Goal: Task Accomplishment & Management: Use online tool/utility

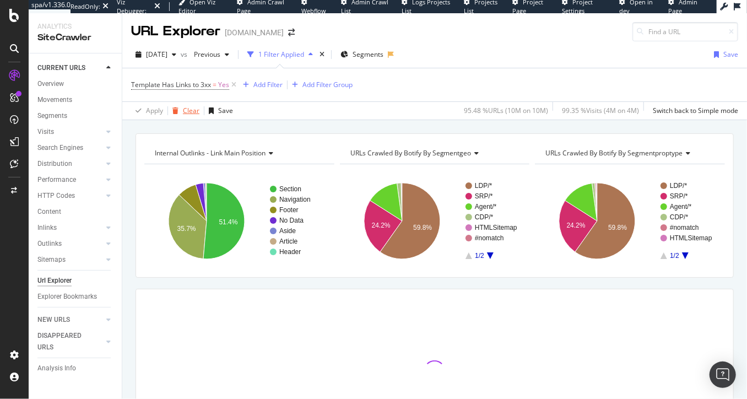
click at [180, 110] on div "button" at bounding box center [175, 110] width 15 height 7
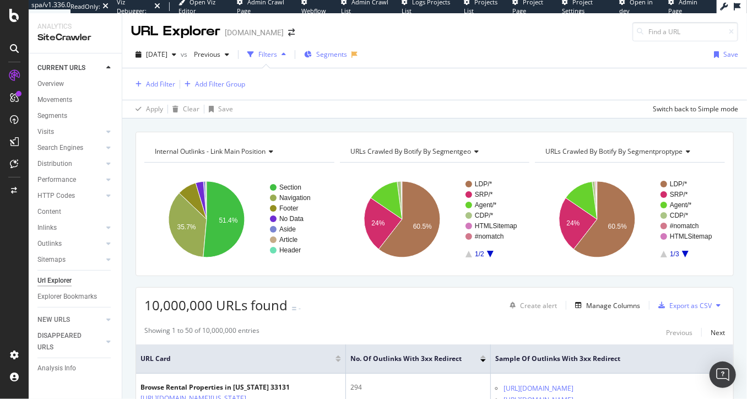
click at [336, 54] on span "Segments" at bounding box center [331, 54] width 31 height 9
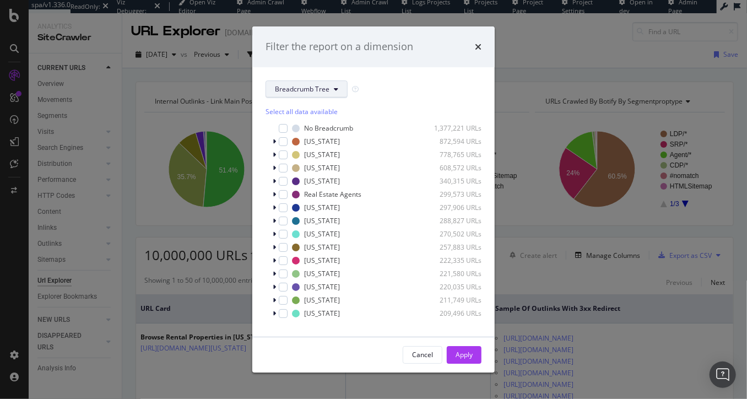
drag, startPoint x: 281, startPoint y: 84, endPoint x: 295, endPoint y: 97, distance: 18.7
click at [281, 84] on span "Breadcrumb Tree" at bounding box center [302, 88] width 55 height 9
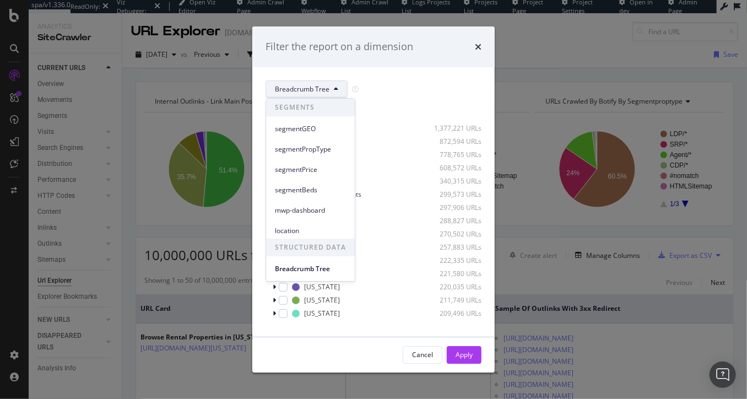
drag, startPoint x: 304, startPoint y: 124, endPoint x: 309, endPoint y: 127, distance: 6.2
click at [304, 124] on span "segmentGEO" at bounding box center [310, 129] width 71 height 10
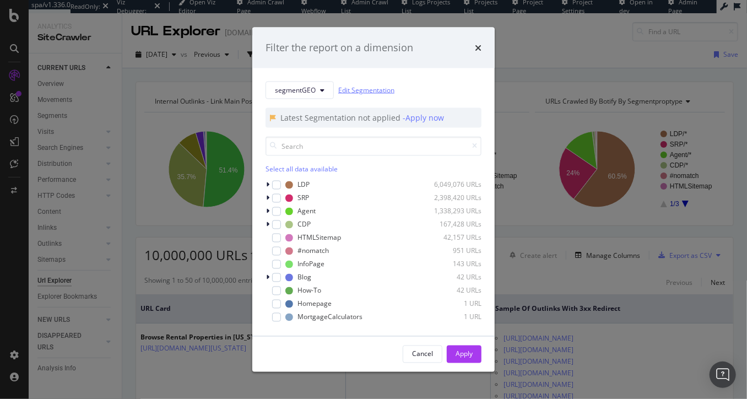
click at [363, 89] on link "Edit Segmentation" at bounding box center [366, 90] width 56 height 12
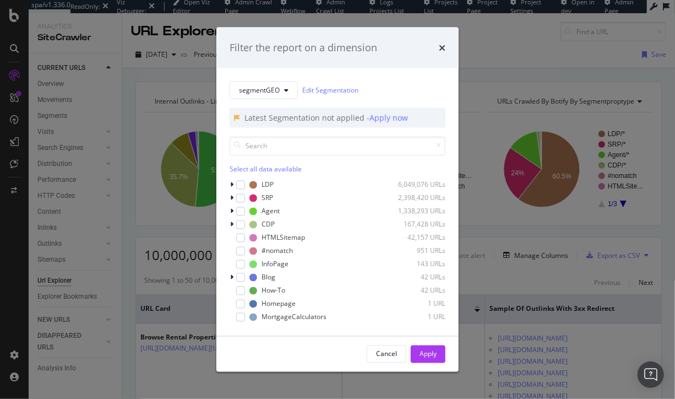
drag, startPoint x: 169, startPoint y: 99, endPoint x: 146, endPoint y: 105, distance: 23.2
click at [169, 99] on div "Filter the report on a dimension segmentGEO Edit Segmentation Latest Segmentati…" at bounding box center [337, 199] width 675 height 399
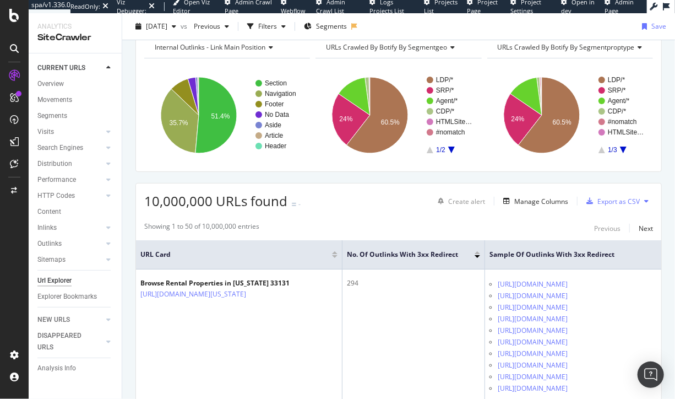
scroll to position [56, 0]
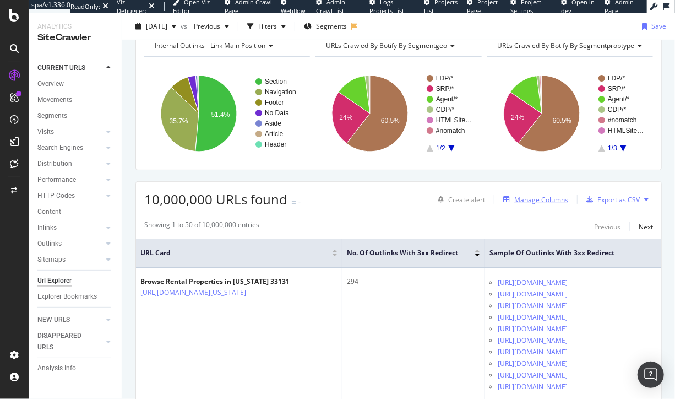
click at [535, 197] on div "Manage Columns" at bounding box center [541, 199] width 54 height 9
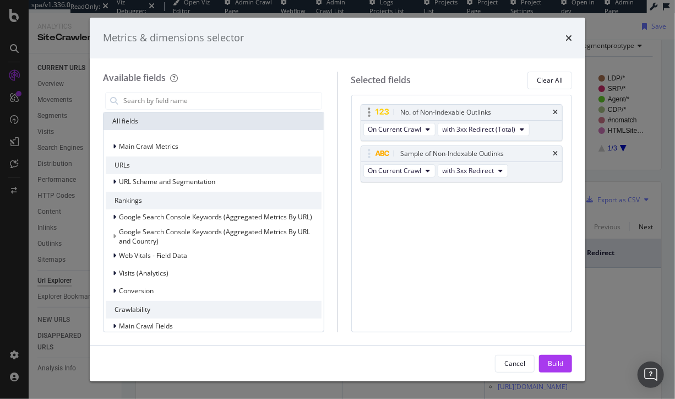
drag, startPoint x: 558, startPoint y: 151, endPoint x: 552, endPoint y: 124, distance: 27.0
click at [558, 151] on icon "times" at bounding box center [555, 153] width 5 height 7
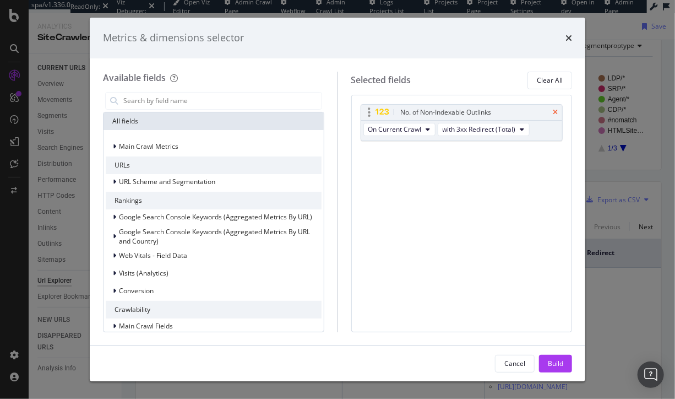
click at [554, 110] on icon "times" at bounding box center [555, 112] width 5 height 7
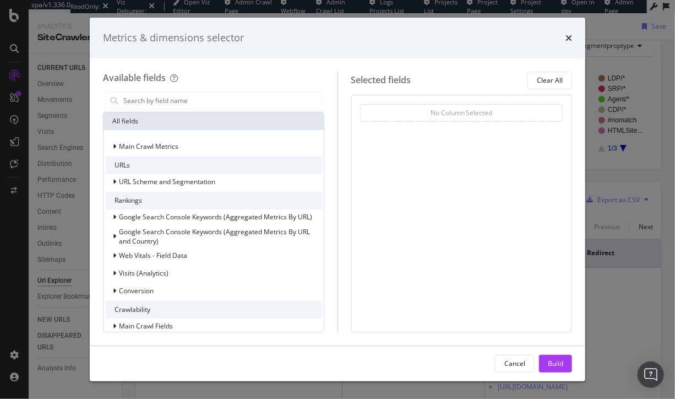
drag, startPoint x: 555, startPoint y: 366, endPoint x: 177, endPoint y: 195, distance: 414.7
click at [555, 366] on div "Build" at bounding box center [555, 363] width 15 height 9
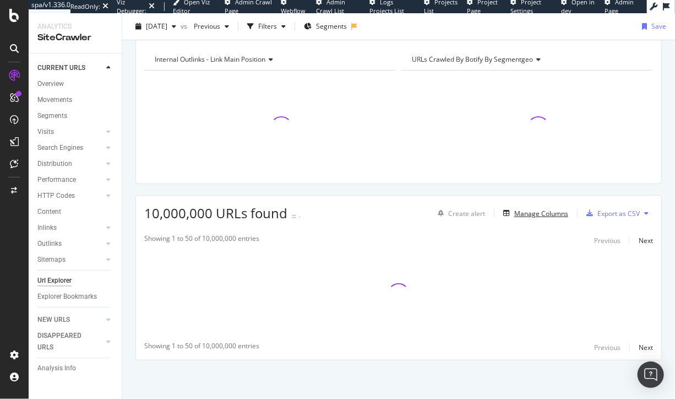
scroll to position [41, 0]
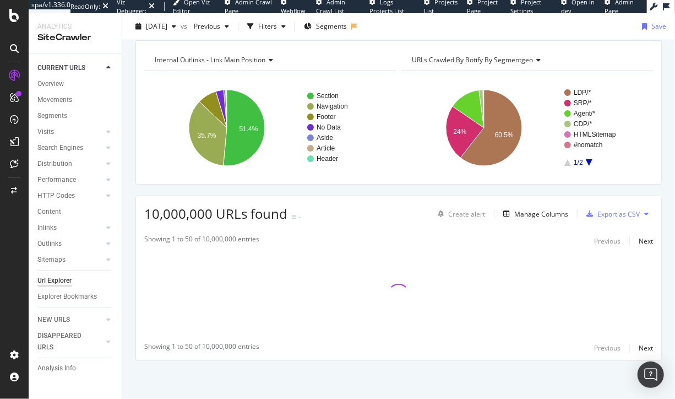
click at [208, 191] on div "Internal Outlinks - Link Main Position Chart (by Value) Table Expand Export as …" at bounding box center [398, 219] width 553 height 359
click at [257, 63] on span "Internal Outlinks - Link Main Position" at bounding box center [210, 59] width 111 height 9
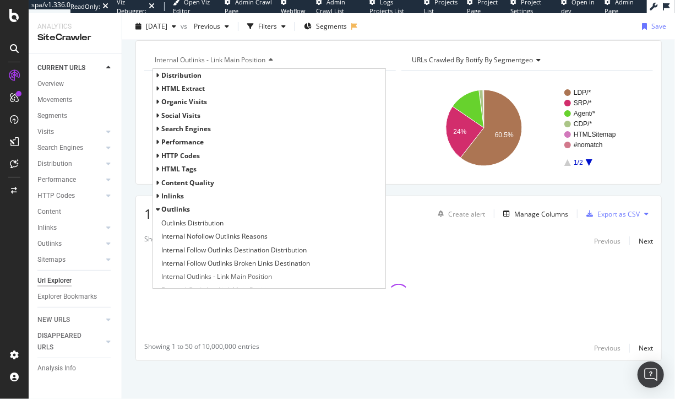
click at [575, 52] on div "URLs Crawled By Botify By segmentgeo" at bounding box center [527, 60] width 234 height 18
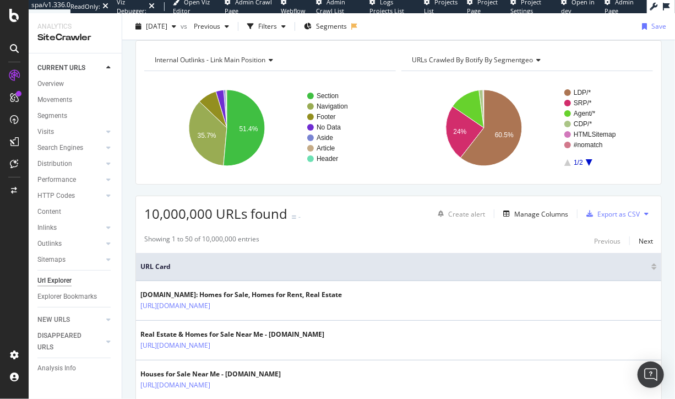
click at [575, 37] on div "[DATE] vs Previous Filters Segments Save" at bounding box center [398, 29] width 553 height 22
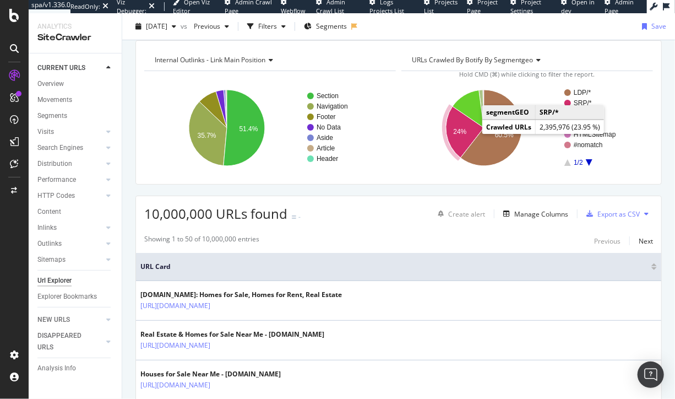
click at [463, 131] on text "24%" at bounding box center [459, 132] width 13 height 8
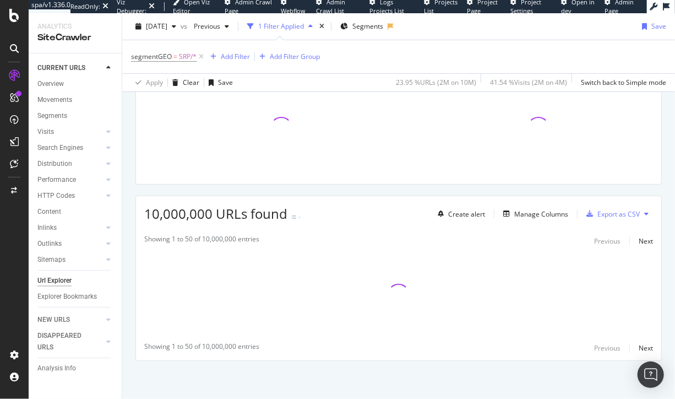
scroll to position [93, 0]
click at [527, 216] on div "Manage Columns" at bounding box center [541, 213] width 54 height 9
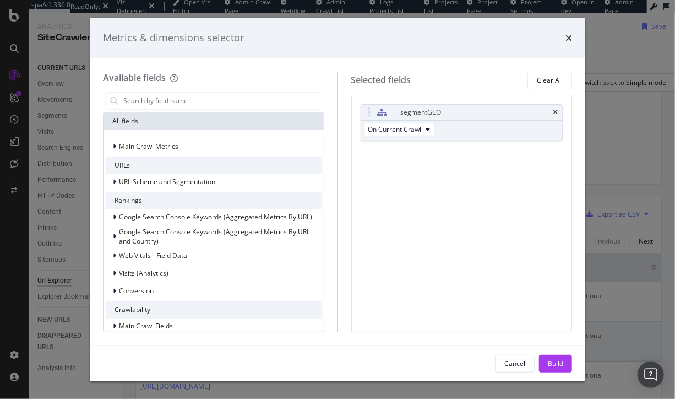
click at [565, 359] on button "Build" at bounding box center [555, 364] width 33 height 18
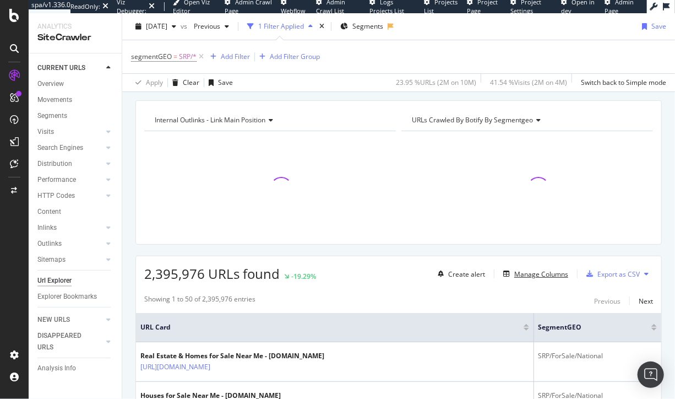
scroll to position [0, 0]
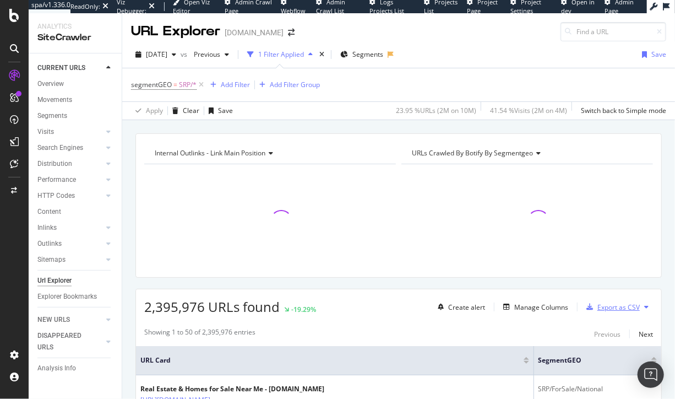
click at [617, 306] on div "Export as CSV" at bounding box center [619, 306] width 42 height 9
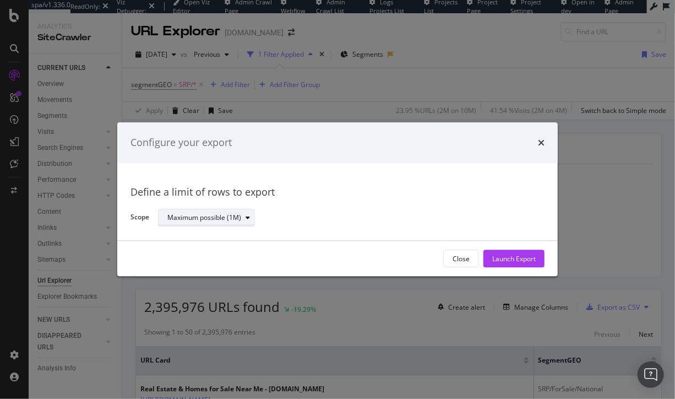
click at [233, 218] on div "Maximum possible (1M)" at bounding box center [204, 217] width 74 height 7
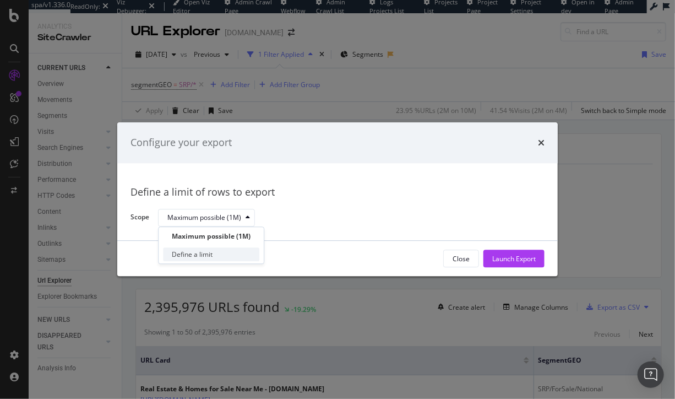
click at [209, 255] on div "Define a limit" at bounding box center [192, 254] width 41 height 9
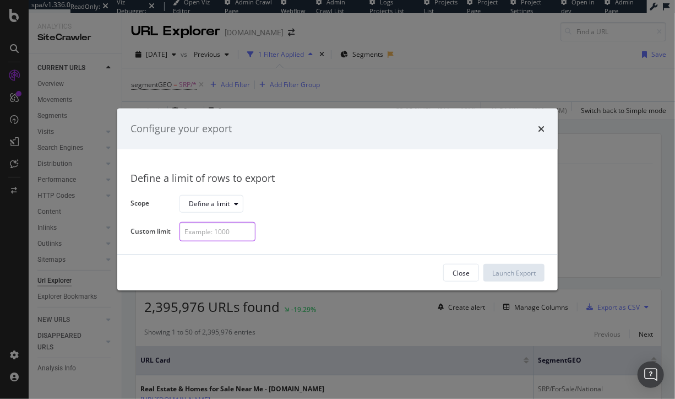
click at [212, 226] on input "modal" at bounding box center [218, 231] width 76 height 19
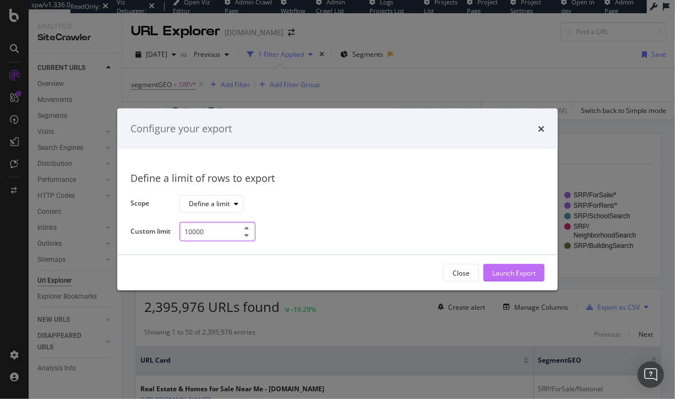
type input "10000"
click at [525, 276] on div "Launch Export" at bounding box center [514, 272] width 44 height 9
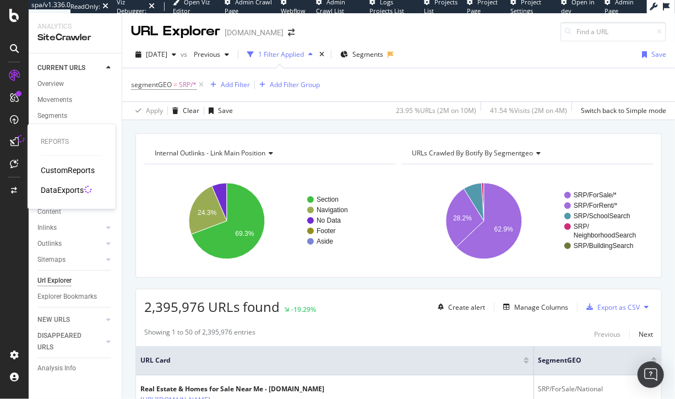
click at [70, 191] on div "DataExports" at bounding box center [62, 190] width 43 height 11
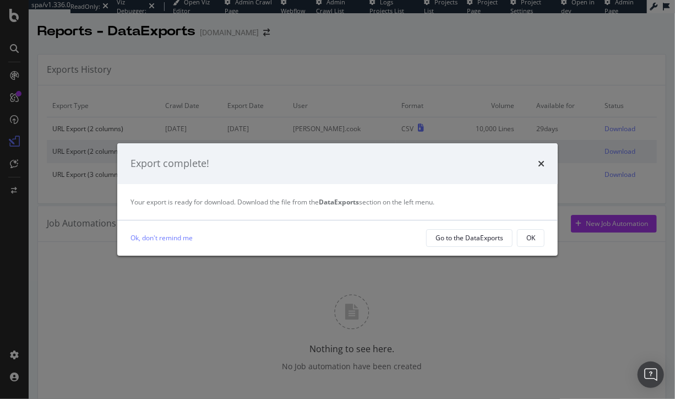
click at [543, 128] on div "Export complete! Your export is ready for download. Download the file from the …" at bounding box center [337, 199] width 675 height 399
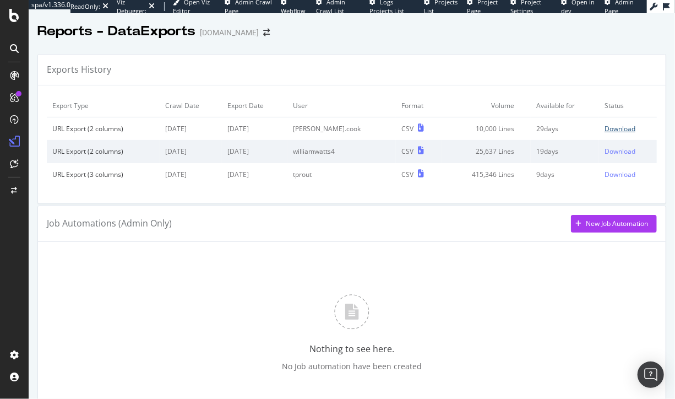
click at [617, 131] on div "Download" at bounding box center [620, 128] width 31 height 9
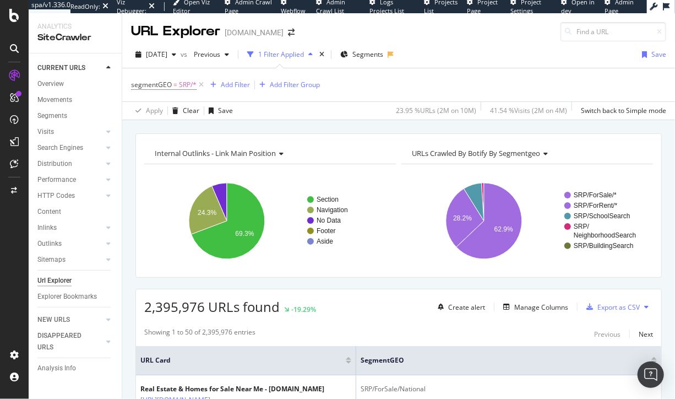
scroll to position [121, 0]
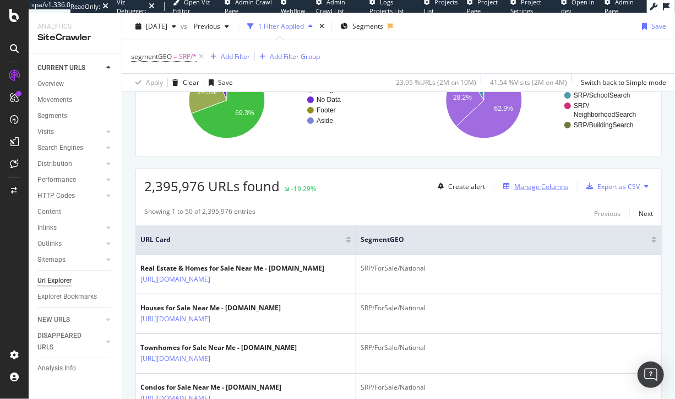
click at [527, 191] on div "Manage Columns" at bounding box center [533, 186] width 69 height 12
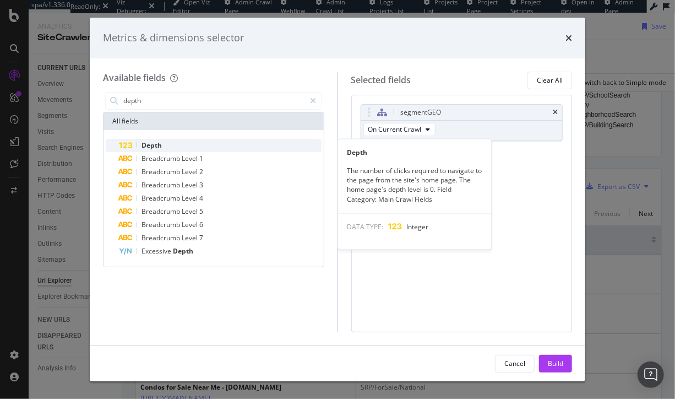
type input "depth"
click at [177, 147] on div "Depth" at bounding box center [220, 145] width 203 height 13
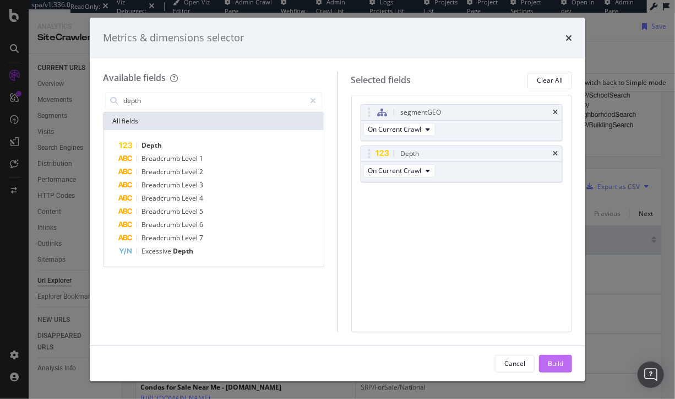
click at [550, 361] on div "Build" at bounding box center [555, 363] width 15 height 9
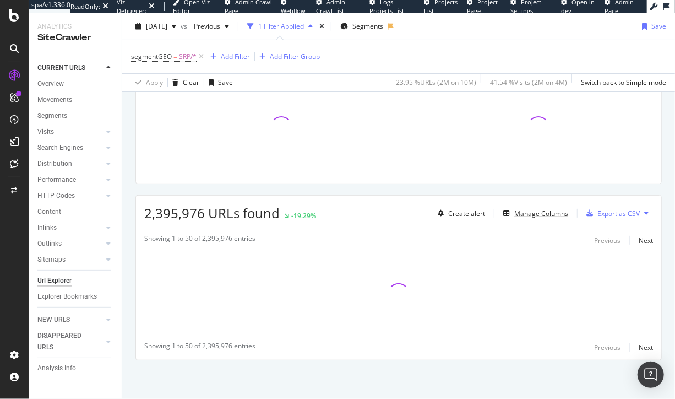
scroll to position [93, 0]
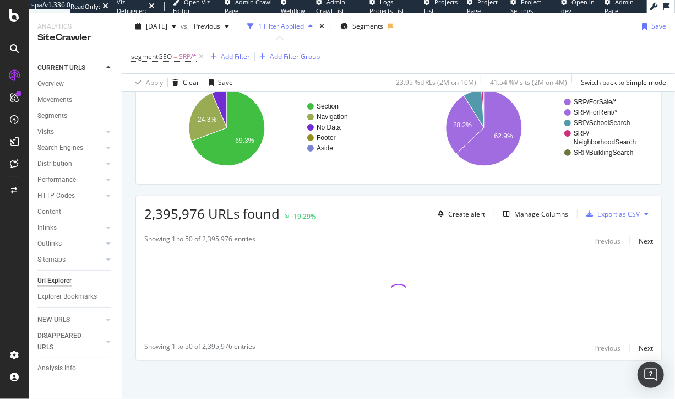
click at [245, 58] on div "Add Filter" at bounding box center [235, 56] width 29 height 9
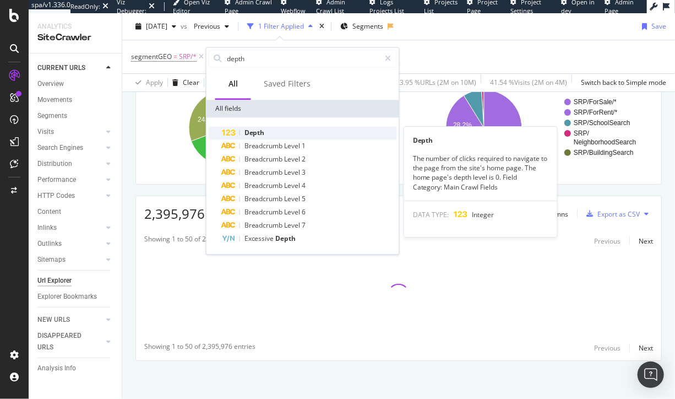
type input "depth"
click at [269, 132] on div "Depth" at bounding box center [309, 132] width 175 height 13
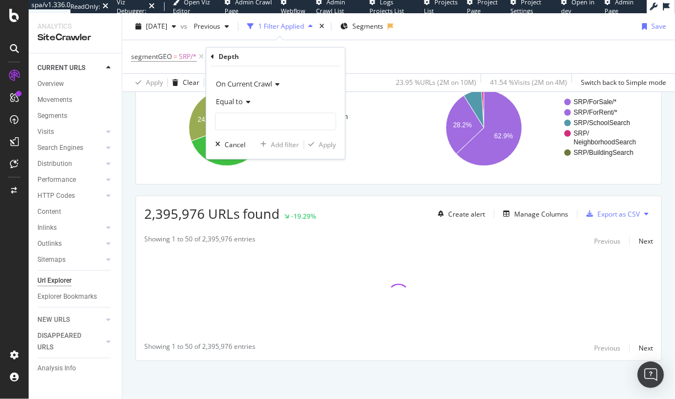
click at [232, 101] on span "Equal to" at bounding box center [229, 102] width 27 height 10
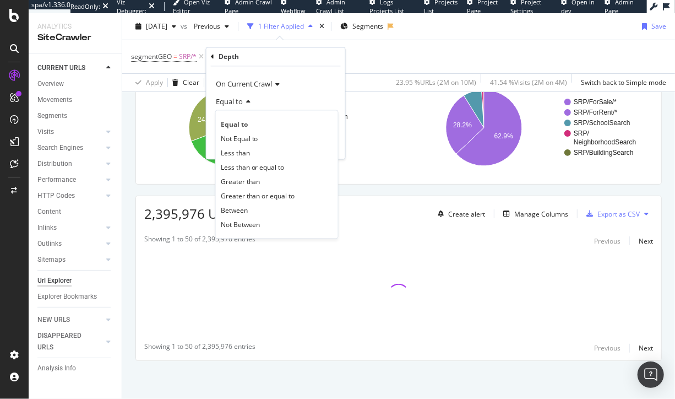
click at [261, 209] on div "Between" at bounding box center [277, 210] width 118 height 14
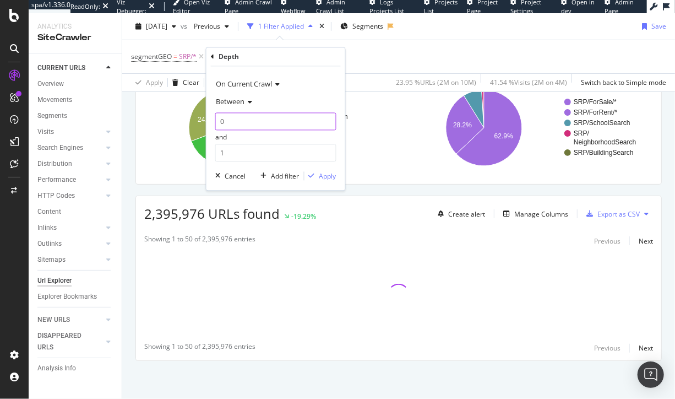
click at [248, 119] on input "0" at bounding box center [275, 122] width 121 height 18
type input "5"
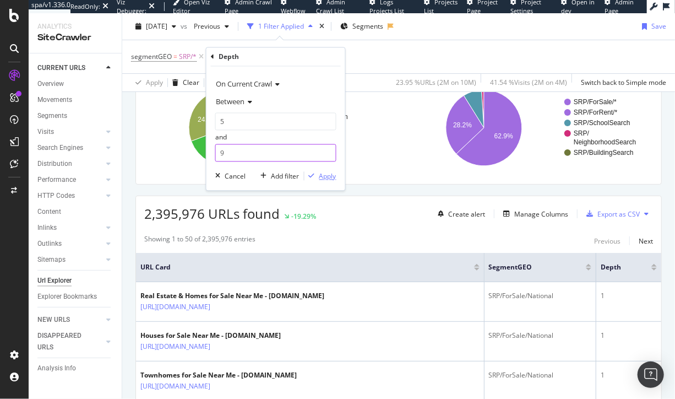
type input "9"
click at [329, 176] on div "Apply" at bounding box center [327, 175] width 17 height 9
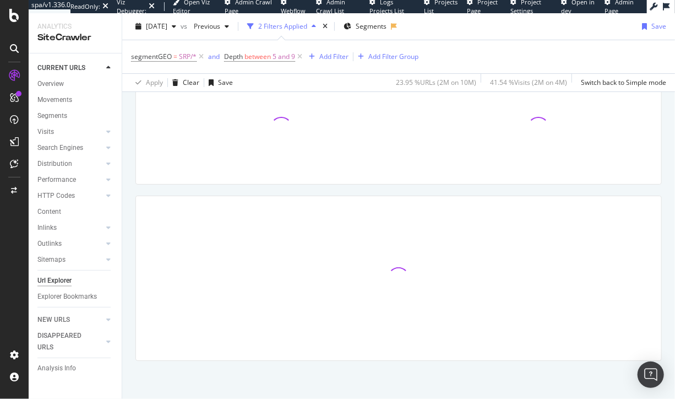
click at [537, 188] on div "Internal Outlinks - Link Main Position Chart (by Value) Table Expand Export as …" at bounding box center [398, 219] width 553 height 359
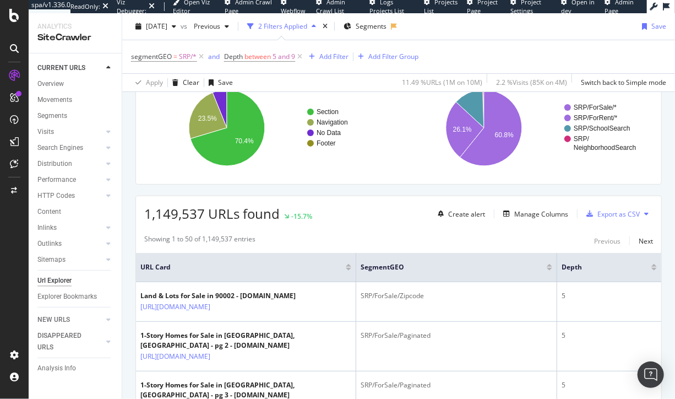
scroll to position [117, 0]
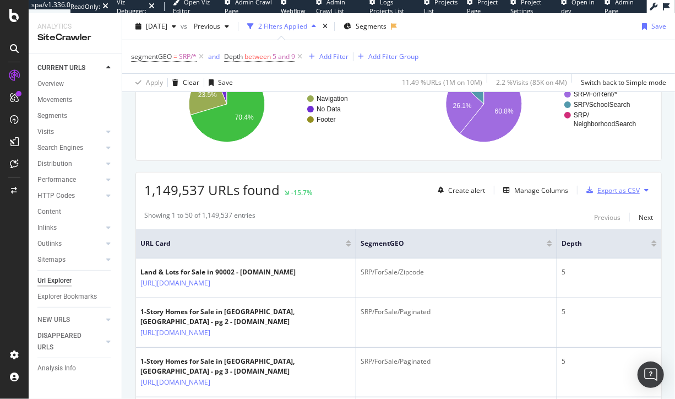
click at [609, 186] on div "Export as CSV" at bounding box center [619, 190] width 42 height 9
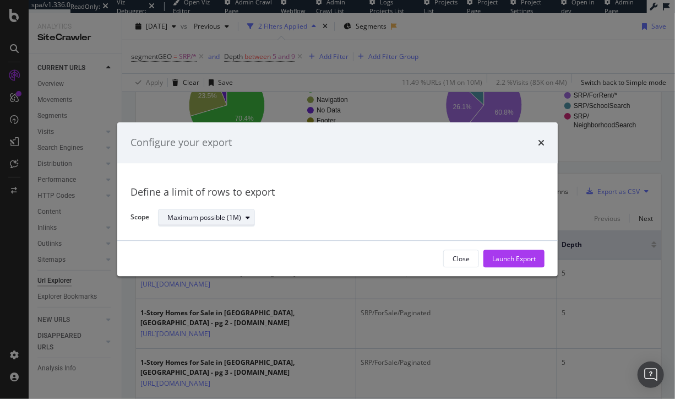
click at [186, 218] on div "Maximum possible (1M)" at bounding box center [204, 217] width 74 height 7
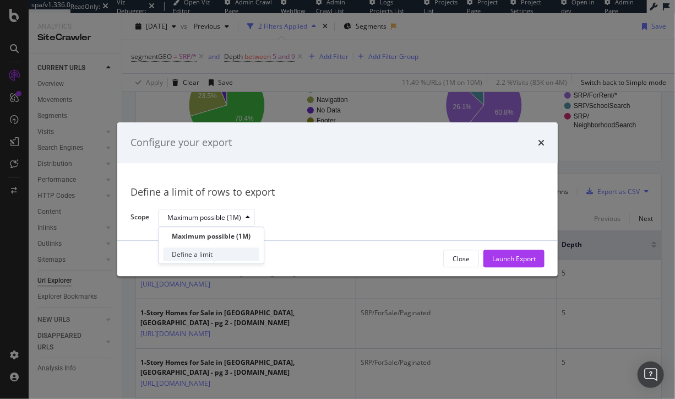
click at [214, 257] on div "Define a limit" at bounding box center [211, 255] width 96 height 14
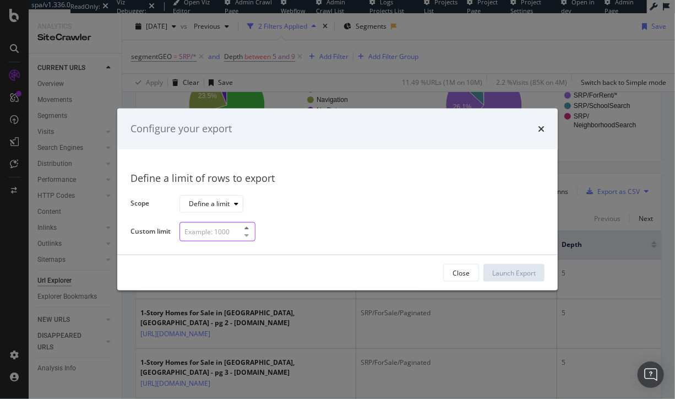
click at [209, 233] on input "modal" at bounding box center [218, 231] width 76 height 19
type input "10000"
click at [520, 270] on div "Launch Export" at bounding box center [514, 272] width 44 height 9
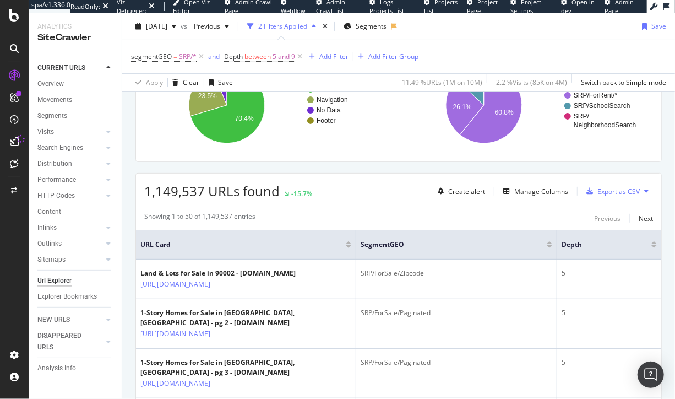
drag, startPoint x: 76, startPoint y: 192, endPoint x: 91, endPoint y: 174, distance: 23.5
click at [76, 192] on div "DataExports" at bounding box center [62, 190] width 43 height 11
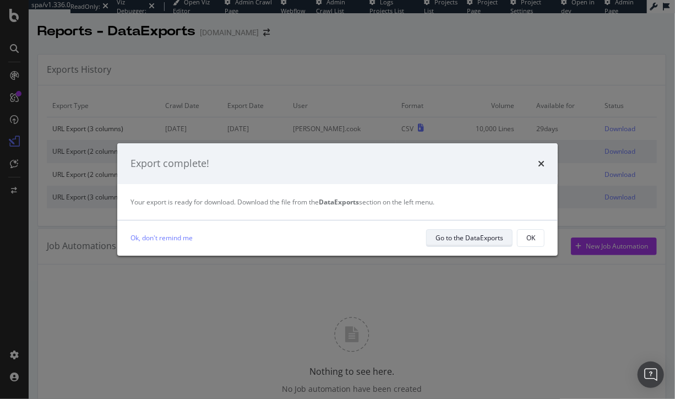
click at [492, 241] on div "Go to the DataExports" at bounding box center [470, 237] width 68 height 9
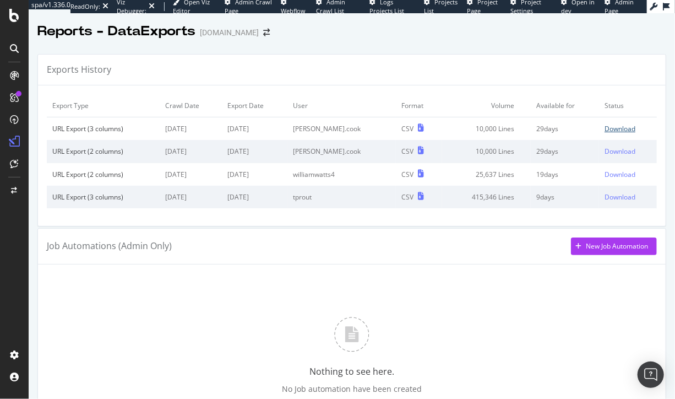
click at [610, 128] on div "Download" at bounding box center [620, 128] width 31 height 9
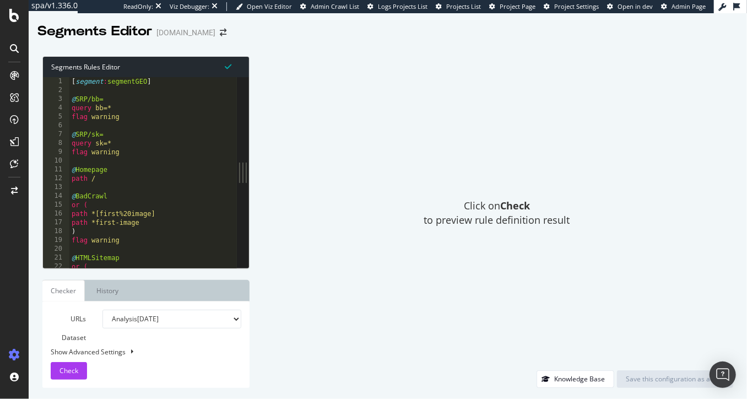
click at [214, 149] on div "[ segment : segmentGEO ] @ SRP/bb= query bb=* flag warning @ SRP/sk= query sk=*…" at bounding box center [176, 181] width 215 height 209
type textarea "flag warning"
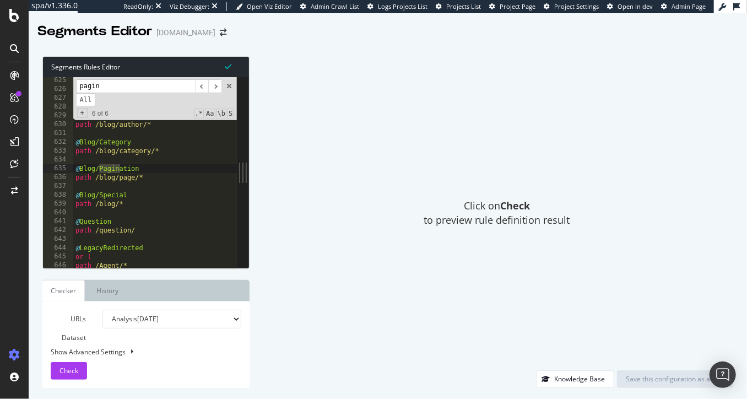
scroll to position [838, 0]
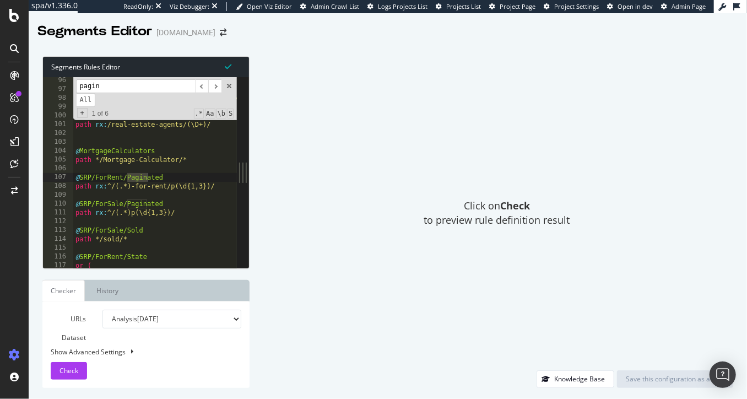
type input "pagin"
drag, startPoint x: 608, startPoint y: 63, endPoint x: 627, endPoint y: 6, distance: 60.3
click at [608, 62] on div "Click on Check to preview rule definition result" at bounding box center [497, 213] width 473 height 314
click at [229, 85] on span at bounding box center [229, 86] width 8 height 8
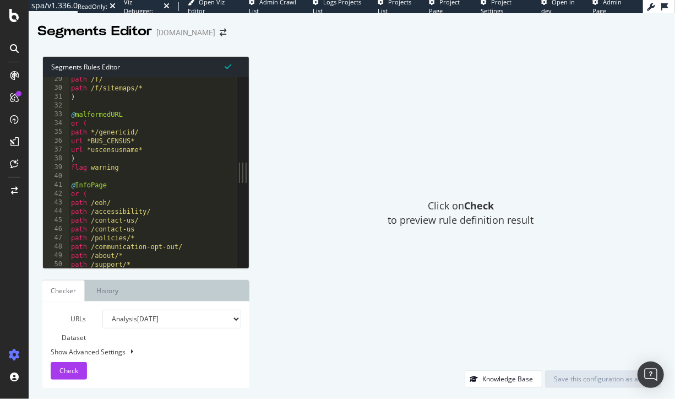
scroll to position [0, 0]
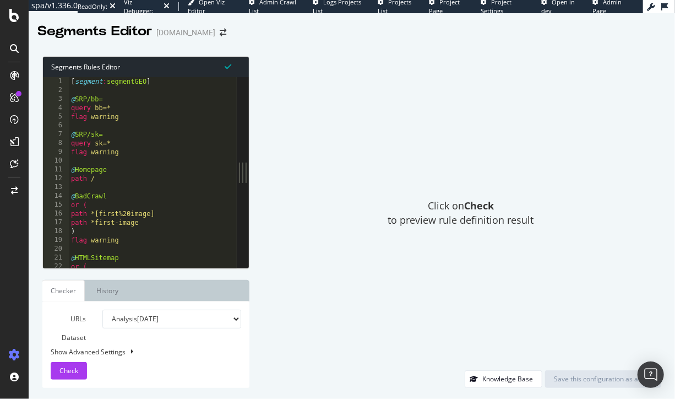
click at [72, 82] on div "[ segment : segmentGEO ] @ SRP/bb= query bb=* flag warning @ SRP/sk= query sk=*…" at bounding box center [176, 181] width 215 height 209
type textarea "[segment:segmentGEO]"
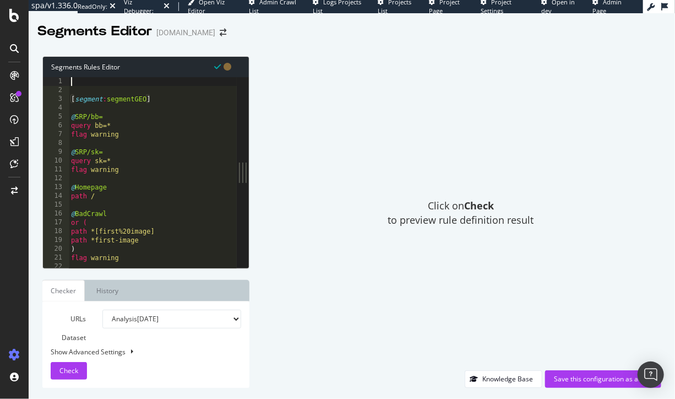
click at [110, 82] on div "[ segment : segmentGEO ] @ SRP/bb= query bb=* flag warning @ SRP/sk= query sk=*…" at bounding box center [176, 181] width 215 height 209
drag, startPoint x: 321, startPoint y: 146, endPoint x: 177, endPoint y: 21, distance: 189.8
click at [319, 145] on div "Click on Check to preview rule definition result" at bounding box center [461, 213] width 401 height 314
click at [127, 82] on div "[ segment : segmentGEO ] @ SRP/bb= query bb=* flag warning @ SRP/sk= query sk=*…" at bounding box center [176, 181] width 215 height 209
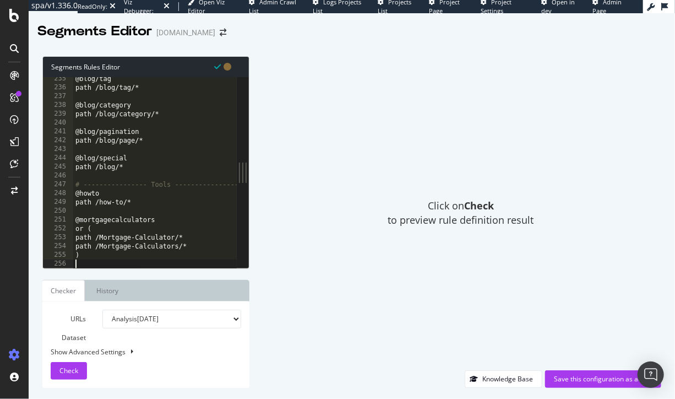
scroll to position [2065, 0]
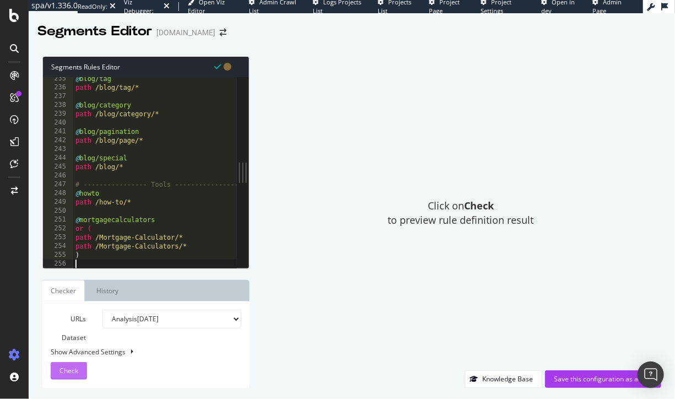
click at [80, 369] on button "Check" at bounding box center [69, 371] width 36 height 18
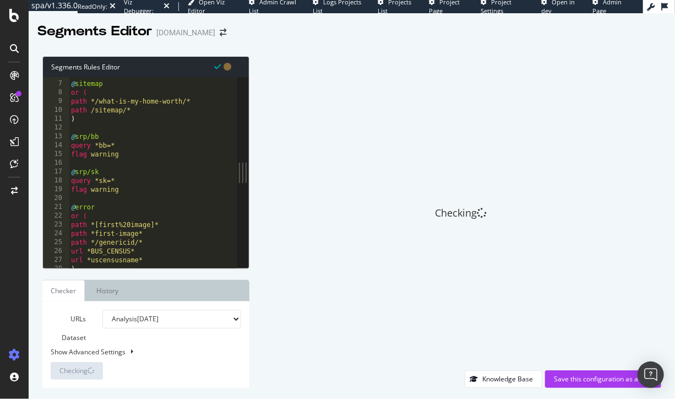
scroll to position [51, 0]
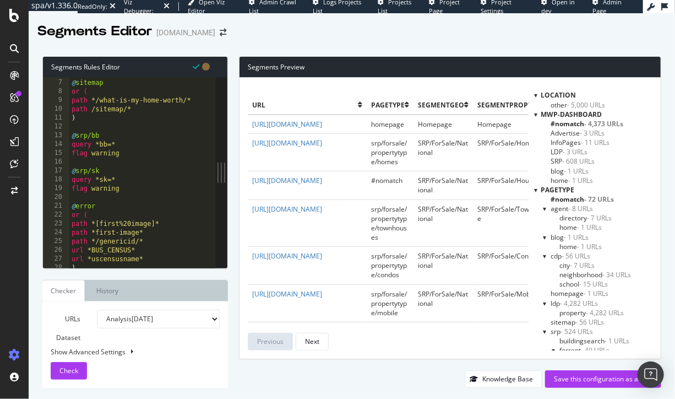
click at [535, 97] on div at bounding box center [535, 94] width 3 height 9
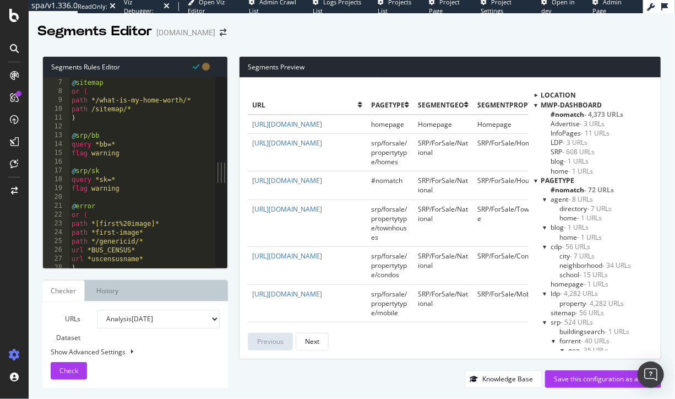
click at [534, 104] on div at bounding box center [535, 104] width 3 height 9
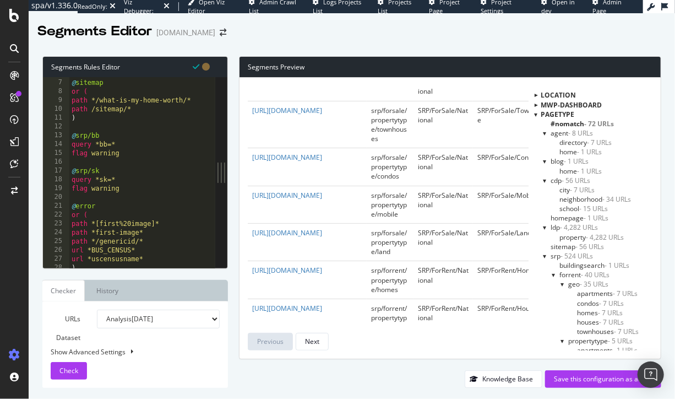
scroll to position [107, 0]
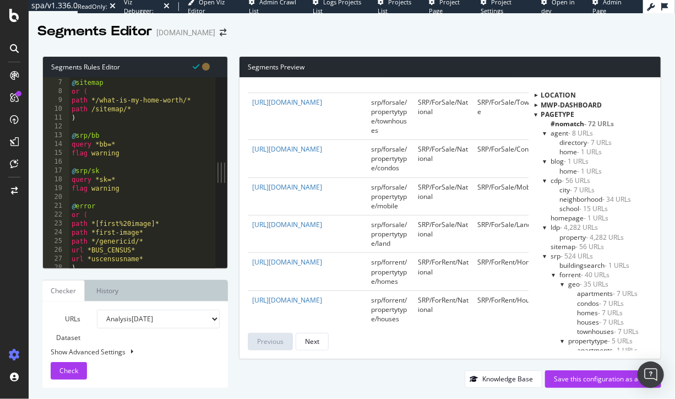
click at [545, 134] on div at bounding box center [545, 132] width 4 height 9
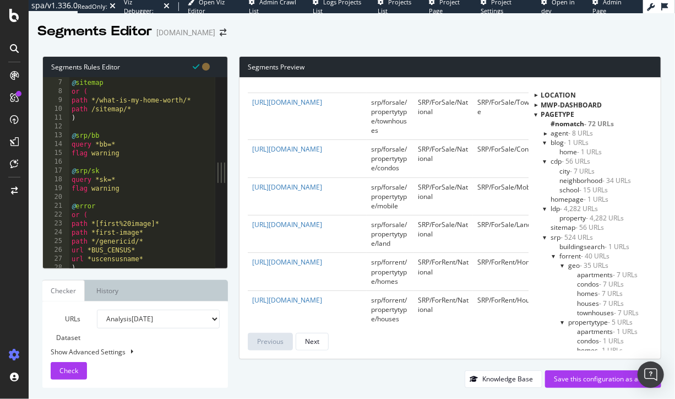
click at [555, 143] on span "blog - 1 URLs" at bounding box center [570, 142] width 38 height 9
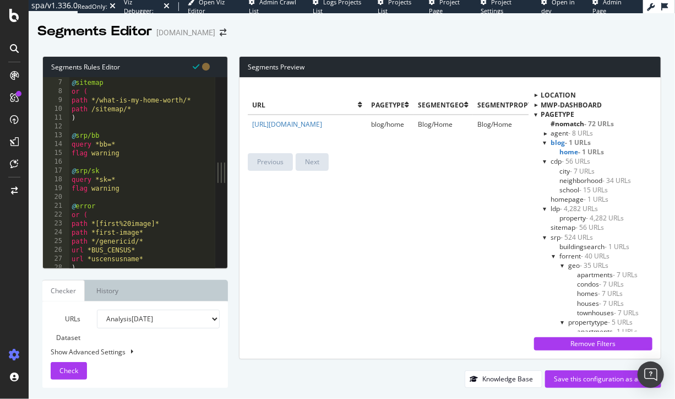
scroll to position [0, 0]
click at [543, 143] on div at bounding box center [545, 142] width 4 height 9
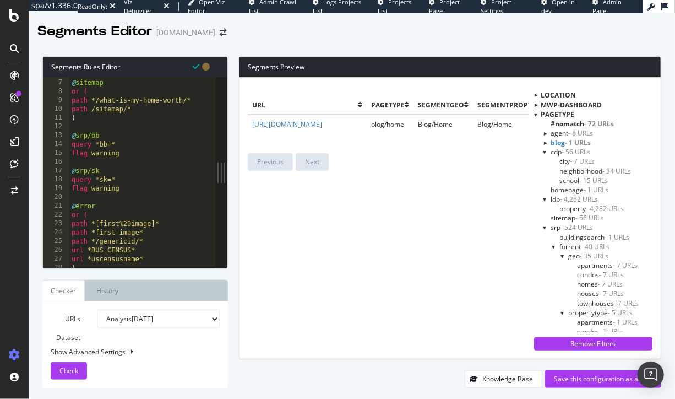
click at [543, 151] on div at bounding box center [545, 151] width 4 height 9
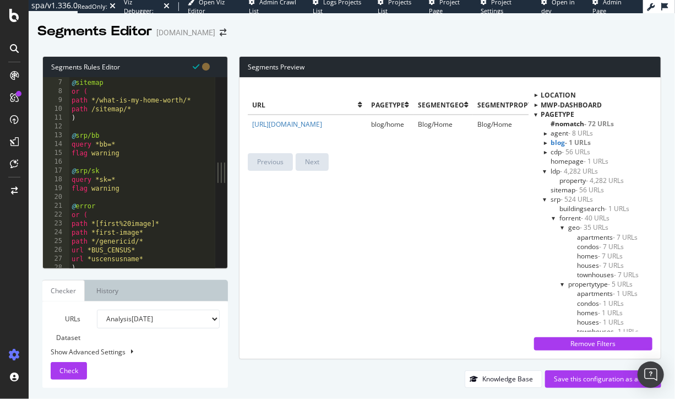
click at [543, 170] on div at bounding box center [545, 170] width 4 height 9
click at [543, 189] on div at bounding box center [545, 189] width 4 height 9
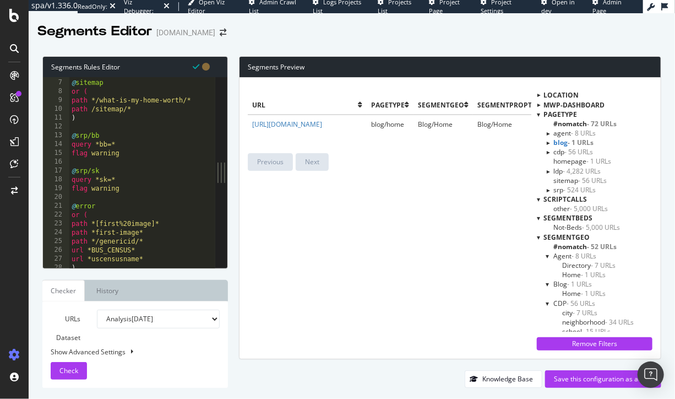
click at [545, 190] on div at bounding box center [547, 189] width 9 height 4
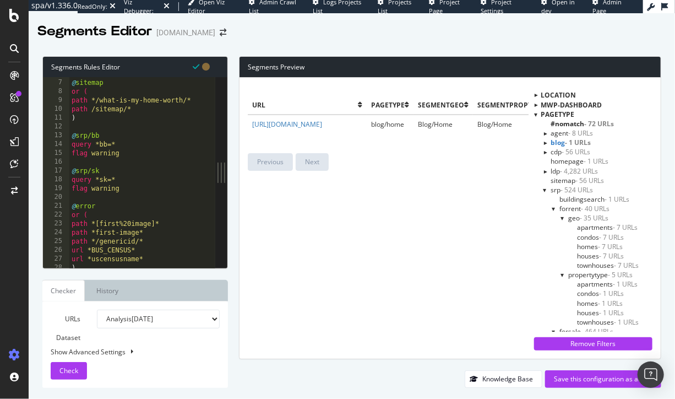
click at [545, 190] on div "srp - 524 URLs" at bounding box center [598, 189] width 110 height 9
click at [543, 191] on div at bounding box center [545, 189] width 4 height 9
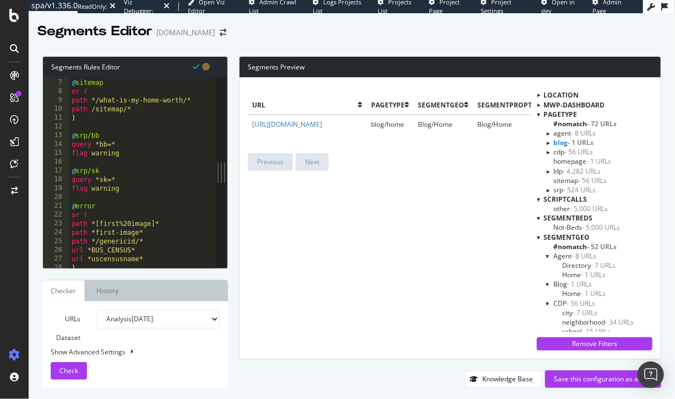
click at [548, 172] on div at bounding box center [547, 171] width 9 height 4
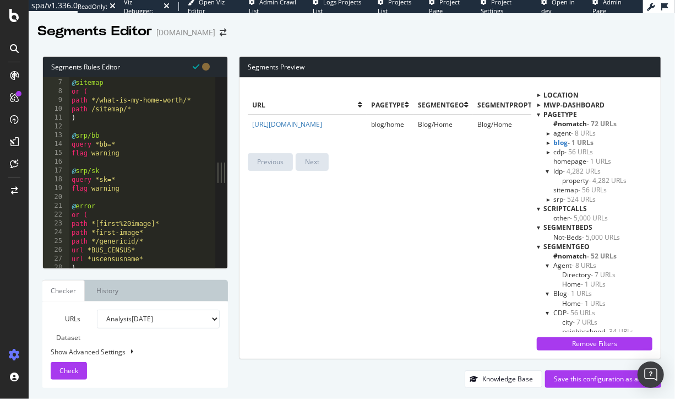
click at [570, 181] on span "property - 4,282 URLs" at bounding box center [594, 180] width 64 height 9
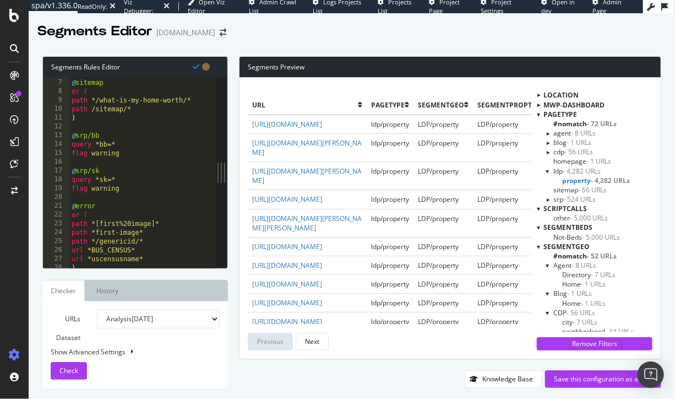
click at [570, 181] on span "property - 4,282 URLs" at bounding box center [596, 180] width 68 height 9
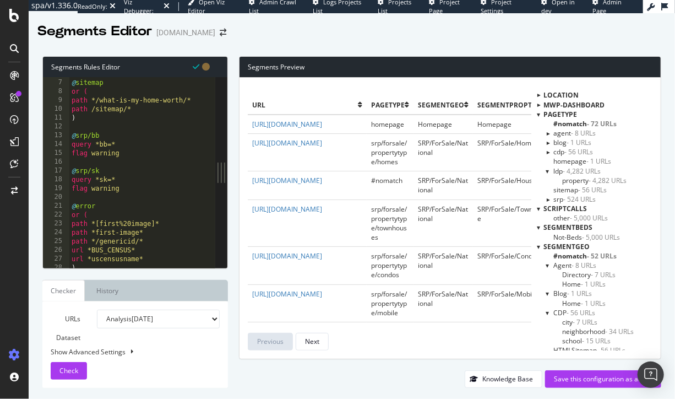
click at [547, 171] on div at bounding box center [548, 170] width 4 height 9
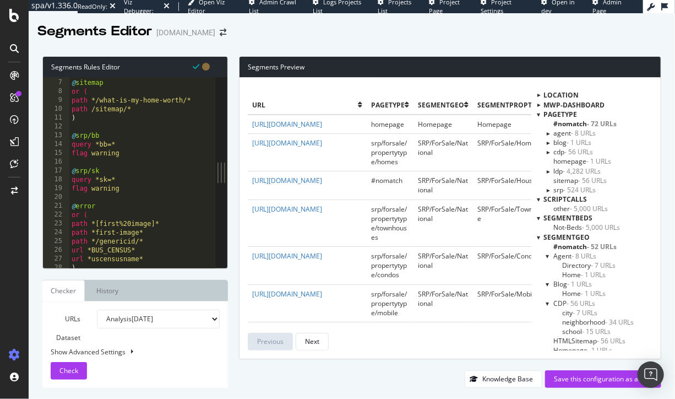
click at [548, 189] on div at bounding box center [547, 189] width 9 height 4
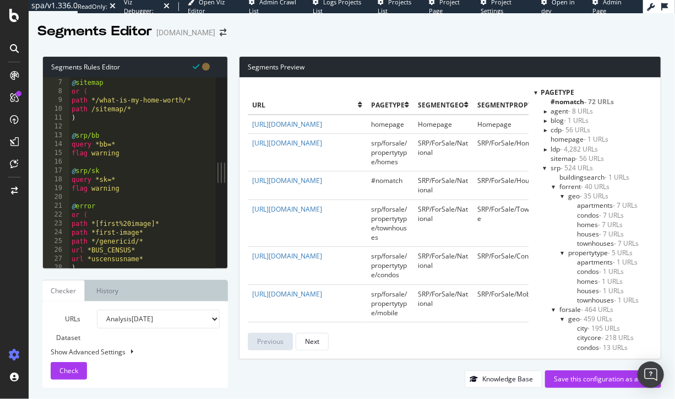
scroll to position [27, 0]
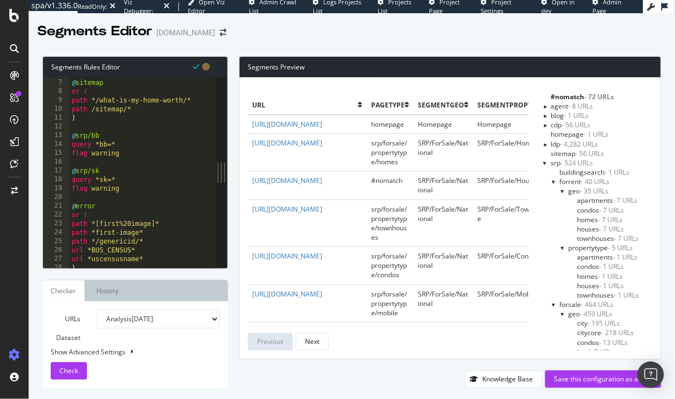
click at [576, 174] on span "buildingsearch - 1 URLs" at bounding box center [595, 171] width 70 height 9
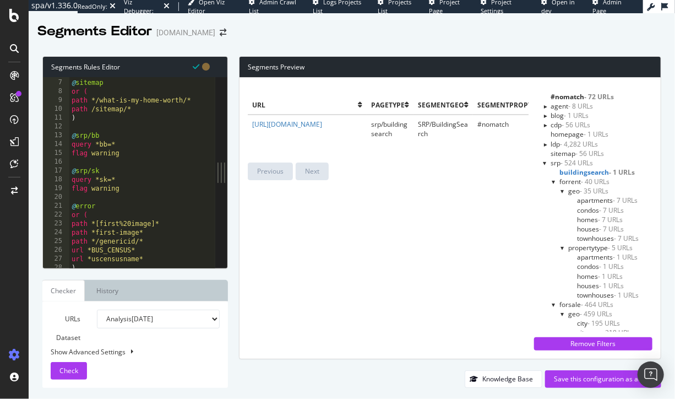
click at [576, 174] on span "buildingsearch - 1 URLs" at bounding box center [597, 171] width 75 height 9
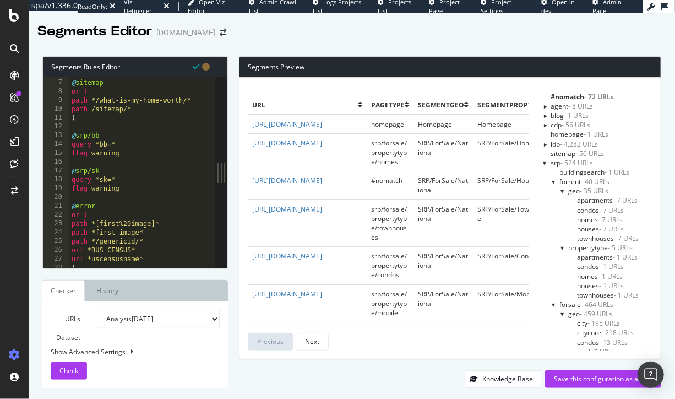
click at [570, 183] on span "forrent - 40 URLs" at bounding box center [585, 181] width 50 height 9
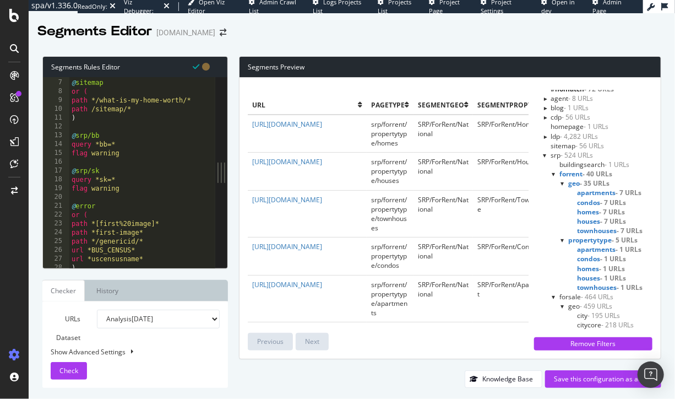
scroll to position [36, 0]
click at [576, 182] on span "geo - 35 URLs" at bounding box center [588, 181] width 41 height 9
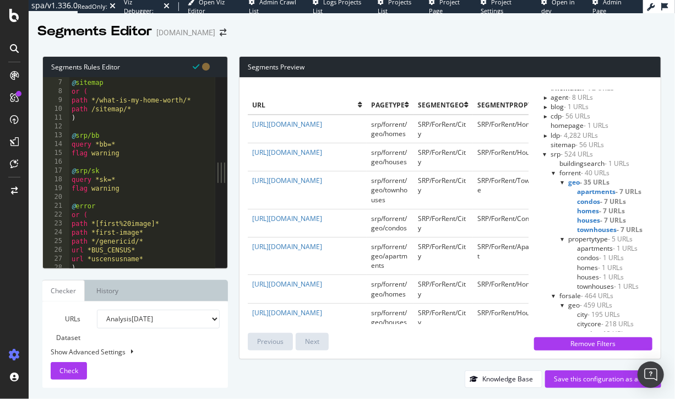
click at [567, 169] on span "forrent - 40 URLs" at bounding box center [585, 172] width 50 height 9
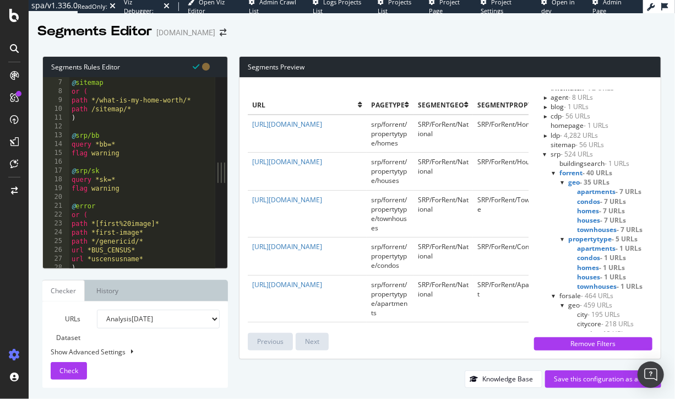
click at [586, 239] on span "propertytype - 5 URLs" at bounding box center [602, 238] width 69 height 9
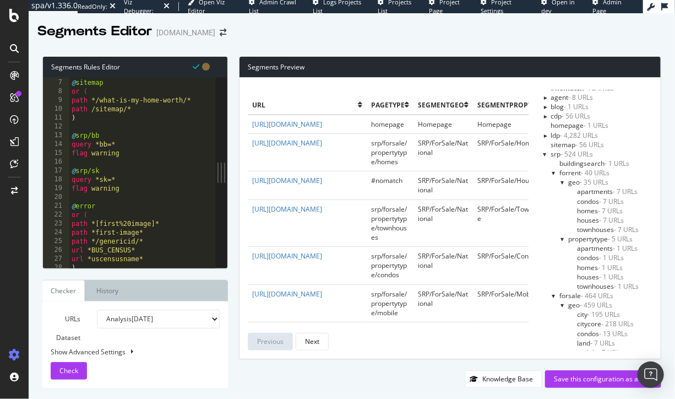
click at [570, 184] on span "geo - 35 URLs" at bounding box center [588, 181] width 40 height 9
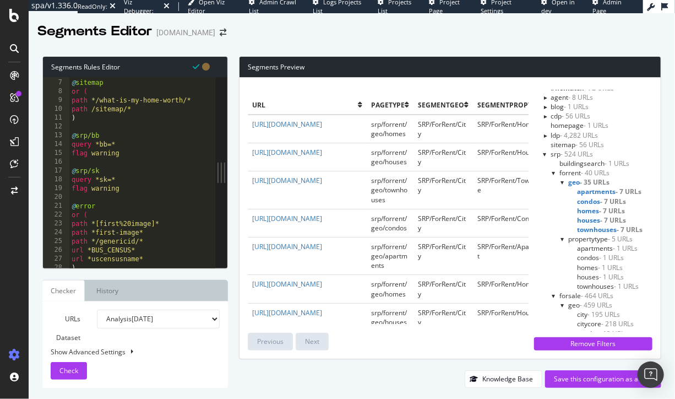
click at [570, 184] on span "geo - 35 URLs" at bounding box center [588, 181] width 41 height 9
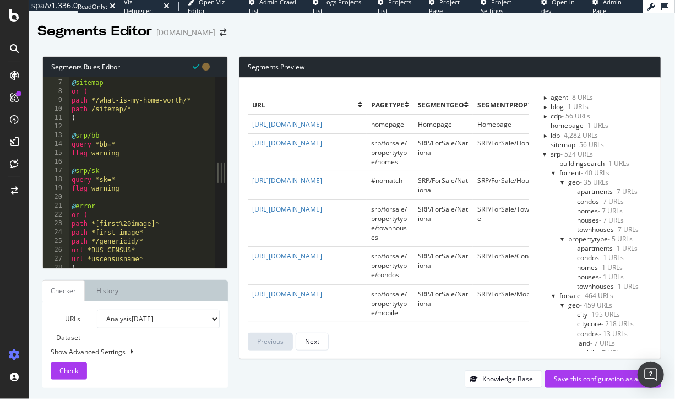
click at [543, 154] on div at bounding box center [545, 153] width 4 height 9
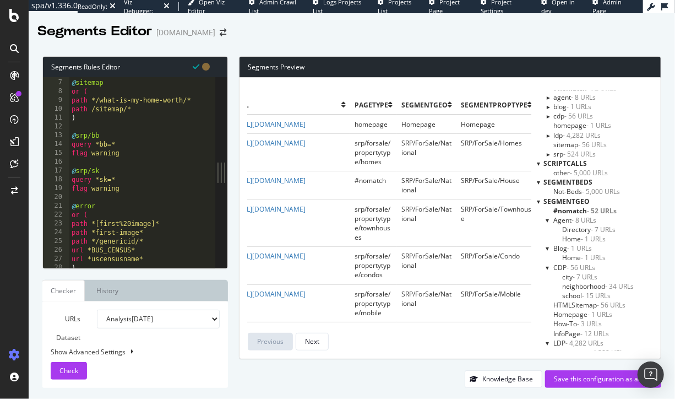
scroll to position [0, 0]
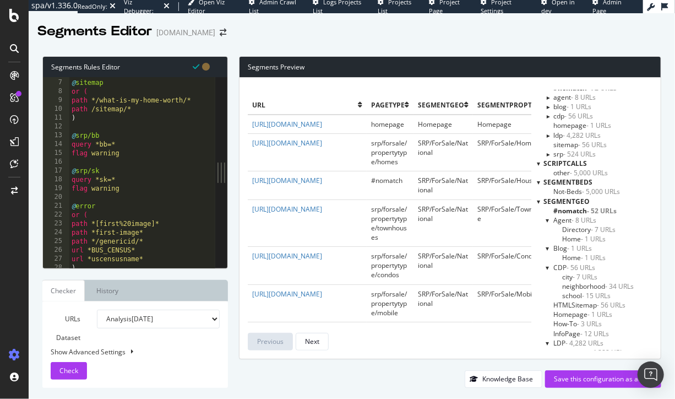
click at [537, 201] on div at bounding box center [538, 201] width 3 height 9
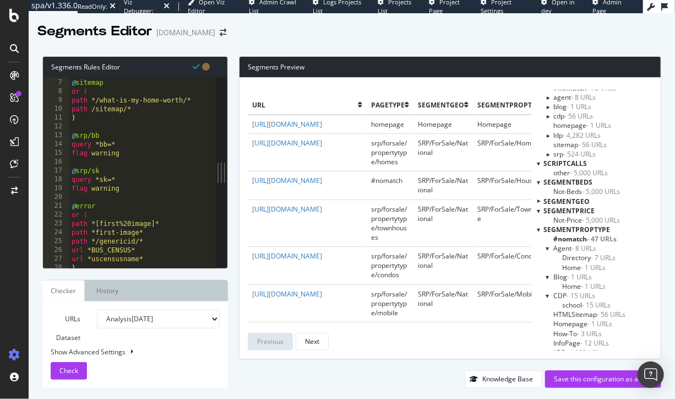
click at [537, 163] on div at bounding box center [538, 163] width 3 height 9
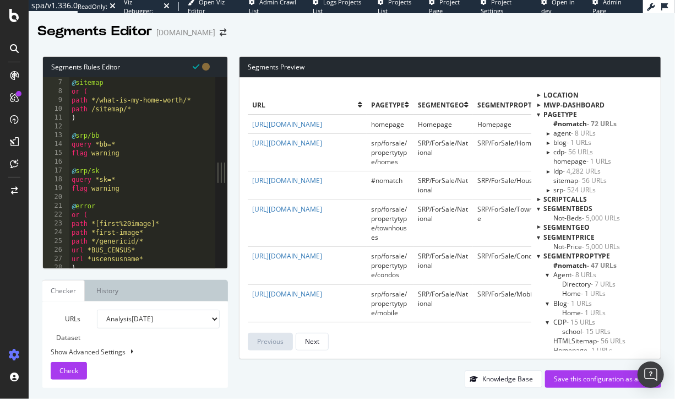
click at [557, 189] on span "srp - 524 URLs" at bounding box center [575, 189] width 42 height 9
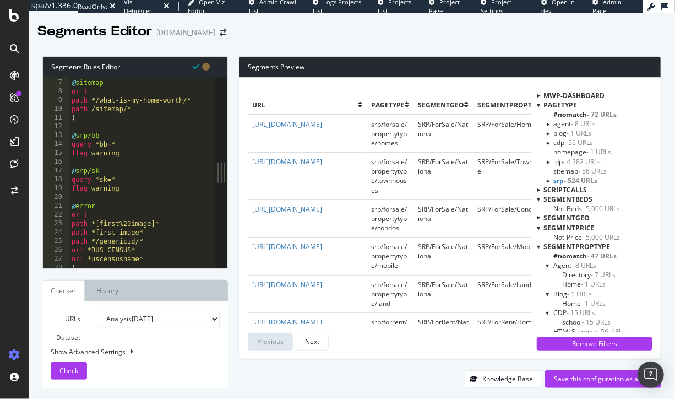
scroll to position [11, 0]
click at [545, 180] on div at bounding box center [547, 178] width 9 height 4
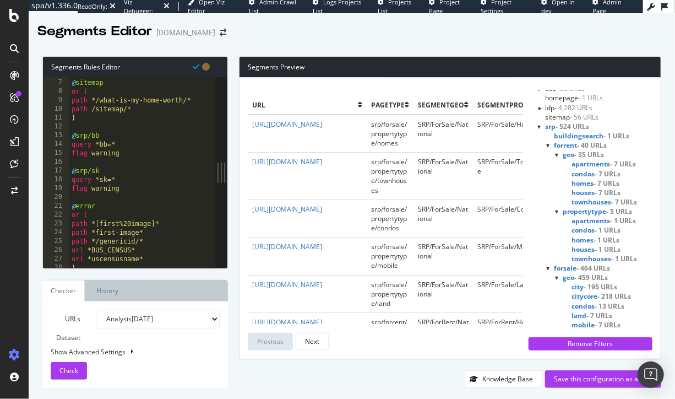
scroll to position [0, 0]
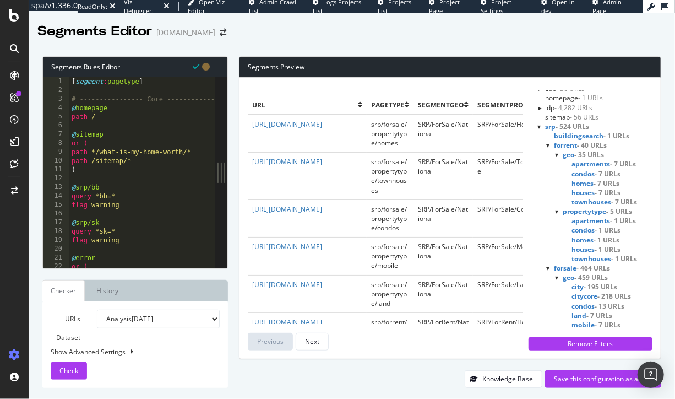
type textarea "[segment:pagetype]"
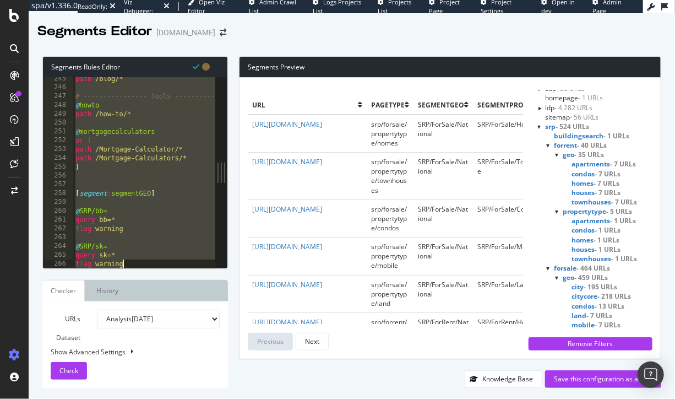
scroll to position [2233, 0]
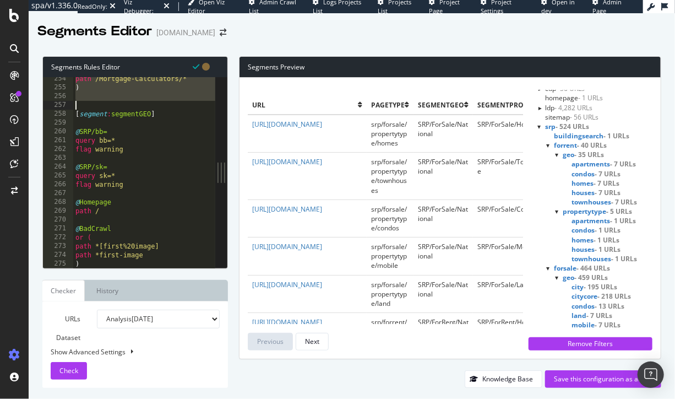
drag, startPoint x: 70, startPoint y: 79, endPoint x: 139, endPoint y: 106, distance: 74.3
click at [139, 106] on div "path /Mortgage-Calculators/* ) [ segment : segmentGEO ] @ SRP/bb= query bb=* fl…" at bounding box center [182, 178] width 219 height 209
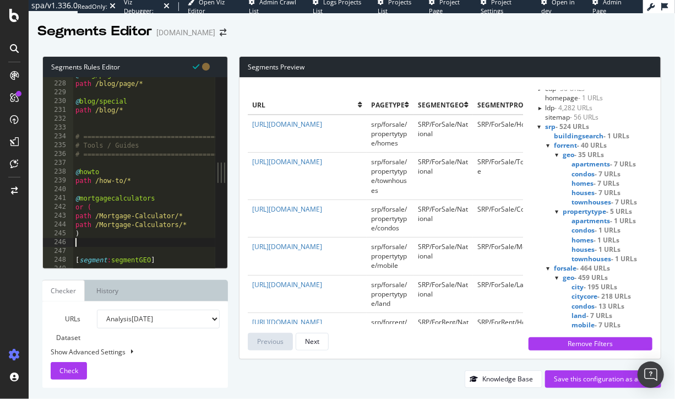
scroll to position [2011, 0]
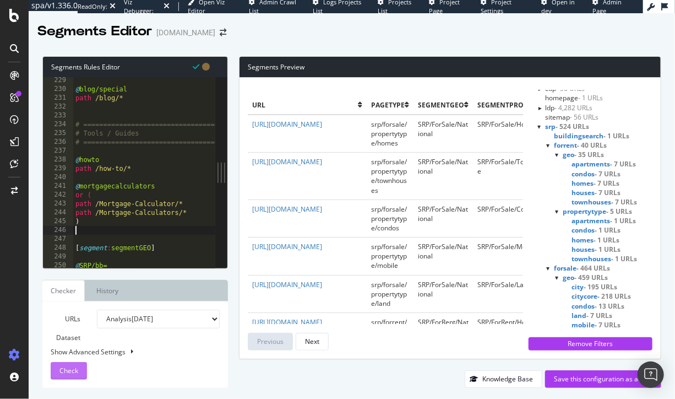
click at [77, 371] on span "Check" at bounding box center [68, 370] width 19 height 9
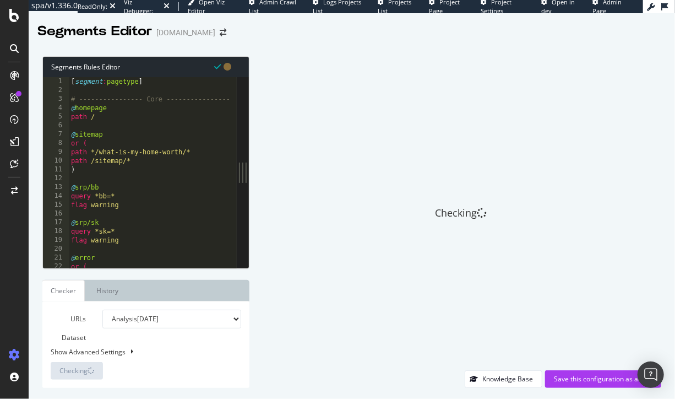
scroll to position [0, 0]
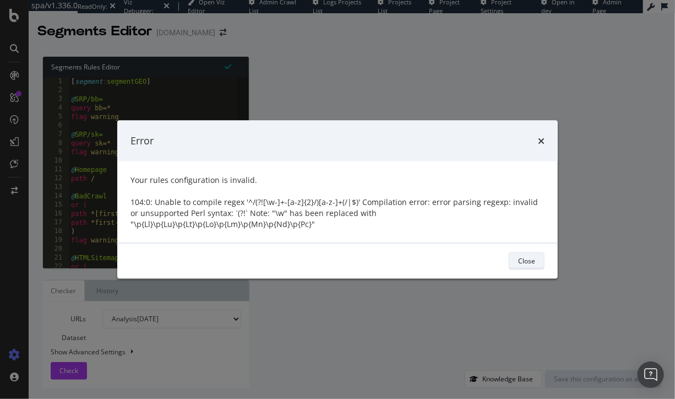
click at [525, 259] on div "Close" at bounding box center [526, 260] width 17 height 9
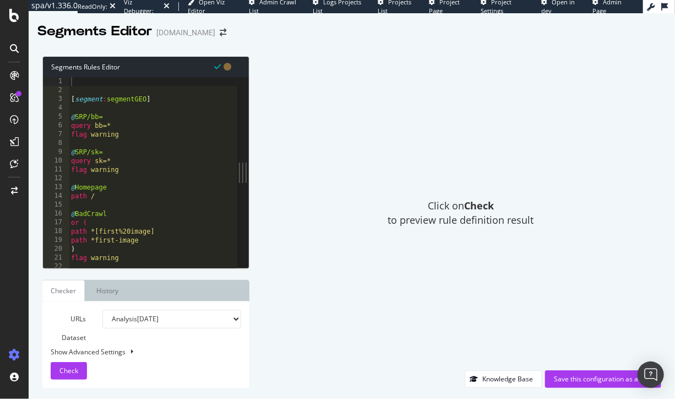
type textarea "flag warning"
drag, startPoint x: 183, startPoint y: 132, endPoint x: 167, endPoint y: 102, distance: 33.8
click at [182, 132] on div "[ segment : segmentGEO ] @ SRP/bb= query bb=* flag warning @ SRP/sk= query sk=*…" at bounding box center [176, 181] width 215 height 209
click at [131, 83] on div "[ segment : segmentGEO ] @ SRP/bb= query bb=* flag warning @ SRP/sk= query sk=*…" at bounding box center [176, 181] width 215 height 209
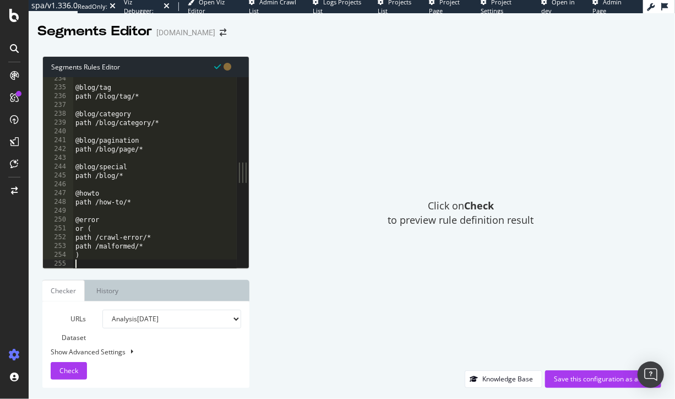
scroll to position [2056, 0]
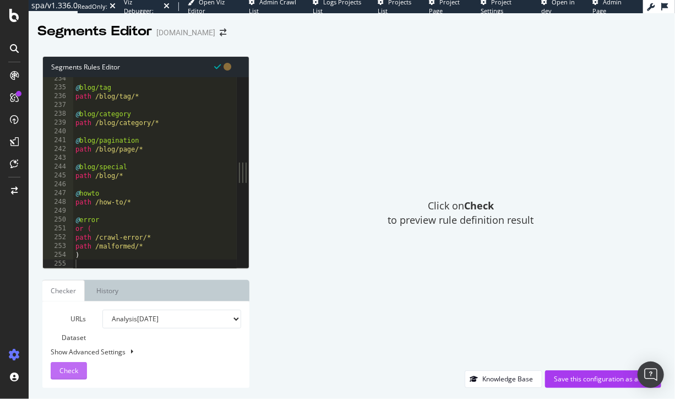
click at [74, 374] on span "Check" at bounding box center [68, 370] width 19 height 9
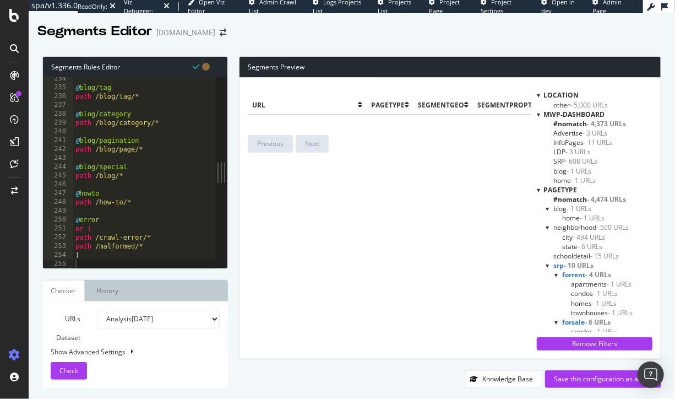
click at [561, 199] on span "#nomatch - 4,474 URLs" at bounding box center [590, 198] width 73 height 9
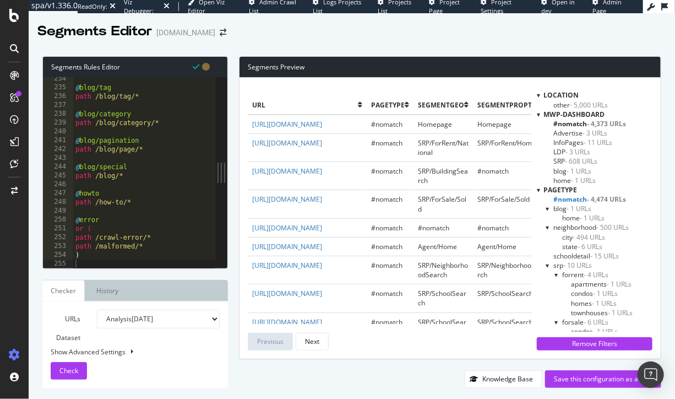
click at [561, 199] on span "#nomatch - 4,474 URLs" at bounding box center [590, 198] width 73 height 9
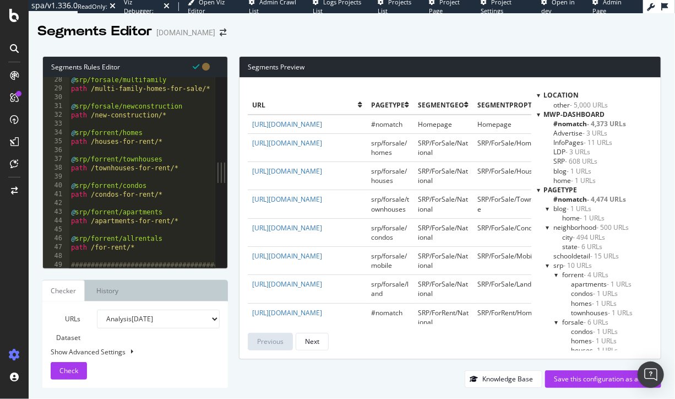
scroll to position [0, 0]
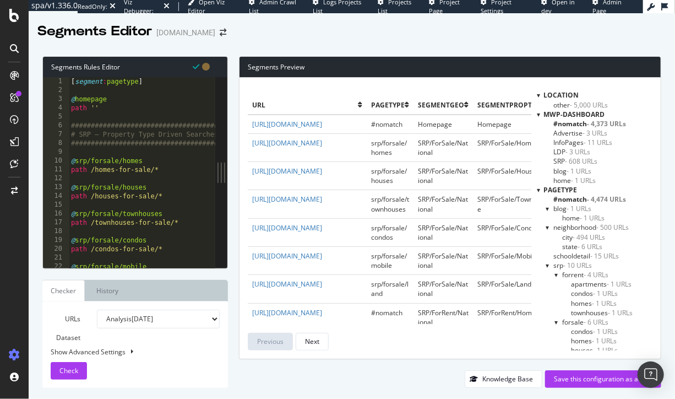
click at [114, 106] on div "[ segment : pagetype ] @ homepage path '' #####################################…" at bounding box center [176, 181] width 215 height 209
type textarea "path /"
click at [60, 366] on span "Check" at bounding box center [68, 370] width 19 height 9
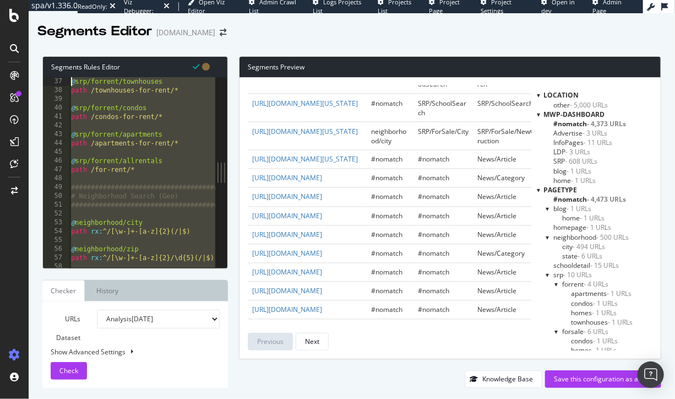
scroll to position [0, 0]
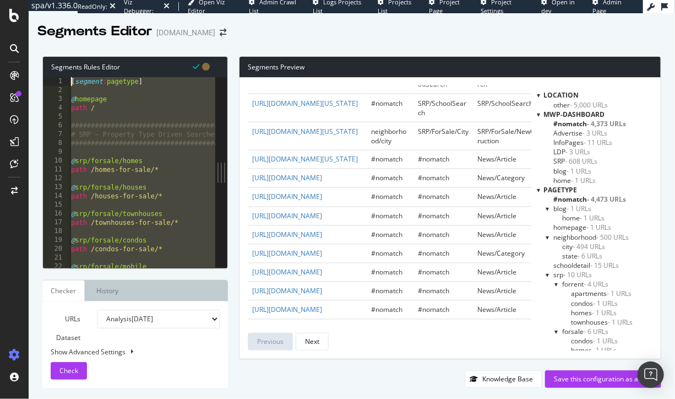
drag, startPoint x: 121, startPoint y: 201, endPoint x: 19, endPoint y: -30, distance: 252.8
click at [19, 0] on html "spa/v1.336.0 ReadOnly: Viz Debugger: Open Viz Editor Admin Crawl List Logs Proj…" at bounding box center [337, 199] width 675 height 399
type textarea "[segment:pagetype]"
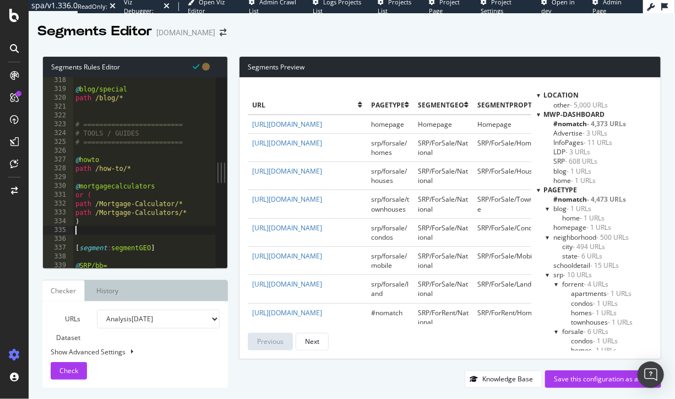
scroll to position [2795, 0]
drag, startPoint x: 75, startPoint y: 370, endPoint x: 86, endPoint y: 229, distance: 142.0
click at [75, 370] on span "Check" at bounding box center [68, 370] width 19 height 9
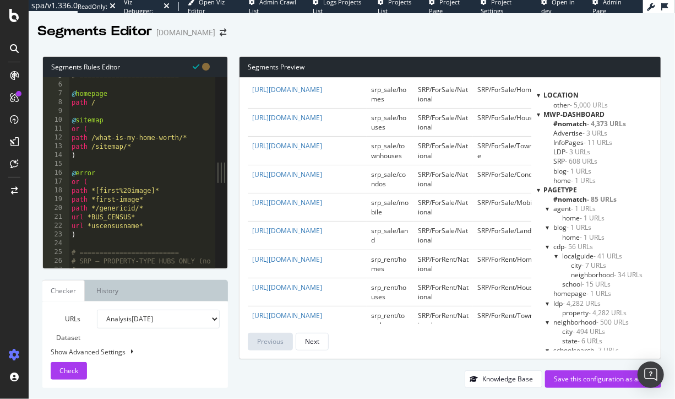
scroll to position [67, 0]
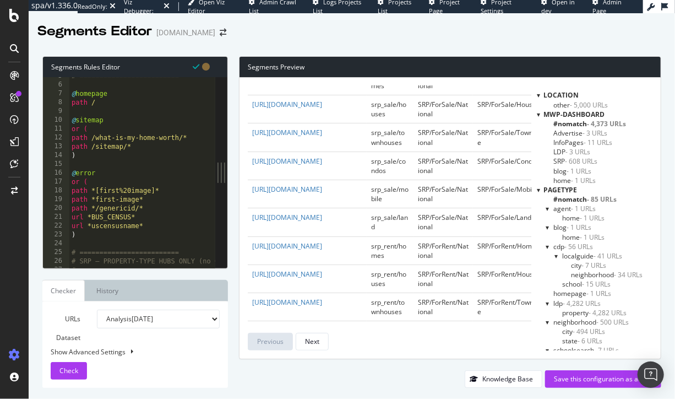
click at [577, 199] on span "#nomatch - 85 URLs" at bounding box center [585, 198] width 63 height 9
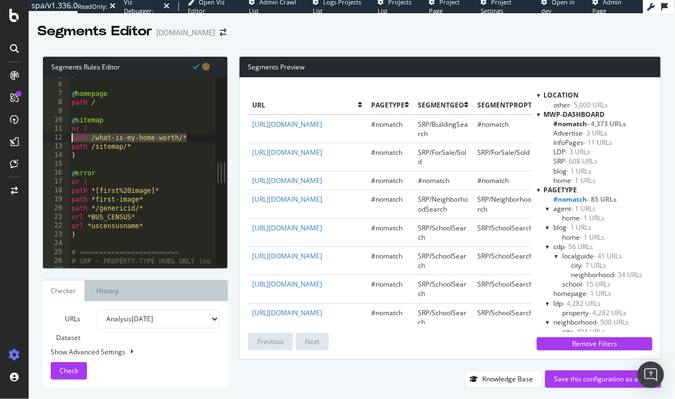
drag, startPoint x: 191, startPoint y: 136, endPoint x: 51, endPoint y: 134, distance: 139.9
click at [48, 134] on div "path /what-is-my-home-worth/* 5 6 7 8 9 10 11 12 13 14 15 16 17 18 19 20 21 22 …" at bounding box center [129, 172] width 172 height 191
click at [142, 131] on div "# ========================= @ homepage path / @ sitemap or ( path /what-is-my-h…" at bounding box center [236, 176] width 334 height 209
type textarea "or ("
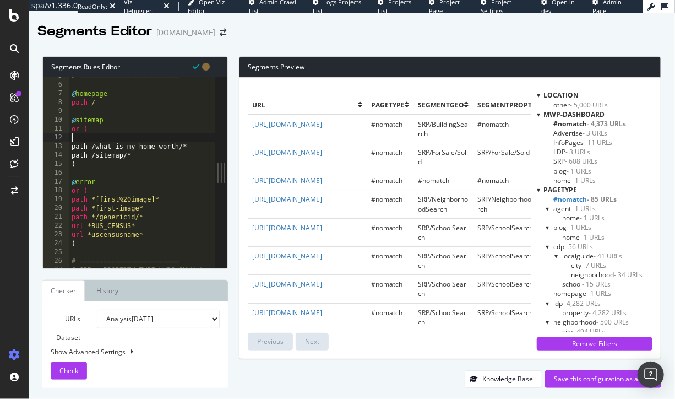
paste textarea "path /what-is-my-home-worth/*"
click at [105, 138] on div "# ========================= @ homepage path / @ sitemap or ( path /what-is-my-h…" at bounding box center [236, 176] width 334 height 209
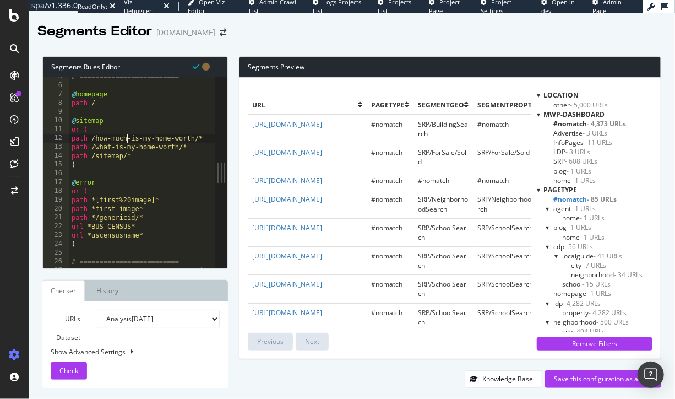
click at [160, 187] on div "# ========================= @ homepage path / @ sitemap or ( path /how-much-is-…" at bounding box center [236, 176] width 334 height 209
type textarea "@error"
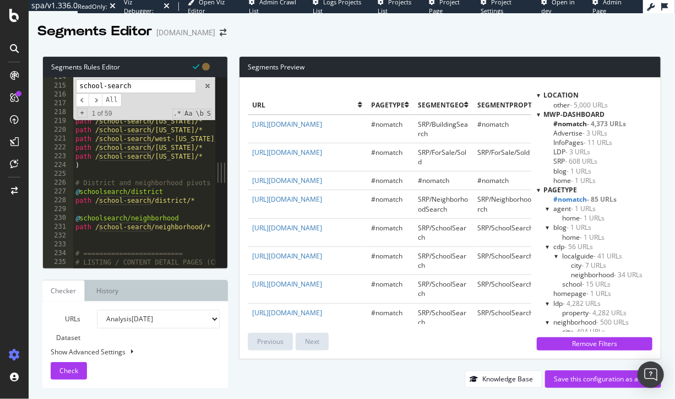
scroll to position [1882, 0]
type input "school-search"
click at [149, 233] on div "path /school-search/south-dakota/* path /school-search/tennessee/* path /school…" at bounding box center [240, 176] width 334 height 209
type textarea "@schoolsearch"
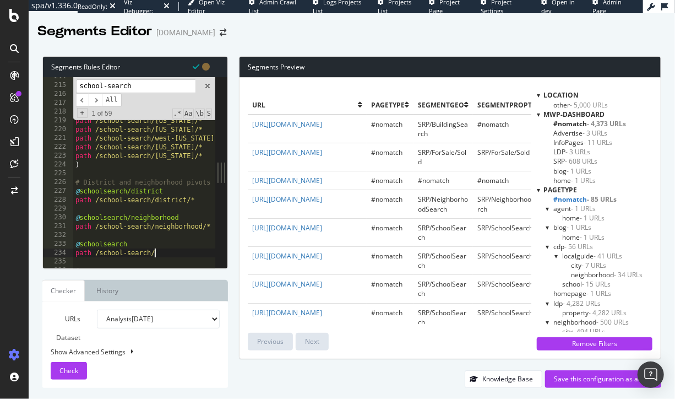
scroll to position [0, 6]
click at [178, 243] on div "path /school-search/south-dakota/* path /school-search/tennessee/* path /school…" at bounding box center [240, 176] width 334 height 209
type textarea "@schoolsearch/other"
click at [67, 366] on span "Check" at bounding box center [68, 370] width 19 height 9
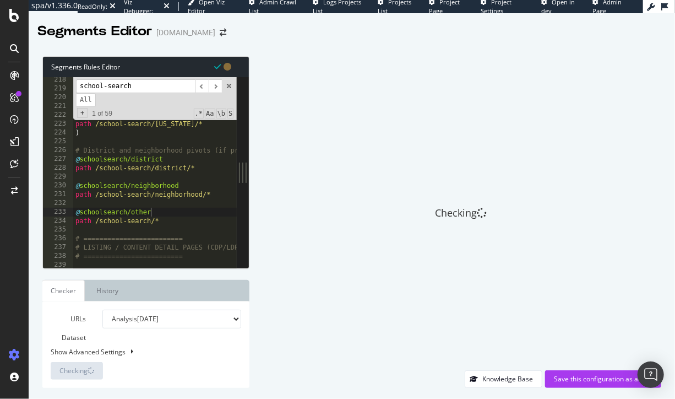
scroll to position [0, 0]
click at [191, 227] on div "path /school-search/vermont/* path /school-search/virginia/* path /school-searc…" at bounding box center [240, 179] width 334 height 209
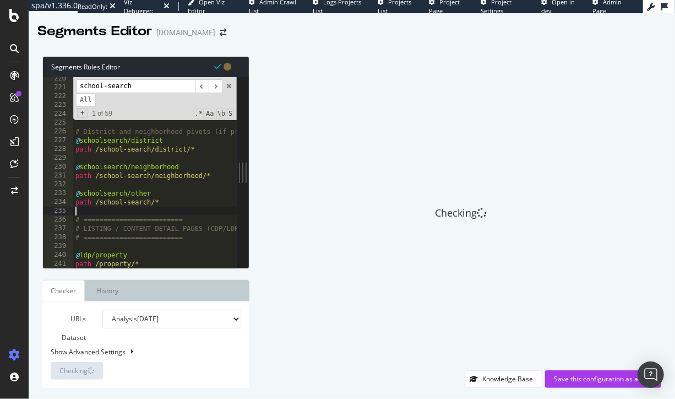
scroll to position [1937, 0]
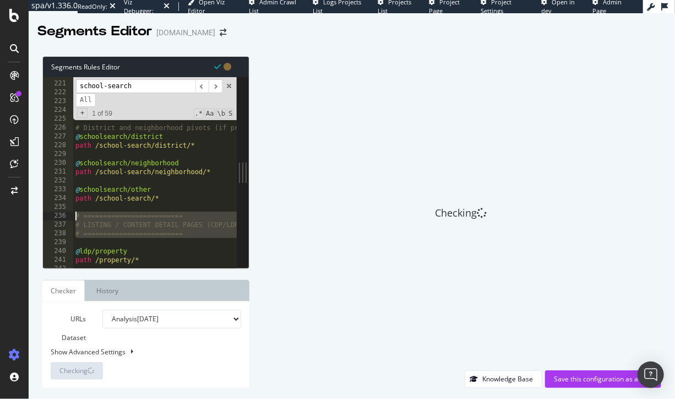
drag, startPoint x: 173, startPoint y: 241, endPoint x: 55, endPoint y: 213, distance: 121.3
click at [55, 213] on div "220 221 222 223 224 225 226 227 228 229 230 231 232 233 234 235 236 237 238 239…" at bounding box center [140, 172] width 194 height 191
type textarea "# ========================= # LISTING / CONTENT DETAIL PAGES (CDP/LDP)"
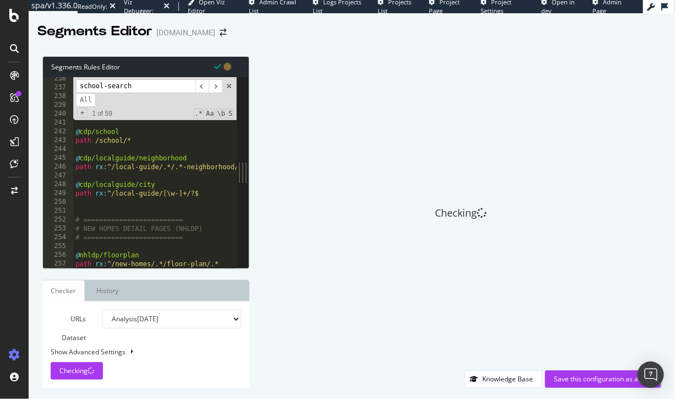
scroll to position [2074, 0]
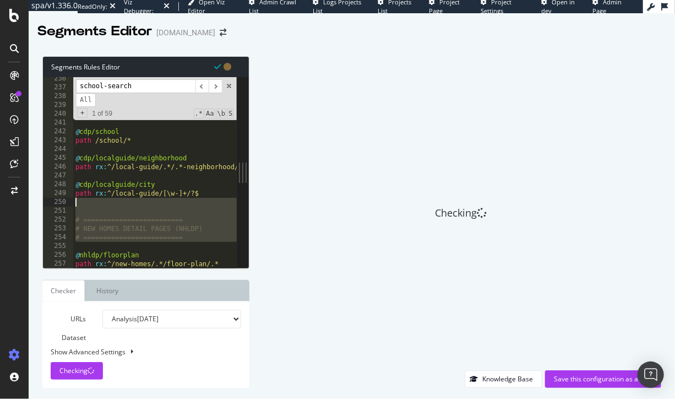
drag, startPoint x: 132, startPoint y: 248, endPoint x: 47, endPoint y: 204, distance: 96.3
click at [47, 204] on div "236 237 238 239 240 241 242 243 244 245 246 247 248 249 250 251 252 253 254 255…" at bounding box center [140, 172] width 194 height 191
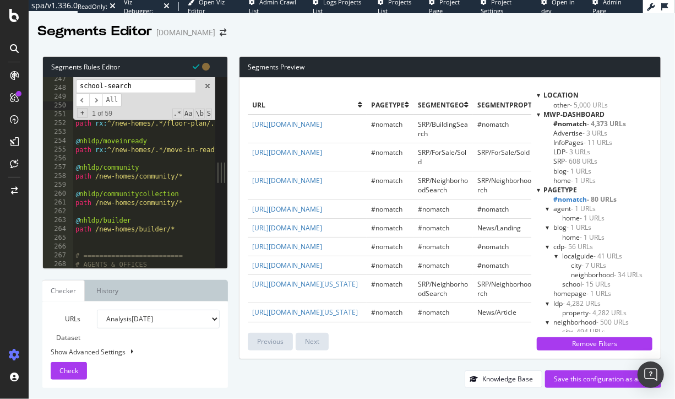
scroll to position [2190, 0]
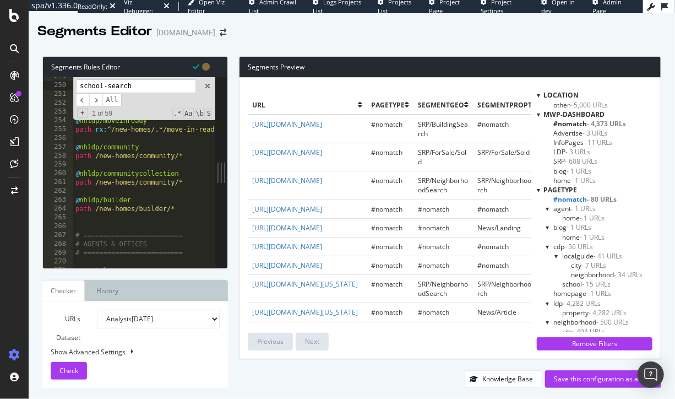
click at [183, 220] on div "path rx : ^/local-guide/[\w-]+/?$ @ nhldp/floorplan path rx : ^/new-homes/.*/fl…" at bounding box center [240, 176] width 334 height 209
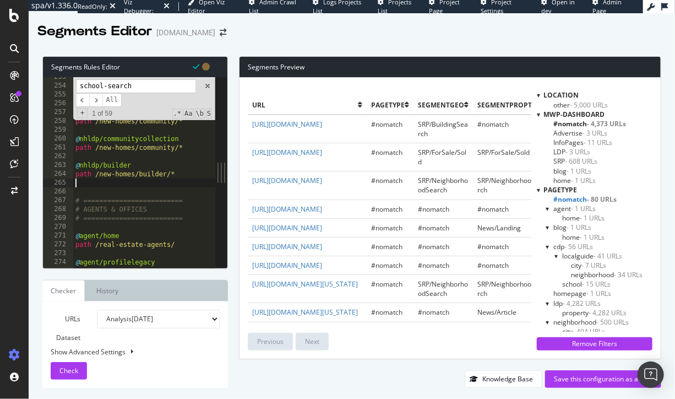
scroll to position [2225, 0]
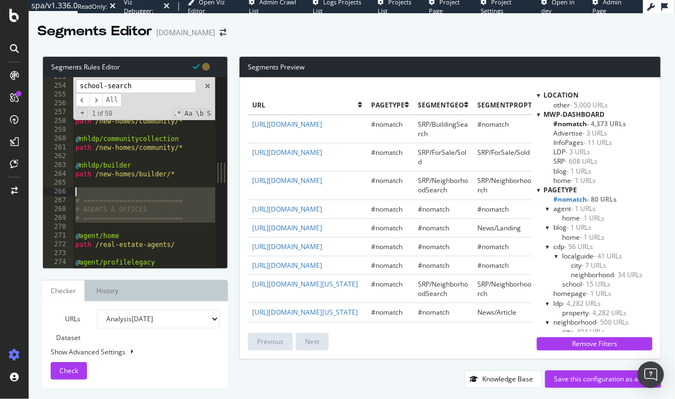
drag, startPoint x: 149, startPoint y: 224, endPoint x: 57, endPoint y: 192, distance: 97.6
click at [57, 192] on div "253 254 255 256 257 258 259 260 261 262 263 264 265 266 267 268 269 270 271 272…" at bounding box center [129, 172] width 172 height 191
type textarea "# ========================="
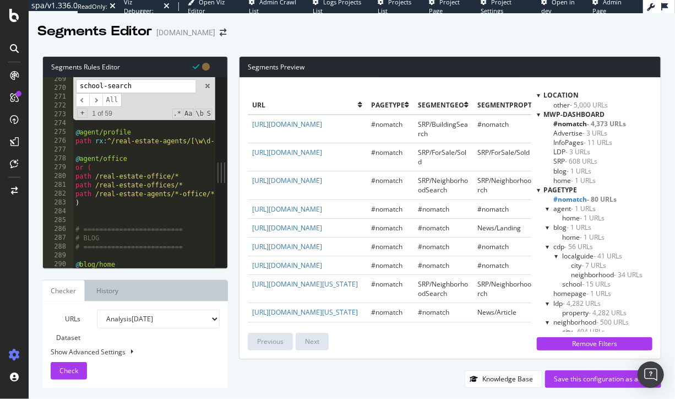
scroll to position [2386, 0]
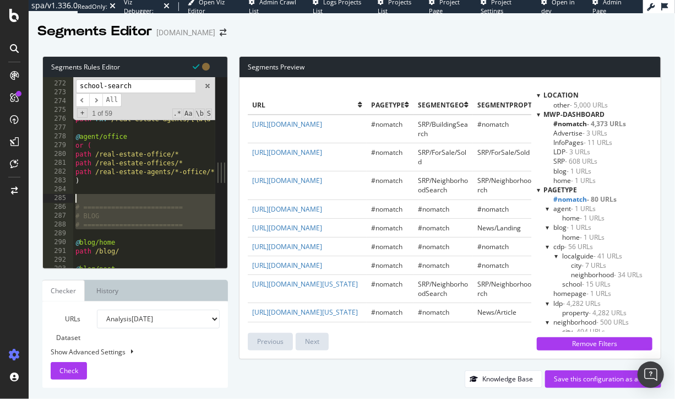
drag, startPoint x: 105, startPoint y: 221, endPoint x: 61, endPoint y: 196, distance: 50.6
click at [61, 196] on div "271 272 273 274 275 276 277 278 279 280 281 282 283 284 285 286 287 288 289 290…" at bounding box center [129, 172] width 172 height 191
type textarea "# ========================="
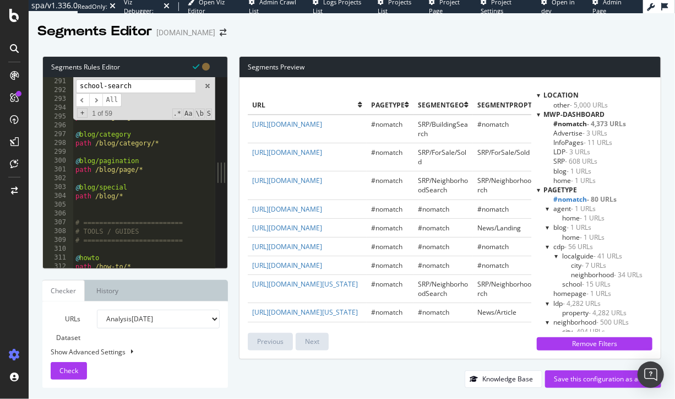
scroll to position [2565, 0]
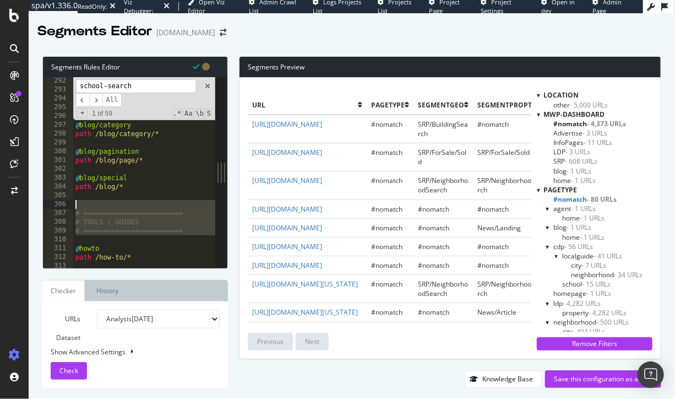
drag, startPoint x: 111, startPoint y: 236, endPoint x: 56, endPoint y: 204, distance: 64.2
click at [56, 204] on div "292 293 294 295 296 297 298 299 300 301 302 303 304 305 306 307 308 309 310 311…" at bounding box center [129, 172] width 172 height 191
type textarea "# ========================="
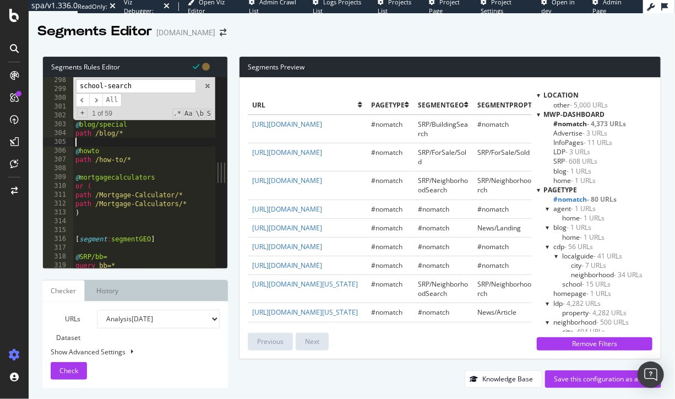
scroll to position [2617, 0]
click at [96, 226] on div "@ blog/category path /blog/category/* @ blog/pagination path /blog/page/* @ blo…" at bounding box center [240, 173] width 334 height 209
type textarea ")"
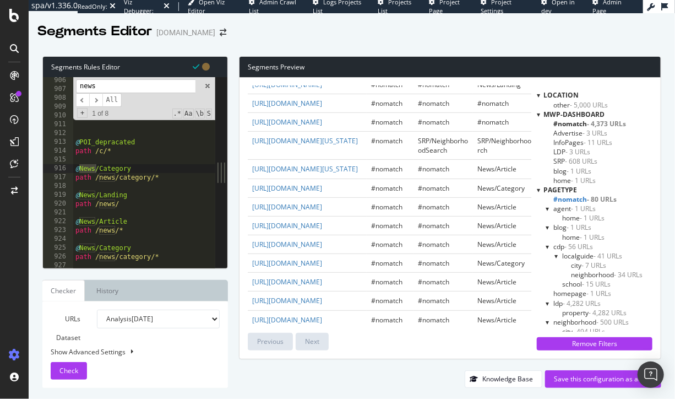
scroll to position [7977, 0]
type input "news"
click at [207, 85] on span at bounding box center [208, 86] width 8 height 8
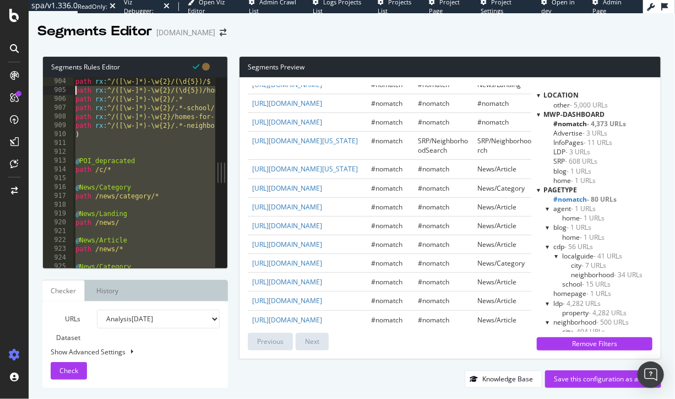
scroll to position [7958, 0]
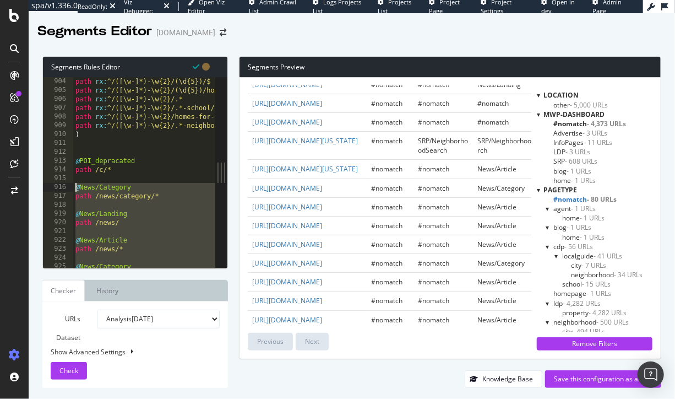
drag, startPoint x: 161, startPoint y: 205, endPoint x: 68, endPoint y: 186, distance: 95.0
click at [68, 186] on div "@News/Category 904 905 906 907 908 909 910 911 912 913 914 915 916 917 918 919 …" at bounding box center [129, 172] width 172 height 191
type textarea "@News/Category path /news/category/*"
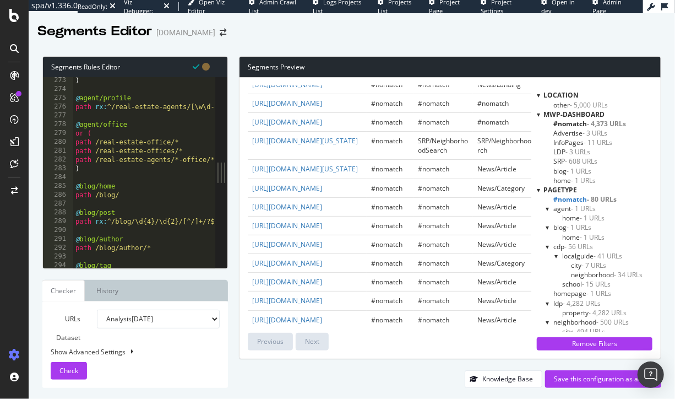
scroll to position [2486, 0]
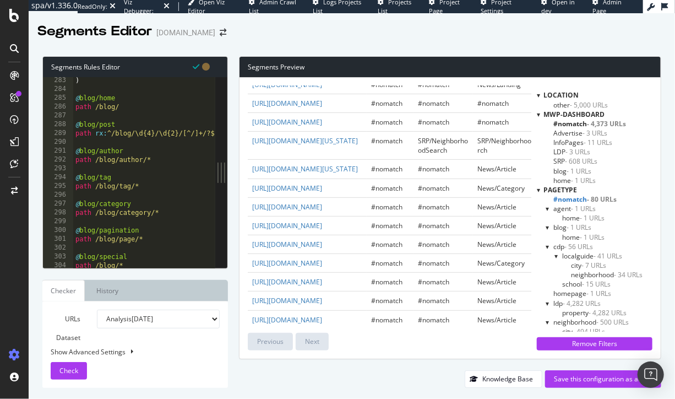
click at [93, 86] on div ") @ blog/home path /blog/ @ blog/post path rx : ^/blog/\d{4}/\d{2}/[^/]+/?$ @ b…" at bounding box center [240, 180] width 334 height 209
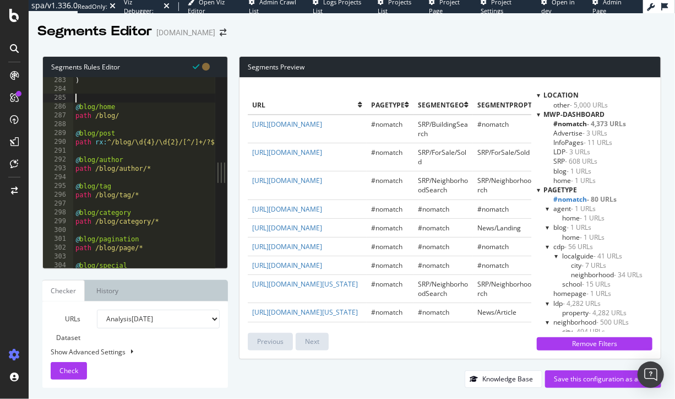
paste textarea "path /learn/*"
type textarea "path /learn/*"
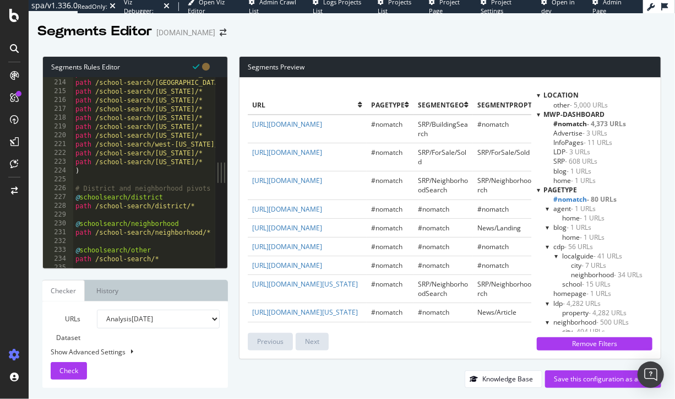
scroll to position [1872, 0]
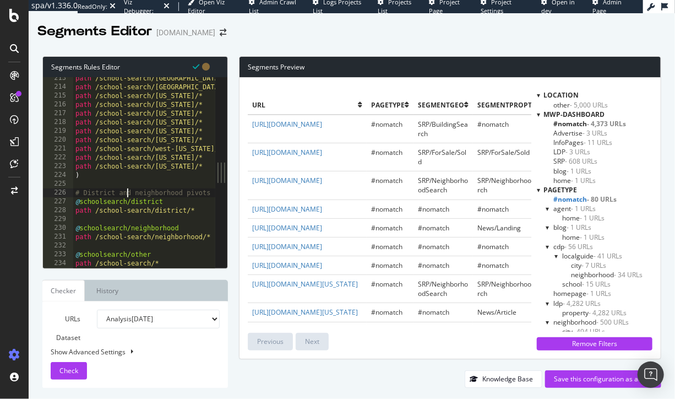
click at [128, 190] on div "path /school-search/south-carolina/* path /school-search/south-dakota/* path /s…" at bounding box center [240, 178] width 334 height 209
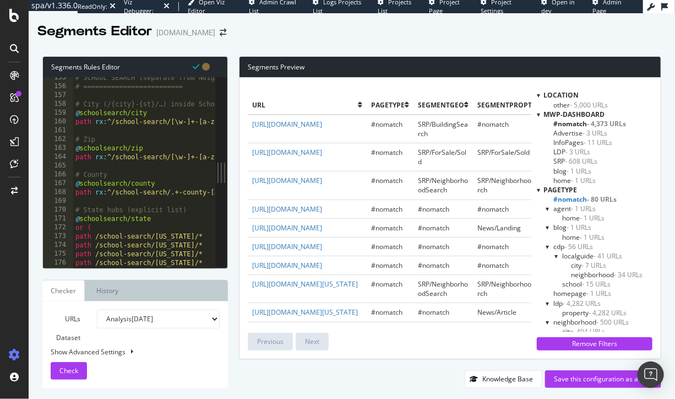
scroll to position [1361, 0]
click at [159, 208] on div "# SCHOOL SEARCH (separate from Neighborhood) # ========================= # City…" at bounding box center [240, 177] width 334 height 209
drag, startPoint x: 106, startPoint y: 174, endPoint x: 63, endPoint y: 174, distance: 43.5
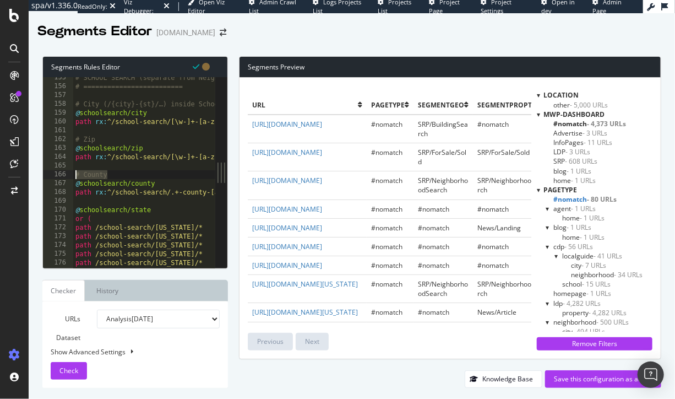
click at [63, 174] on div "@schoolsearch/state 155 156 157 158 159 160 161 162 163 164 165 166 167 168 169…" at bounding box center [129, 172] width 172 height 191
type textarea "# County"
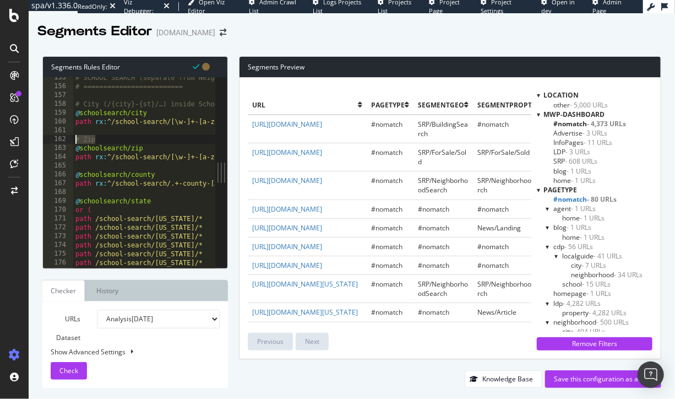
drag, startPoint x: 112, startPoint y: 139, endPoint x: 56, endPoint y: 139, distance: 56.7
click at [56, 139] on div "155 156 157 158 159 160 161 162 163 164 165 166 167 168 169 170 171 172 173 174…" at bounding box center [129, 172] width 172 height 191
type textarea "# Zip"
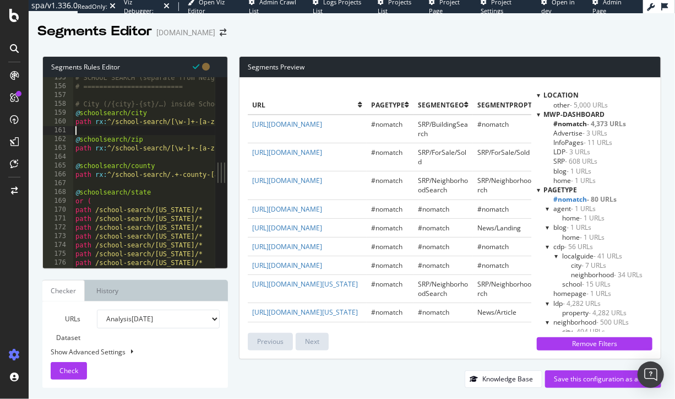
click at [134, 106] on div "# SCHOOL SEARCH (separate from Neighborhood) # ========================= # City…" at bounding box center [240, 177] width 334 height 209
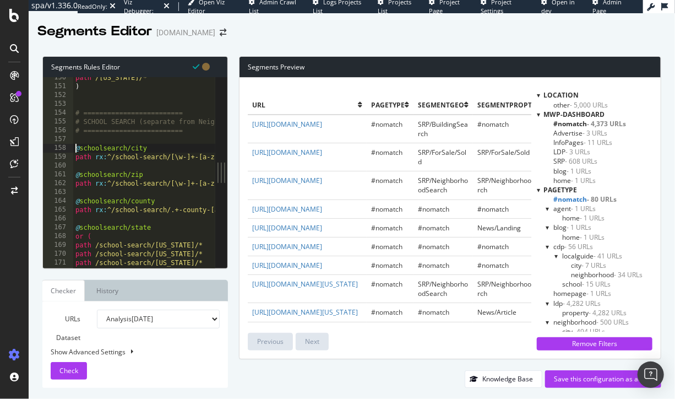
scroll to position [1300, 0]
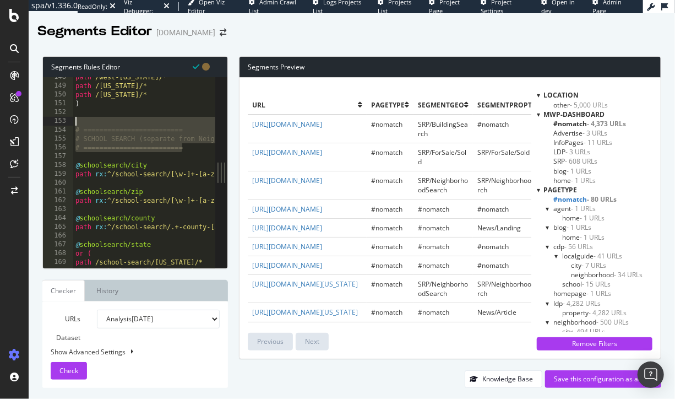
drag, startPoint x: 133, startPoint y: 131, endPoint x: 78, endPoint y: 120, distance: 56.7
click at [78, 120] on div "path /west-virginia/* path /wisconsin/* path /wyoming/* ) # ===================…" at bounding box center [240, 177] width 334 height 209
type textarea "# ========================="
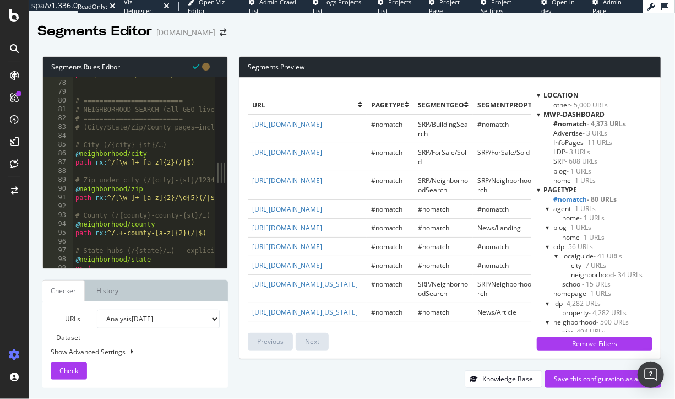
scroll to position [677, 0]
click at [159, 248] on div "path /new-homes/for-sale/* # ========================= # NEIGHBORHOOD SEARCH (a…" at bounding box center [240, 174] width 334 height 209
click at [161, 216] on div "path /new-homes/for-sale/* # ========================= # NEIGHBORHOOD SEARCH (a…" at bounding box center [240, 174] width 334 height 209
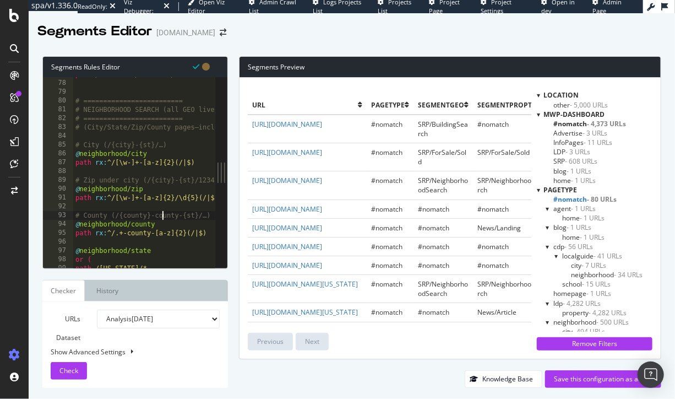
click at [161, 216] on div "path /new-homes/for-sale/* # ========================= # NEIGHBORHOOD SEARCH (a…" at bounding box center [240, 174] width 334 height 209
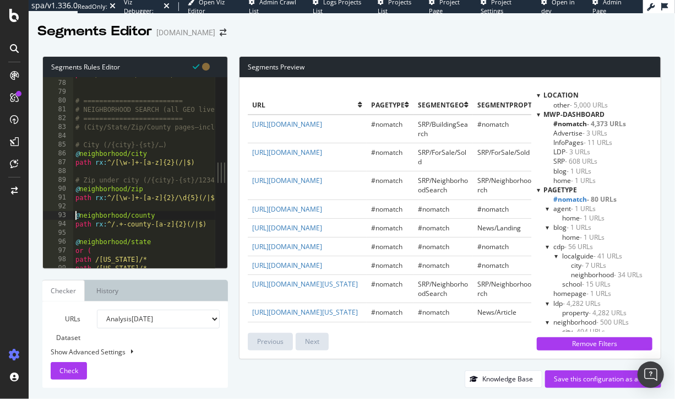
click at [158, 177] on div "path /new-homes/for-sale/* # ========================= # NEIGHBORHOOD SEARCH (a…" at bounding box center [240, 174] width 334 height 209
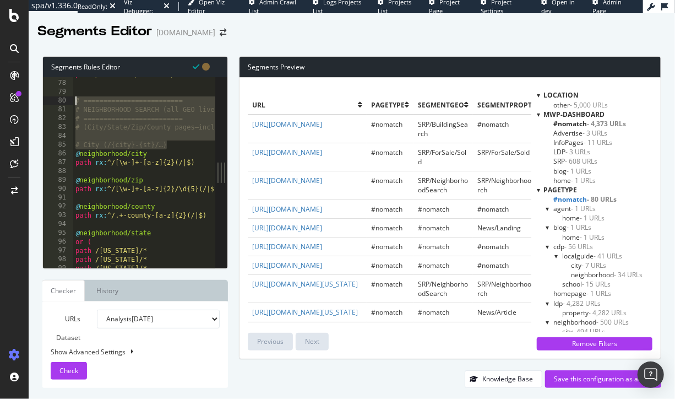
drag, startPoint x: 183, startPoint y: 144, endPoint x: 56, endPoint y: 100, distance: 135.2
click at [56, 100] on div "@neighborhood/zip 77 78 79 80 81 82 83 84 85 86 87 88 89 90 91 92 93 94 95 96 9…" at bounding box center [129, 172] width 172 height 191
type textarea "# ========================= # NEIGHBORHOOD SEARCH (all GEO lives here)"
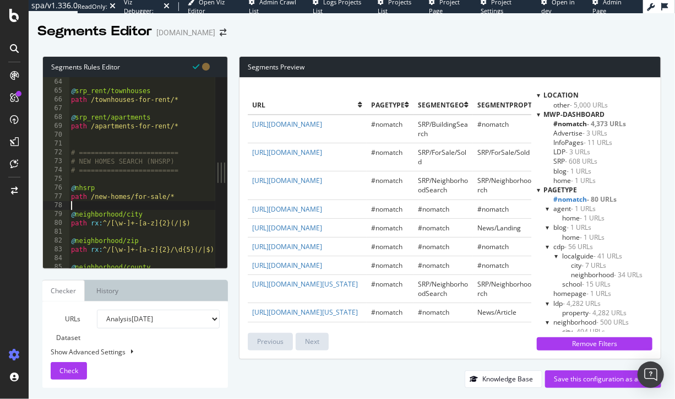
scroll to position [555, 0]
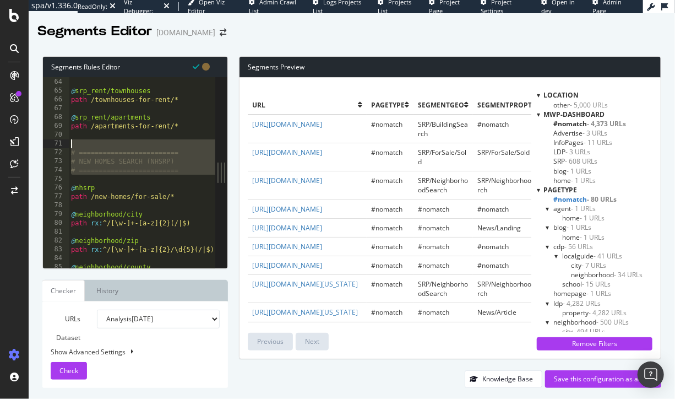
drag, startPoint x: 132, startPoint y: 176, endPoint x: 62, endPoint y: 142, distance: 78.6
click at [62, 142] on div "63 64 65 66 67 68 69 70 71 72 73 74 75 76 77 78 79 80 81 82 83 84 85 86 path /c…" at bounding box center [129, 172] width 172 height 191
type textarea "# ========================="
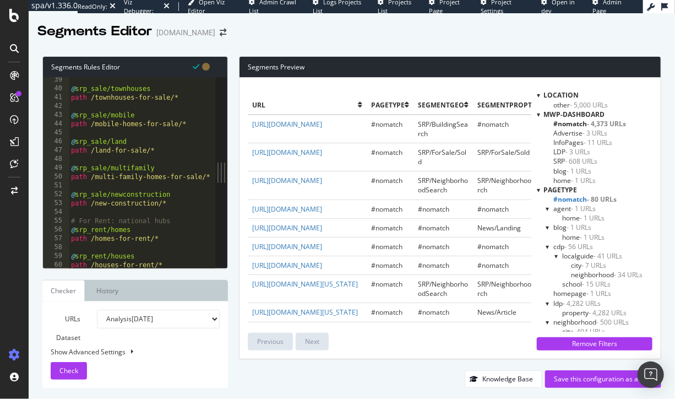
scroll to position [339, 0]
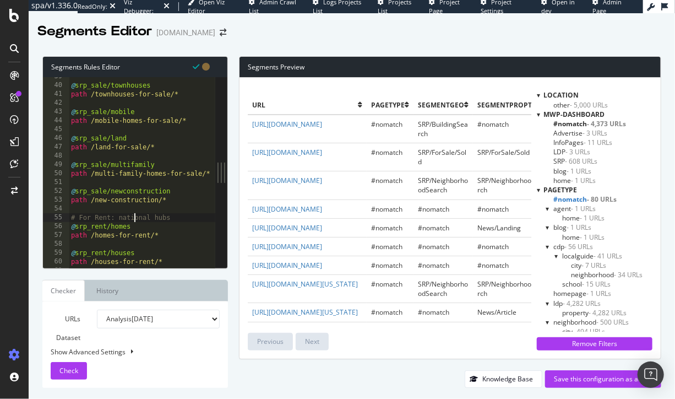
click at [133, 218] on div "@ srp_sale/townhouses path /townhouses-for-sale/* @ srp_sale/mobile path /mobil…" at bounding box center [176, 176] width 215 height 209
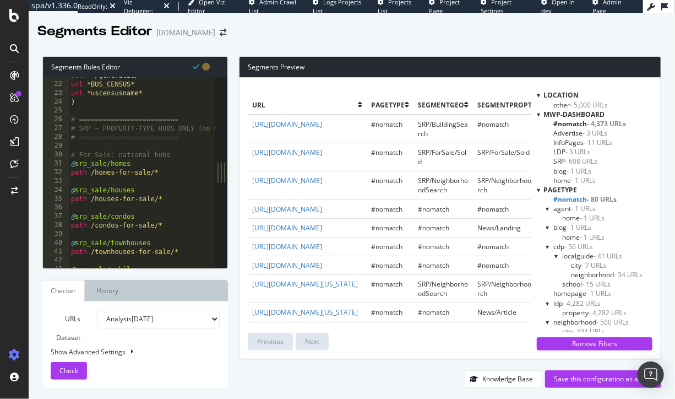
scroll to position [182, 0]
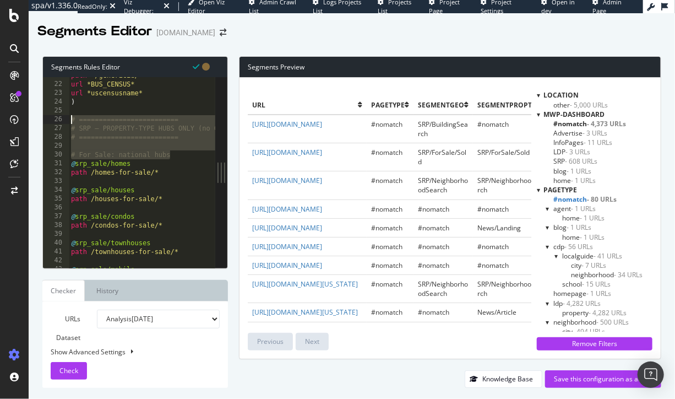
drag, startPoint x: 147, startPoint y: 144, endPoint x: 58, endPoint y: 118, distance: 92.2
click at [58, 118] on div "@srp_rent/homes 21 22 23 24 25 26 27 28 29 30 31 32 33 34 35 36 37 38 39 40 41 …" at bounding box center [129, 172] width 172 height 191
type textarea "# ========================= # SRP — PROPERTY-TYPE HUBS ONLY (no GEO here)"
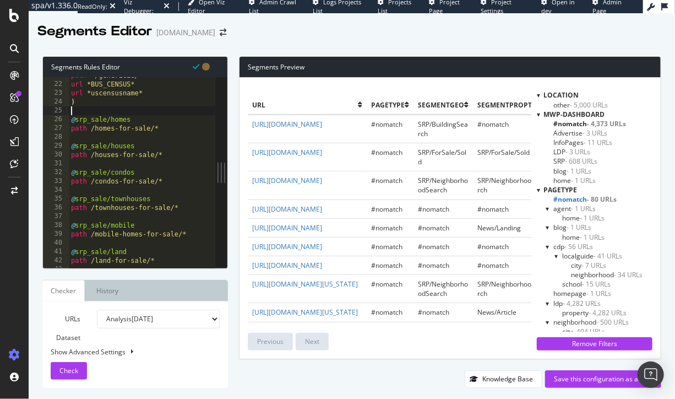
click at [92, 120] on div "path */genericid/* url *BUS_CENSUS* url *uscensusname* ) @ srp_sale/homes path …" at bounding box center [176, 175] width 215 height 209
click at [94, 146] on div "path */genericid/* url *BUS_CENSUS* url *uscensusname* ) @ srp/forsale/homes pa…" at bounding box center [176, 175] width 215 height 209
click at [93, 147] on div "path */genericid/* url *BUS_CENSUS* url *uscensusname* ) @ srp/forsale/homes pa…" at bounding box center [176, 175] width 215 height 209
click at [92, 149] on div "path */genericid/* url *BUS_CENSUS* url *uscensusname* ) @ srp/forsale/homes pa…" at bounding box center [176, 175] width 215 height 209
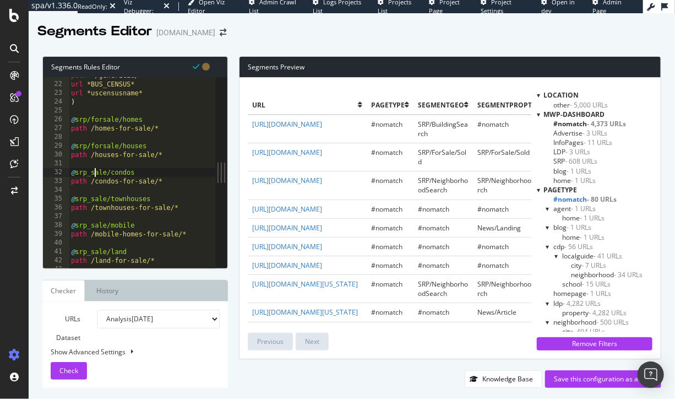
click at [93, 171] on div "path */genericid/* url *BUS_CENSUS* url *uscensusname* ) @ srp/forsale/homes pa…" at bounding box center [176, 175] width 215 height 209
click at [91, 201] on div "path */genericid/* url *BUS_CENSUS* url *uscensusname* ) @ srp/forsale/homes pa…" at bounding box center [176, 175] width 215 height 209
click at [91, 226] on div "path */genericid/* url *BUS_CENSUS* url *uscensusname* ) @ srp/forsale/homes pa…" at bounding box center [176, 175] width 215 height 209
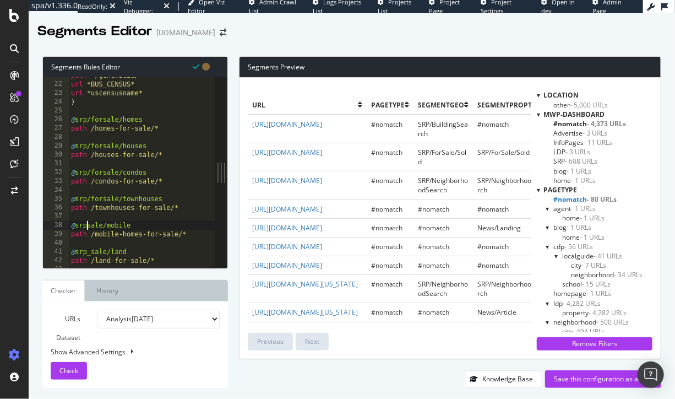
scroll to position [0, 2]
click at [88, 226] on div "path */genericid/* url *BUS_CENSUS* url *uscensusname* ) @ srp/forsale/homes pa…" at bounding box center [176, 175] width 215 height 209
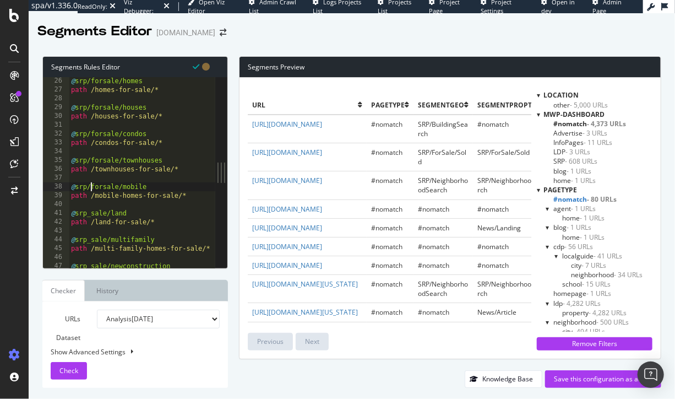
click at [93, 213] on div "@ srp/forsale/homes path /homes-for-sale/* @ srp/forsale/houses path /houses-fo…" at bounding box center [176, 181] width 215 height 209
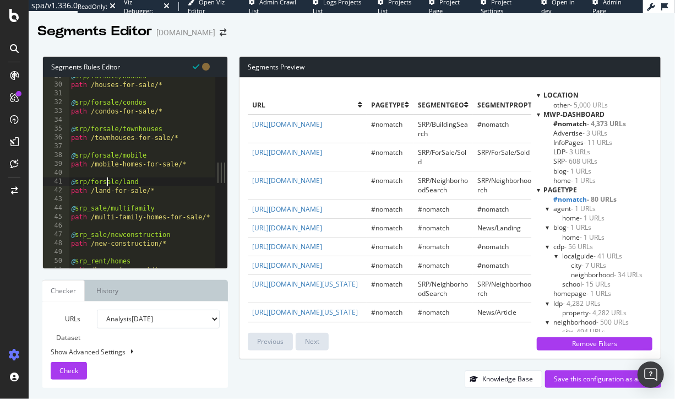
scroll to position [252, 0]
click at [93, 208] on div "@ srp/forsale/houses path /houses-for-sale/* @ srp/forsale/condos path /condos-…" at bounding box center [176, 176] width 215 height 209
click at [88, 208] on div "@ srp/forsale/houses path /houses-for-sale/* @ srp/forsale/condos path /condos-…" at bounding box center [176, 176] width 215 height 209
type textarea "path /multi-family-homes-for-sale/*"
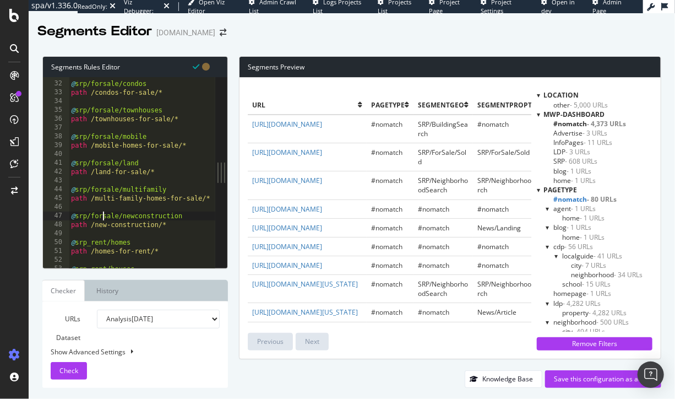
scroll to position [270, 0]
click at [93, 242] on div "@ srp/forsale/condos path /condos-for-sale/* @ srp/forsale/townhouses path /tow…" at bounding box center [176, 175] width 215 height 209
click at [92, 244] on div "@ srp/forsale/condos path /condos-for-sale/* @ srp/forsale/townhouses path /tow…" at bounding box center [176, 175] width 215 height 209
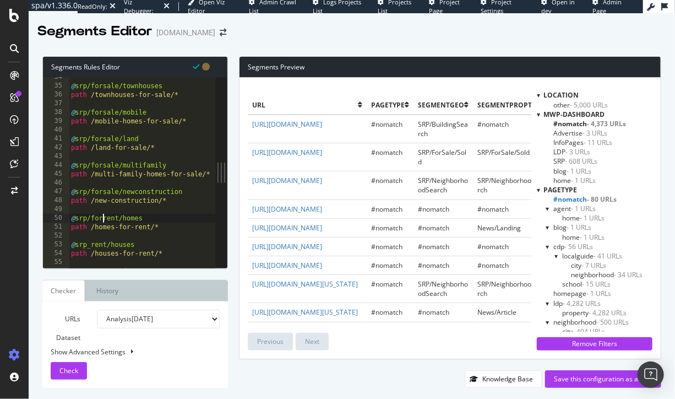
scroll to position [295, 0]
drag, startPoint x: 90, startPoint y: 246, endPoint x: 100, endPoint y: 247, distance: 10.5
click at [90, 246] on div "@ srp/forsale/townhouses path /townhouses-for-sale/* @ srp/forsale/mobile path …" at bounding box center [176, 177] width 215 height 209
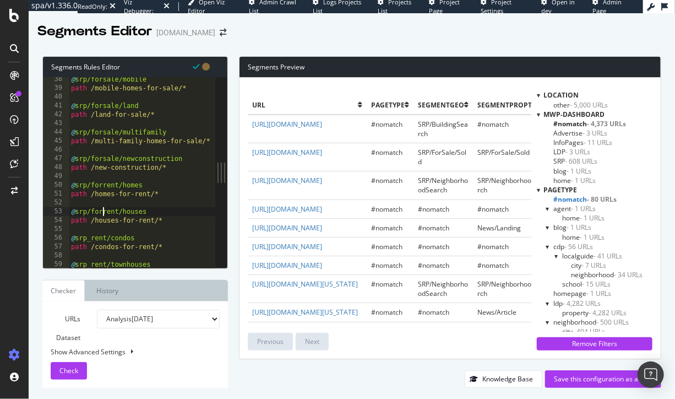
scroll to position [328, 0]
drag, startPoint x: 90, startPoint y: 237, endPoint x: 140, endPoint y: 236, distance: 49.6
click at [90, 237] on div "@ srp/forsale/mobile path /mobile-homes-for-sale/* @ srp/forsale/land path /lan…" at bounding box center [176, 179] width 215 height 209
drag, startPoint x: 92, startPoint y: 236, endPoint x: 101, endPoint y: 236, distance: 8.8
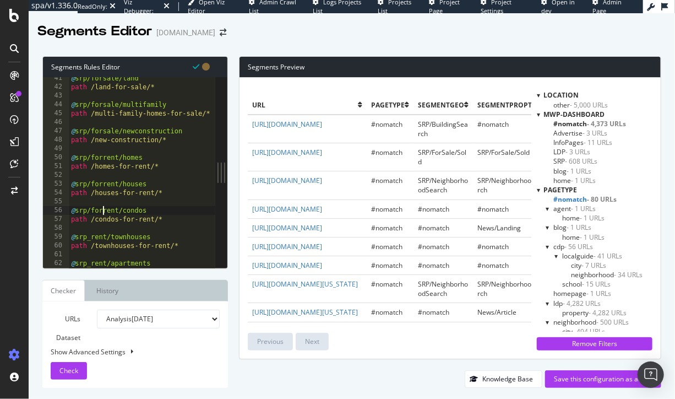
click at [93, 236] on div "@ srp/forsale/land path /land-for-sale/* @ srp/forsale/multifamily path /multi-…" at bounding box center [176, 178] width 215 height 209
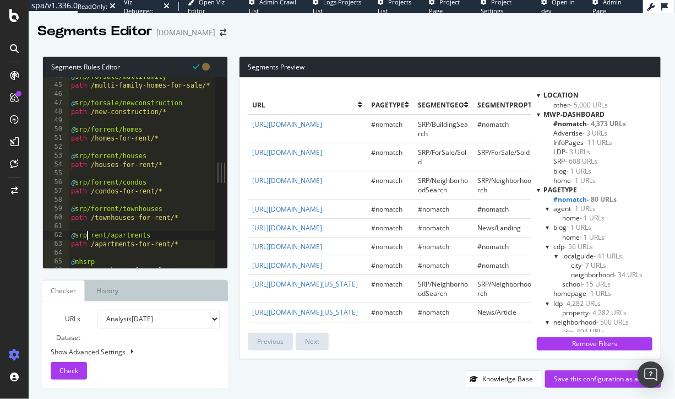
click at [89, 235] on div "@ srp/forsale/multifamily path /multi-family-homes-for-sale/* @ srp/forsale/new…" at bounding box center [176, 176] width 215 height 209
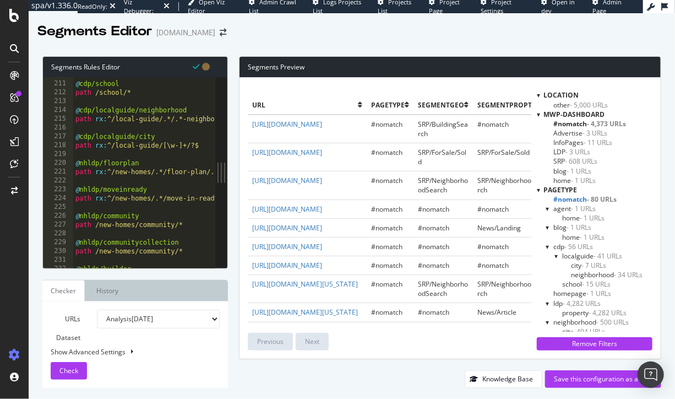
scroll to position [1867, 0]
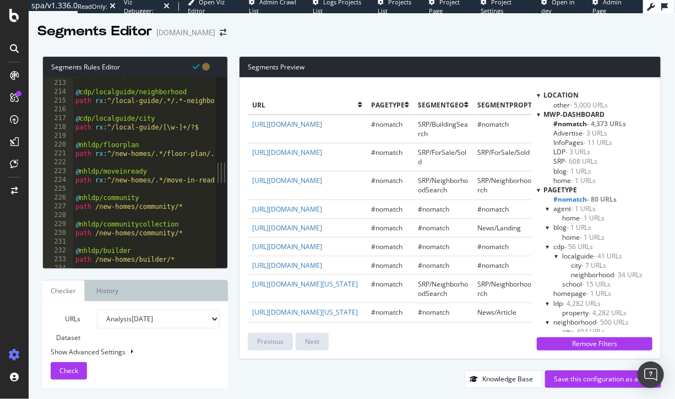
type textarea "@srp/forrent/apartments"
click at [150, 189] on div "path /school/* @ cdp/localguide/neighborhood path rx : ^/local-guide/.*/.*-neig…" at bounding box center [180, 174] width 215 height 209
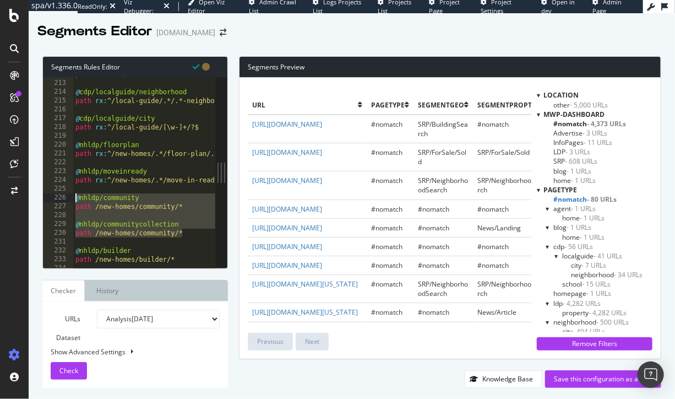
drag, startPoint x: 190, startPoint y: 235, endPoint x: 72, endPoint y: 201, distance: 122.6
click at [72, 201] on div "212 213 214 215 216 217 218 219 220 221 222 223 224 225 226 227 228 229 230 231…" at bounding box center [129, 172] width 172 height 191
click at [199, 231] on div "path /school/* @ cdp/localguide/neighborhood path rx : ^/local-guide/.*/.*-neig…" at bounding box center [180, 174] width 215 height 209
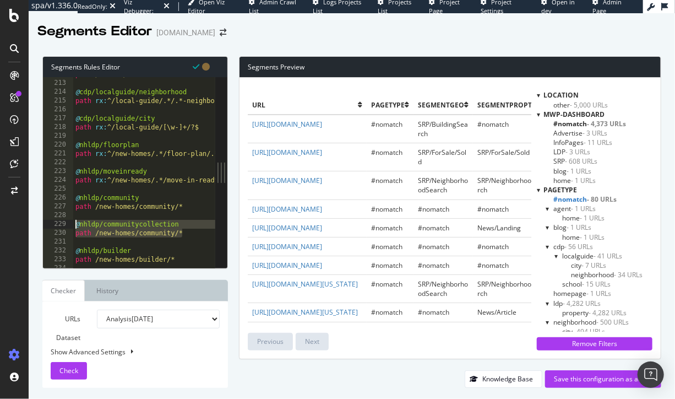
drag, startPoint x: 181, startPoint y: 228, endPoint x: 53, endPoint y: 225, distance: 127.3
click at [53, 225] on div "path /new-homes/community/* 212 213 214 215 216 217 218 219 220 221 222 223 224…" at bounding box center [129, 172] width 172 height 191
type textarea "@nhldp/communitycollection path /new-homes/community/*"
click at [408, 228] on td "#nomatch" at bounding box center [390, 227] width 47 height 19
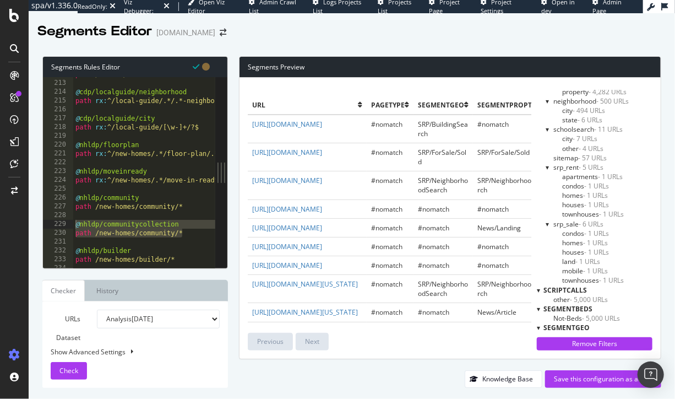
scroll to position [220, 0]
drag, startPoint x: 197, startPoint y: 213, endPoint x: 180, endPoint y: 233, distance: 26.2
click at [197, 214] on div "path /school/* @ cdp/localguide/neighborhood path rx : ^/local-guide/.*/.*-neig…" at bounding box center [180, 174] width 215 height 209
drag, startPoint x: 185, startPoint y: 232, endPoint x: 60, endPoint y: 223, distance: 125.4
click at [60, 223] on div "212 213 214 215 216 217 218 219 220 221 222 223 224 225 226 227 228 229 230 231…" at bounding box center [129, 172] width 172 height 191
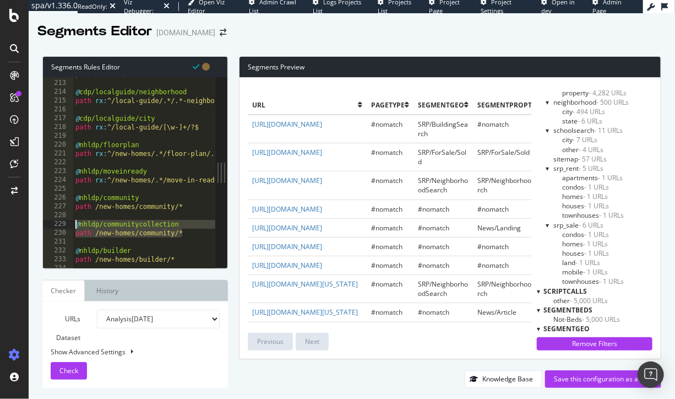
type textarea "@nhldp/communitycollection path /new-homes/community/*"
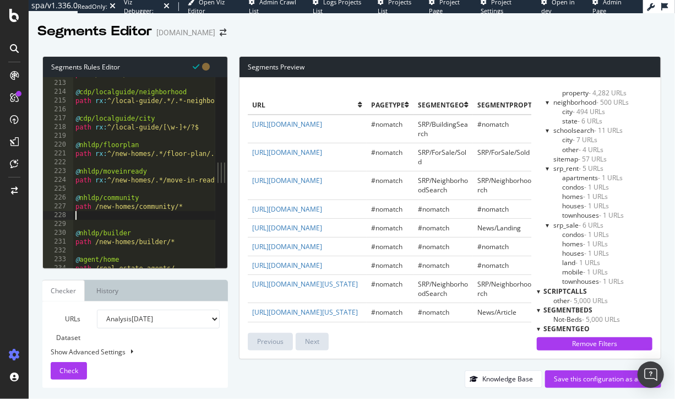
type textarea "path /new-homes/community/*"
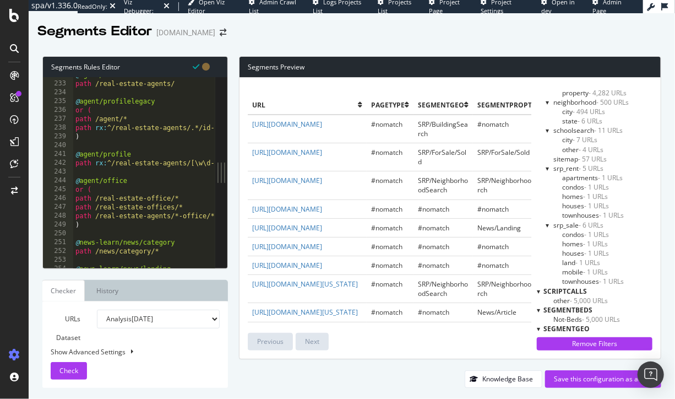
scroll to position [2090, 0]
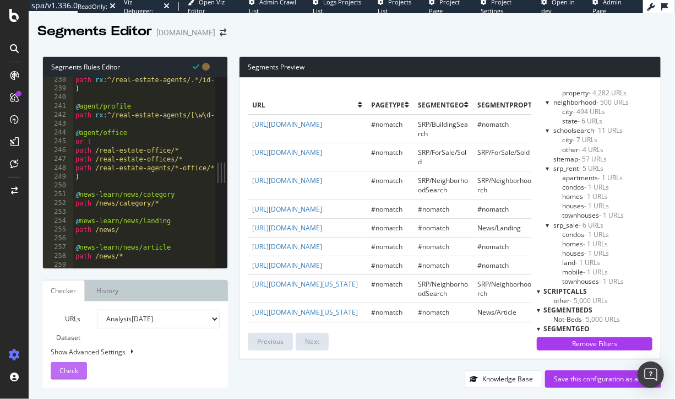
click at [82, 367] on button "Check" at bounding box center [69, 371] width 36 height 18
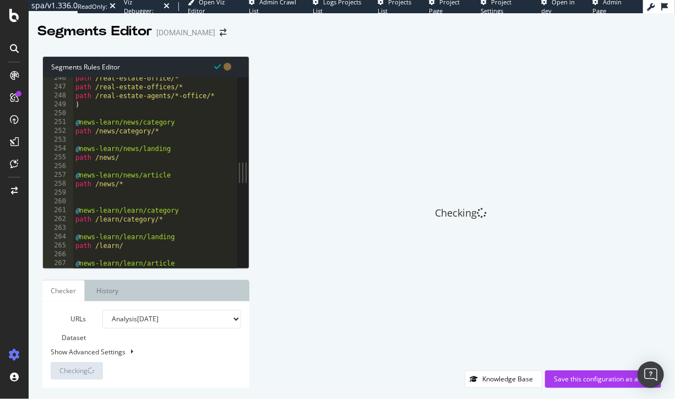
scroll to position [2163, 0]
click at [144, 189] on div "path /real-estate-office/* path /real-estate-offices/* path /real-estate-agents…" at bounding box center [180, 178] width 215 height 209
type textarea "path /news/*"
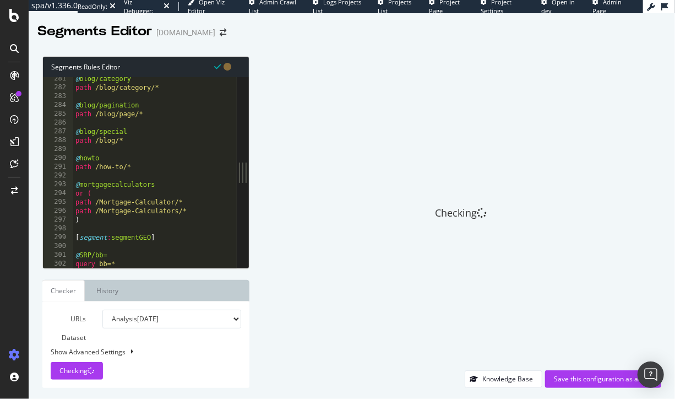
scroll to position [2496, 0]
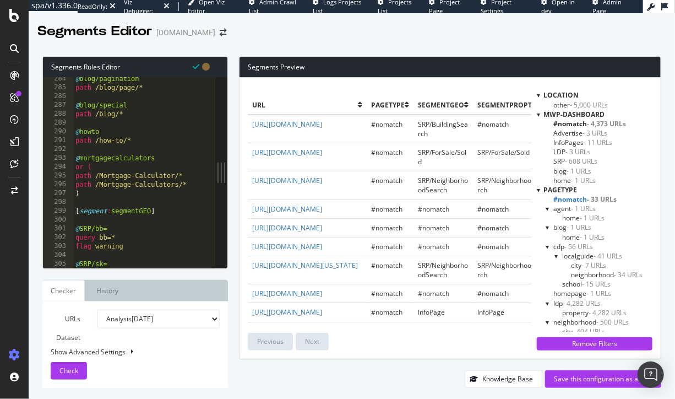
click at [573, 209] on span "- 1 URLs" at bounding box center [583, 208] width 25 height 9
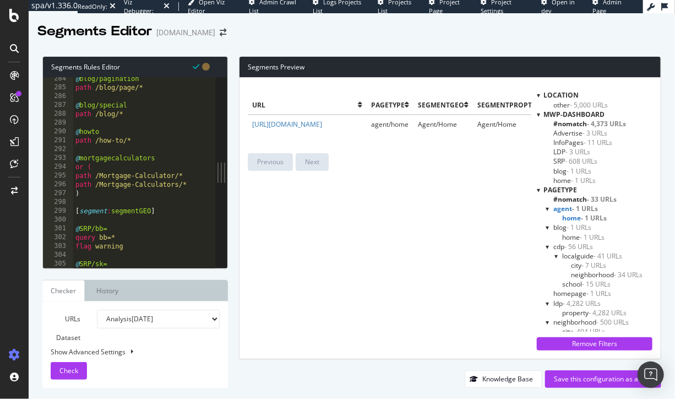
click at [576, 226] on span "- 1 URLs" at bounding box center [579, 227] width 25 height 9
click at [565, 243] on span "- 56 URLs" at bounding box center [579, 246] width 29 height 9
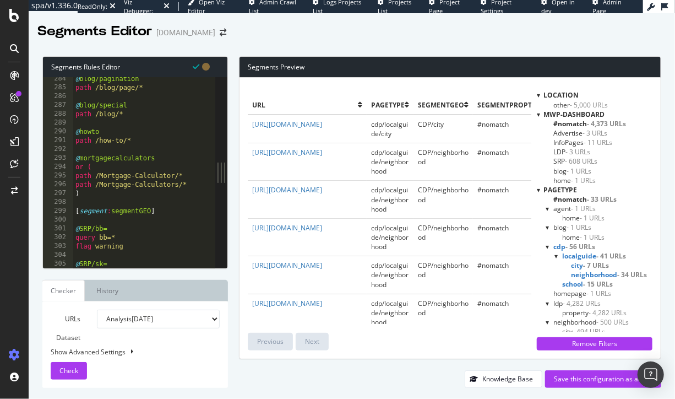
click at [585, 254] on span "localguide - 41 URLs" at bounding box center [594, 255] width 64 height 9
click at [575, 266] on span "city - 7 URLs" at bounding box center [590, 265] width 38 height 9
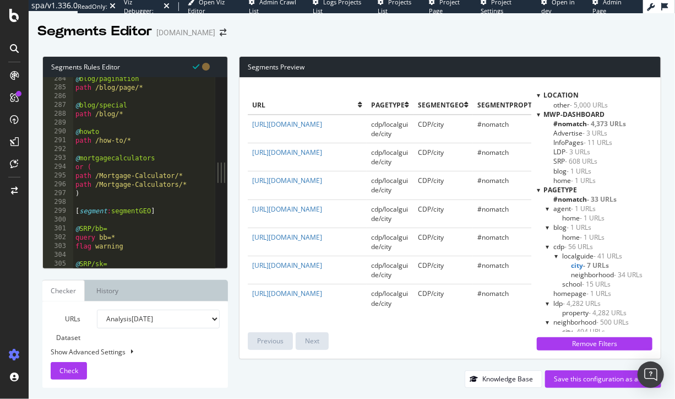
click at [581, 278] on span "neighborhood - 34 URLs" at bounding box center [607, 274] width 72 height 9
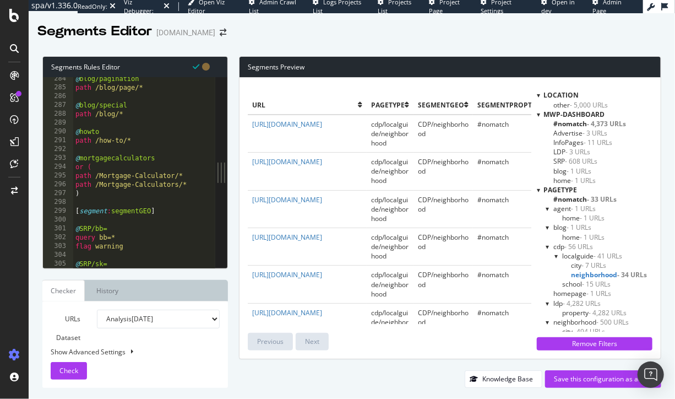
click at [576, 286] on span "school - 15 URLs" at bounding box center [586, 283] width 48 height 9
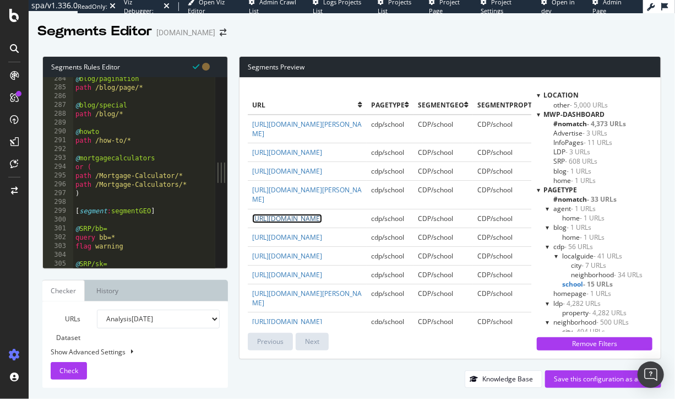
click at [308, 223] on link "https://www.homes.com/school/sarasota-fl/incarnation-catholic-school/xj3vl56eze…" at bounding box center [287, 218] width 70 height 9
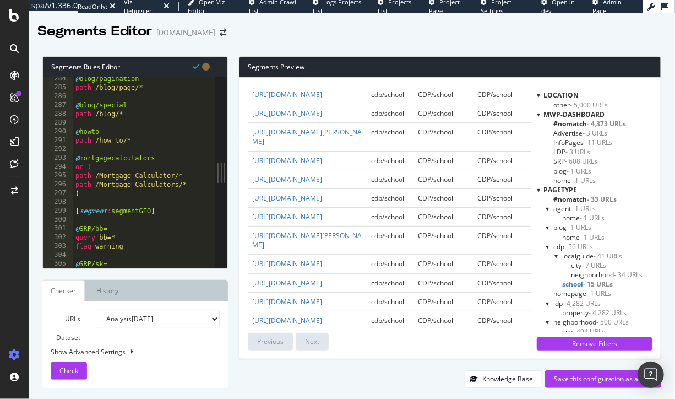
click at [394, 170] on td "cdp/school" at bounding box center [390, 160] width 47 height 19
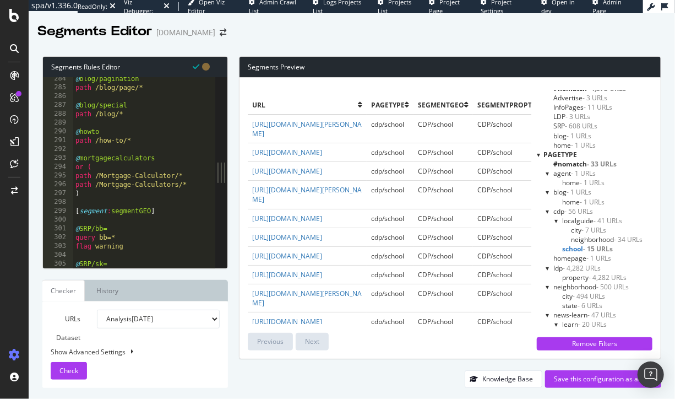
scroll to position [41, 0]
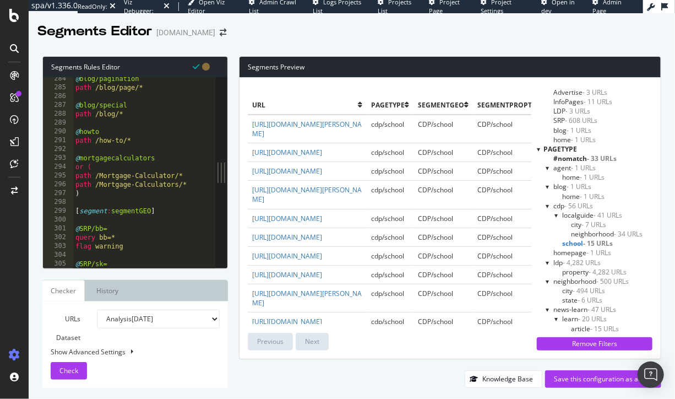
click at [555, 205] on span "cdp - 56 URLs" at bounding box center [574, 205] width 40 height 9
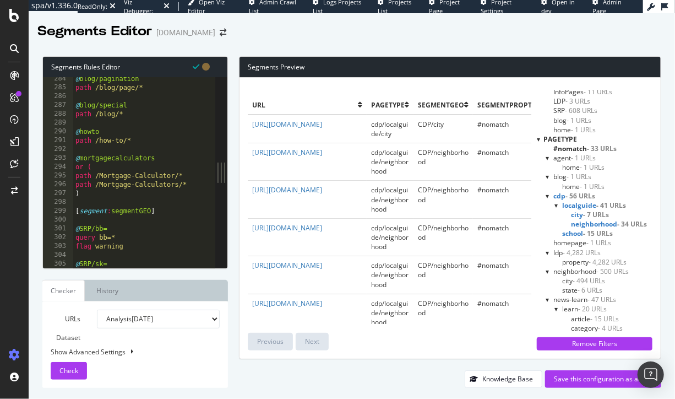
scroll to position [53, 0]
click at [554, 248] on span "ldp - 4,282 URLs" at bounding box center [577, 250] width 47 height 9
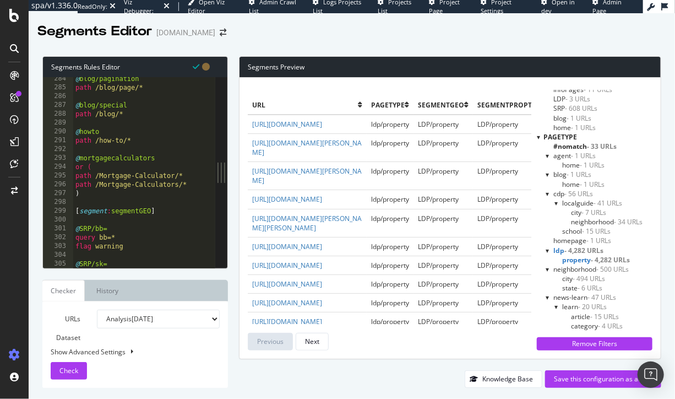
click at [565, 251] on span "- 4,282 URLs" at bounding box center [584, 250] width 39 height 9
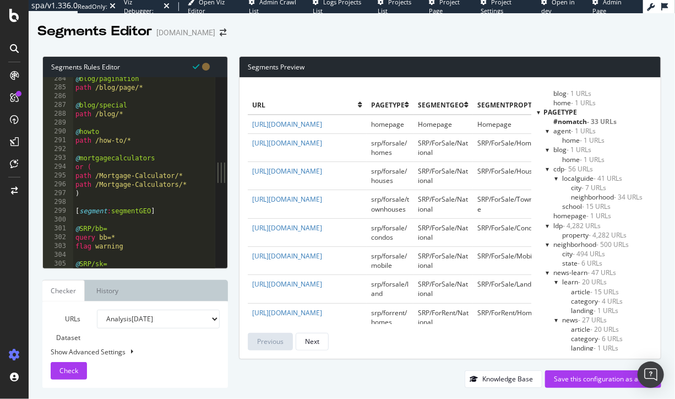
scroll to position [83, 0]
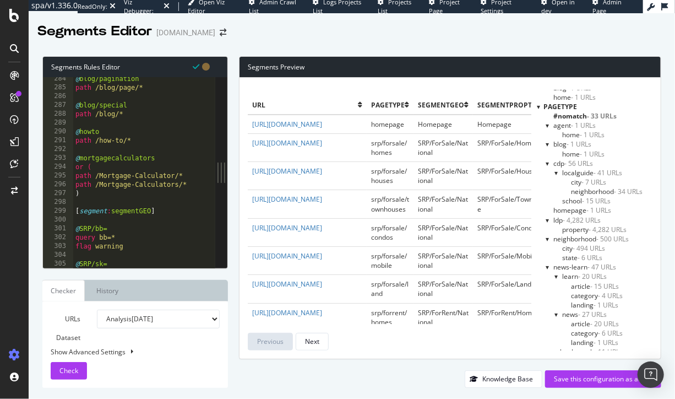
click at [566, 239] on span "neighborhood - 500 URLs" at bounding box center [591, 238] width 75 height 9
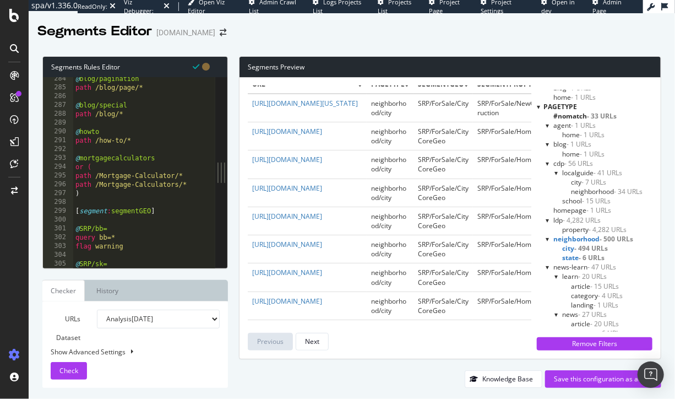
scroll to position [0, 0]
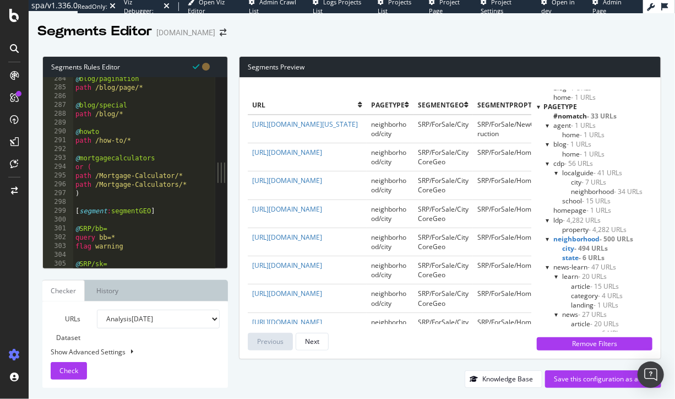
click at [375, 190] on span "neighborhood/city" at bounding box center [388, 185] width 35 height 19
drag, startPoint x: 570, startPoint y: 250, endPoint x: 570, endPoint y: 255, distance: 5.5
click at [570, 250] on span "city - 494 URLs" at bounding box center [585, 247] width 46 height 9
click at [570, 257] on span "state - 6 URLs" at bounding box center [582, 257] width 40 height 9
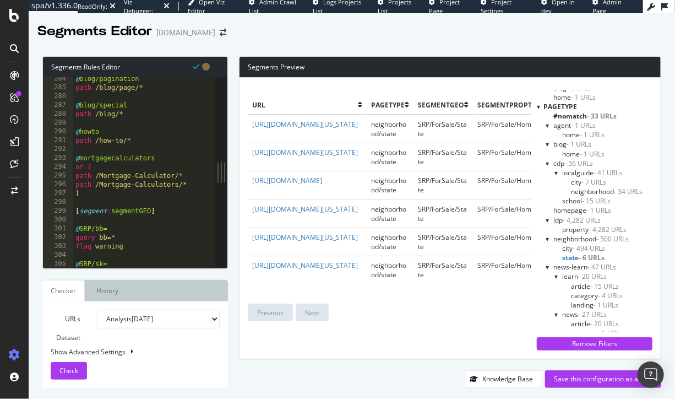
click at [573, 246] on span "- 494 URLs" at bounding box center [589, 247] width 32 height 9
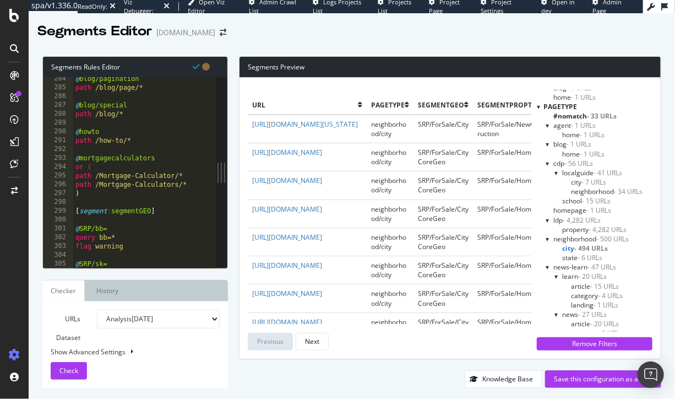
click at [125, 354] on div "Show Advanced Settings" at bounding box center [126, 351] width 169 height 9
select select "5000"
select select "100"
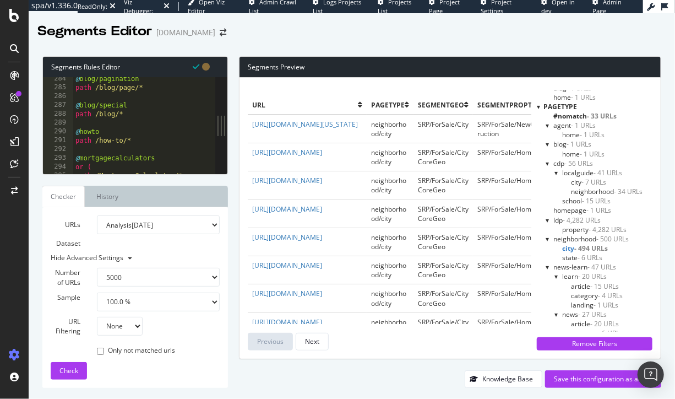
click at [124, 317] on select "None Equal to Not equal to Starts with Doesn't start with Ends with Doesn't end…" at bounding box center [119, 326] width 45 height 19
click at [97, 317] on select "None Equal to Not equal to Starts with Doesn't start with Ends with Doesn't end…" at bounding box center [119, 326] width 45 height 19
click at [123, 326] on select "None Equal to Not equal to Starts with Doesn't start with Ends with Doesn't end…" at bounding box center [119, 326] width 45 height 19
select select "contains"
click at [97, 317] on select "None Equal to Not equal to Starts with Doesn't start with Ends with Doesn't end…" at bounding box center [119, 326] width 45 height 19
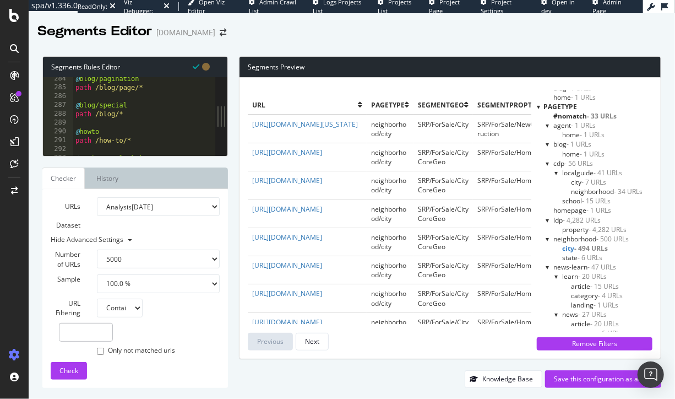
click at [380, 240] on span "neighborhood/city" at bounding box center [388, 241] width 35 height 19
type textarea "@blog/pagination"
click at [172, 115] on div "@ blog/category path /blog/category/* @ blog/pagination path /blog/page/* @ blo…" at bounding box center [180, 119] width 215 height 97
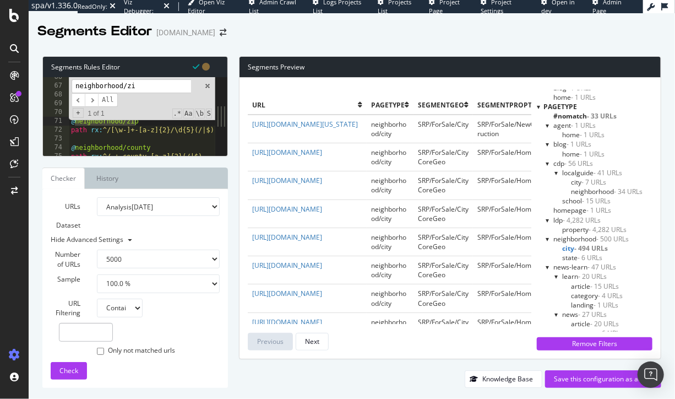
scroll to position [0, 0]
type input "neighborhood/zip"
type textarea "path rx:^/[\w-]+-[a-z]{2}/\d{5}(/|$)"
click at [140, 127] on div "path /new-homes/for-sale/* @ neighborhood/city path rx : ^/[\w-]+-[a-z]{2}(/|$)…" at bounding box center [176, 121] width 215 height 97
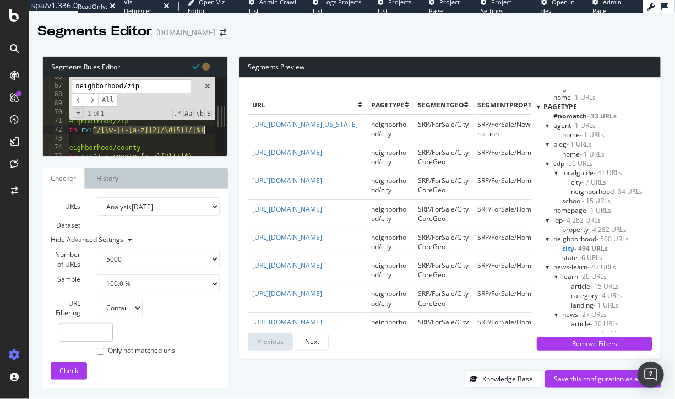
drag, startPoint x: 104, startPoint y: 132, endPoint x: 249, endPoint y: 135, distance: 144.9
click at [252, 133] on div "Segments Rules Editor path rx:^/[\w-]+-[a-z]{2}/\d{5}(/|$) 66 67 68 69 70 71 72…" at bounding box center [352, 222] width 647 height 354
drag, startPoint x: 90, startPoint y: 327, endPoint x: 106, endPoint y: 320, distance: 18.0
click at [90, 327] on input "text" at bounding box center [86, 332] width 54 height 19
click at [117, 309] on select "None Equal to Not equal to Starts with Doesn't start with Ends with Doesn't end…" at bounding box center [119, 308] width 45 height 19
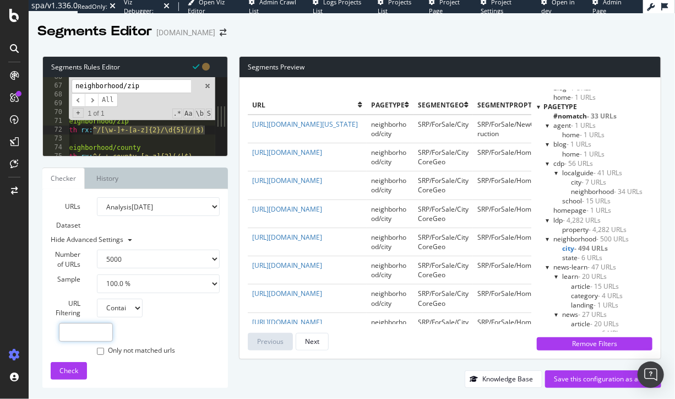
click at [74, 334] on input "text" at bounding box center [86, 332] width 54 height 19
paste input "^/[\w-]+-[a-z]{2}/\d{5}(/|$)"
type input "^/[\w-]+-[a-z]{2}/\d{5}(/|$)"
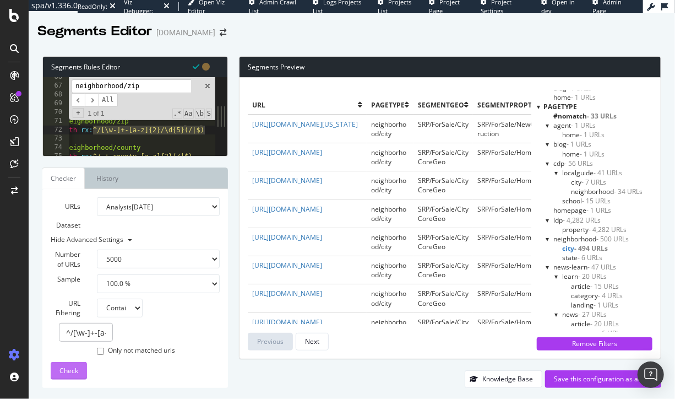
click at [71, 368] on span "Check" at bounding box center [68, 370] width 19 height 9
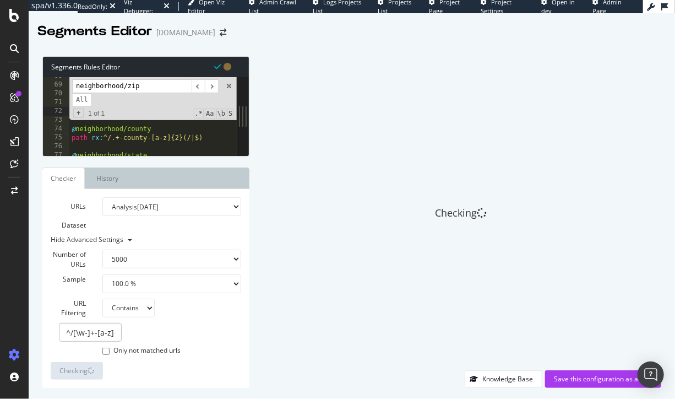
scroll to position [595, 0]
type textarea "path rx:^/.+-county-[a-z]{2}(/|$)"
click at [151, 142] on div "@ neighborhood/city path rx : ^/[\w-]+-[a-z]{2}(/|$) @ neighborhood/zip path rx…" at bounding box center [176, 120] width 215 height 97
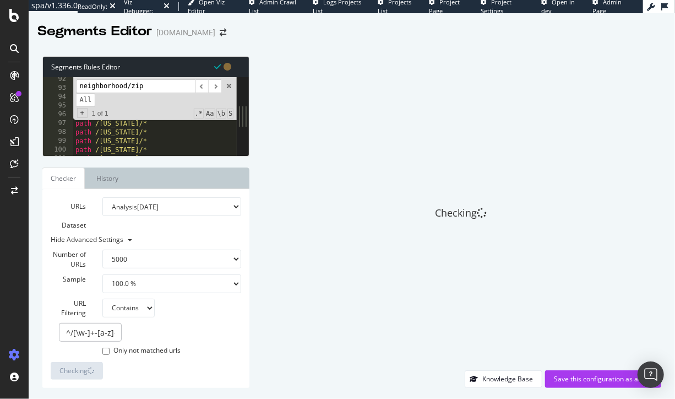
scroll to position [815, 0]
click at [228, 86] on span at bounding box center [229, 86] width 8 height 8
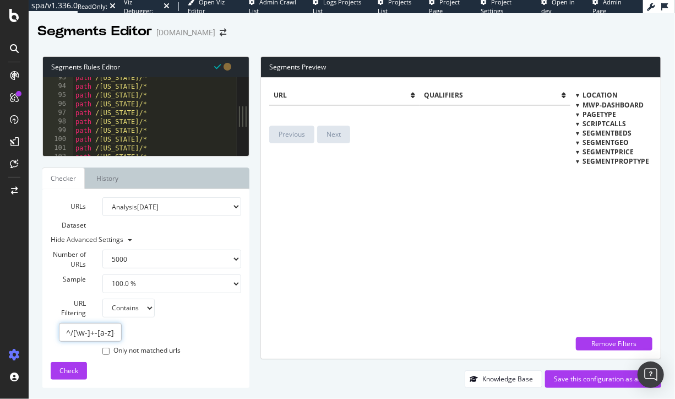
click at [99, 331] on input "^/[\w-]+-[a-z]{2}/\d{5}(/|$)" at bounding box center [90, 332] width 63 height 19
click at [139, 309] on select "None Equal to Not equal to Starts with Doesn't start with Ends with Doesn't end…" at bounding box center [128, 308] width 52 height 19
select select "not_contains"
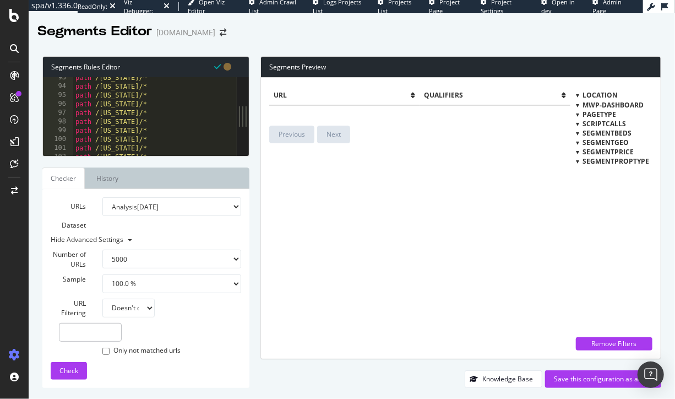
click at [102, 299] on select "None Equal to Not equal to Starts with Doesn't start with Ends with Doesn't end…" at bounding box center [128, 308] width 52 height 19
click at [105, 329] on input "text" at bounding box center [90, 332] width 63 height 19
type input "property"
click at [68, 371] on span "Check" at bounding box center [68, 370] width 19 height 9
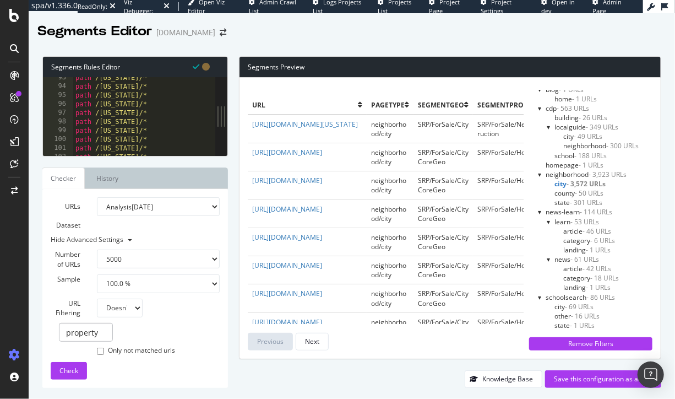
scroll to position [148, 0]
click at [556, 212] on span "news-learn - 114 URLs" at bounding box center [579, 211] width 67 height 9
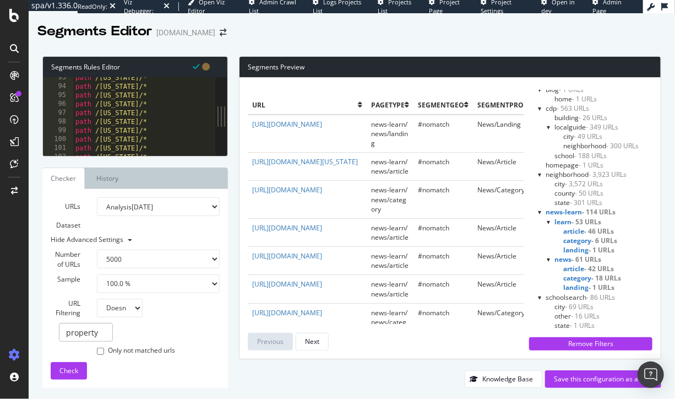
click at [567, 222] on span "learn - 53 URLs" at bounding box center [578, 221] width 47 height 9
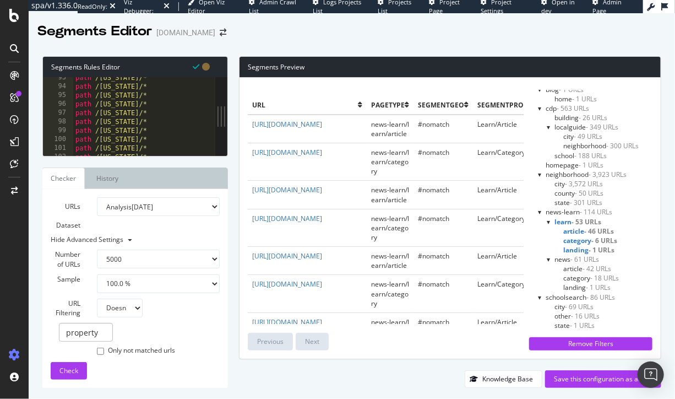
click at [567, 222] on span "learn - 53 URLs" at bounding box center [578, 221] width 47 height 9
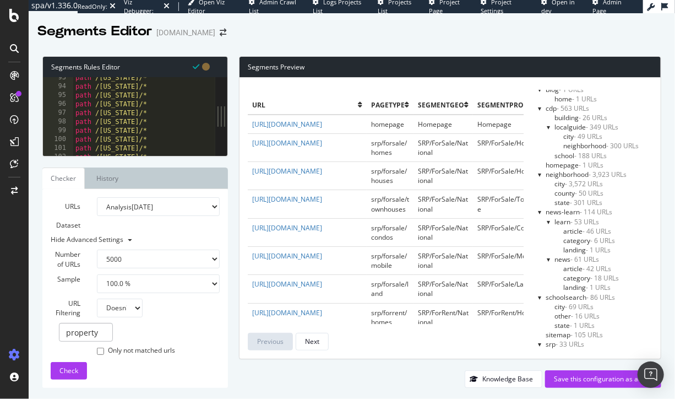
click at [564, 175] on span "neighborhood - 3,923 URLs" at bounding box center [586, 174] width 81 height 9
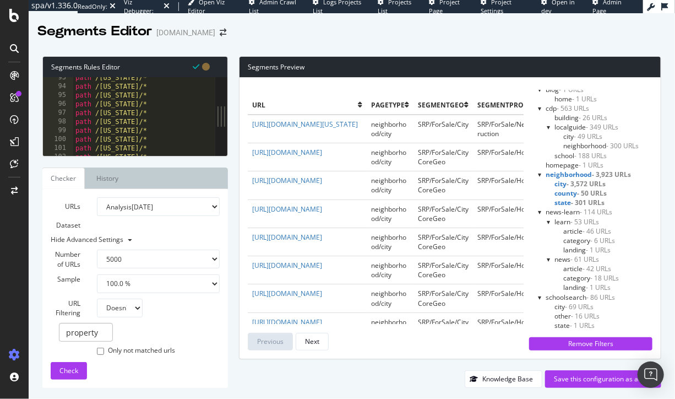
click at [560, 183] on span "city - 3,572 URLs" at bounding box center [580, 183] width 51 height 9
click at [562, 194] on span "county - 50 URLs" at bounding box center [579, 192] width 49 height 9
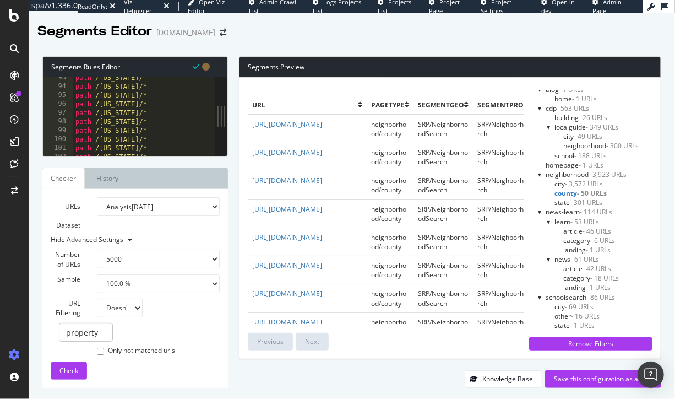
click at [561, 183] on span "city - 3,572 URLs" at bounding box center [579, 183] width 48 height 9
click at [559, 204] on span "state - 301 URLs" at bounding box center [579, 202] width 48 height 9
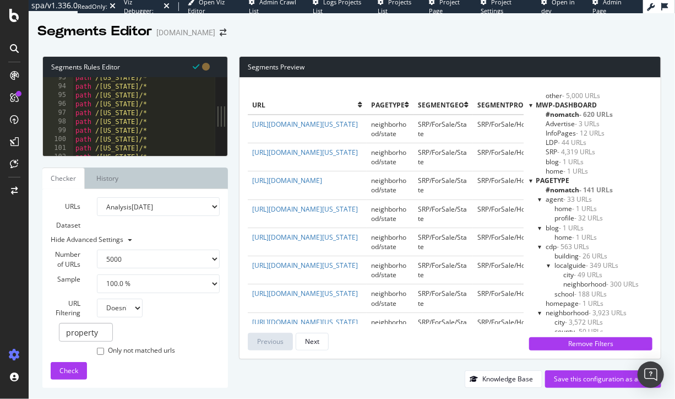
scroll to position [8, 0]
click at [559, 191] on span "#nomatch - 141 URLs" at bounding box center [579, 190] width 67 height 9
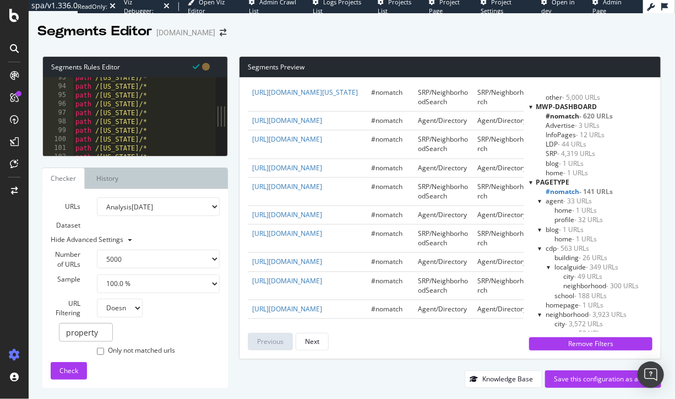
scroll to position [1498, 0]
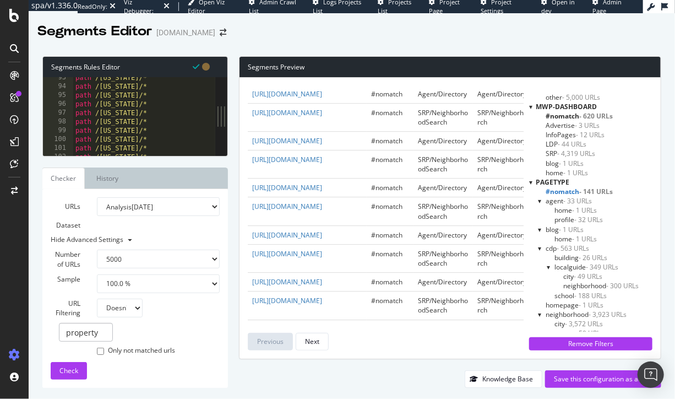
type textarea "path /maine/*"
click at [155, 124] on div "path /indiana/* path /iowa/* path /kansas/* path /kentucky/* path /louisiana/* …" at bounding box center [180, 121] width 215 height 97
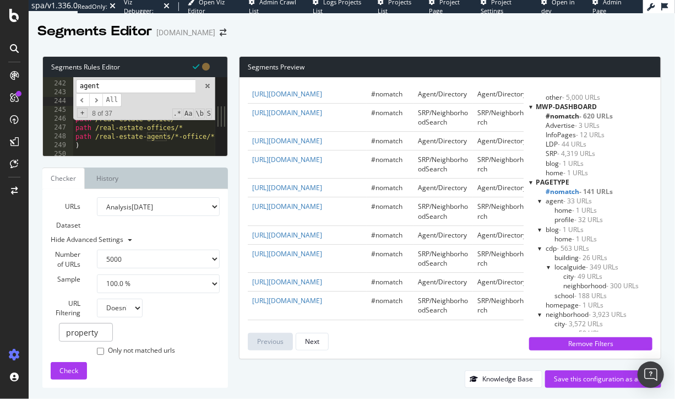
scroll to position [0, 10]
drag, startPoint x: 213, startPoint y: 136, endPoint x: 164, endPoint y: 136, distance: 49.0
click at [164, 136] on div "path /maine/* 241 242 243 244 245 246 247 248 249 250 251 @ agent/profile path …" at bounding box center [129, 116] width 172 height 79
type input "agent*"
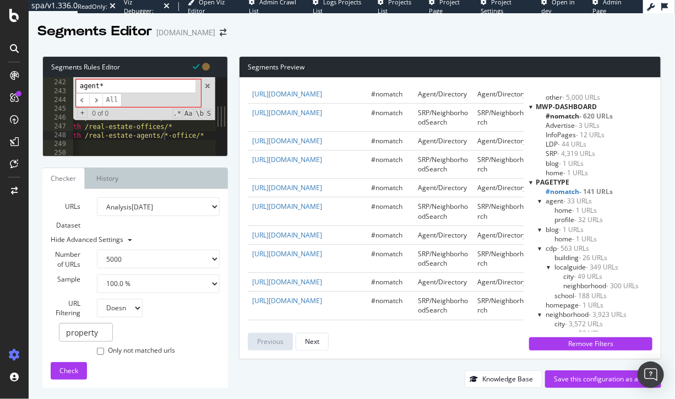
click at [207, 80] on div "agent* ​ ​ All Replace All + 0 of 0 .* Aa \b S" at bounding box center [144, 98] width 142 height 43
click at [208, 83] on span at bounding box center [208, 86] width 8 height 8
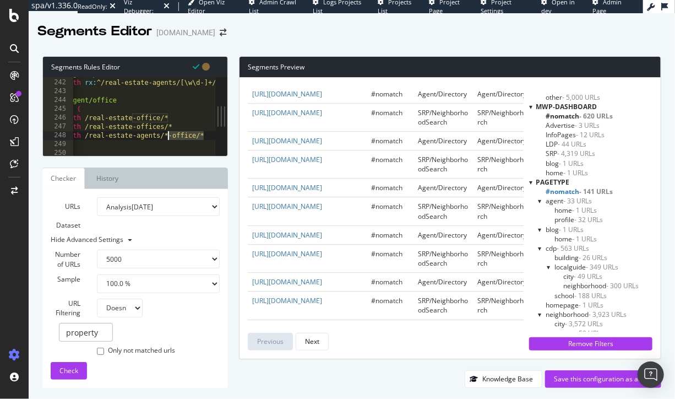
drag, startPoint x: 204, startPoint y: 136, endPoint x: 171, endPoint y: 137, distance: 33.1
click at [169, 136] on div "path /real-estate-agents/*-office/* 241 242 243 244 245 246 247 248 249 250 251…" at bounding box center [129, 116] width 172 height 79
type textarea "path /real-estate-agents/*"
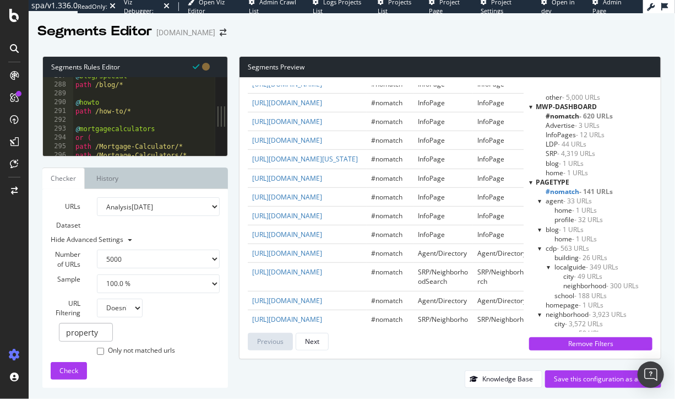
scroll to position [2526, 0]
click at [151, 94] on div "@ blog/special path /blog/* @ howto path /how-to/* @ mortgagecalculators or ( p…" at bounding box center [180, 120] width 215 height 97
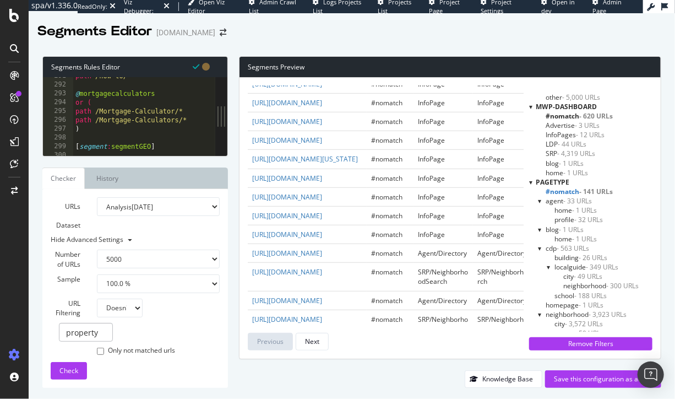
scroll to position [2561, 0]
click at [143, 129] on div "path /how-to/* @ mortgagecalculators or ( path /Mortgage-Calculator/* path /Mor…" at bounding box center [180, 119] width 215 height 97
type textarea ")"
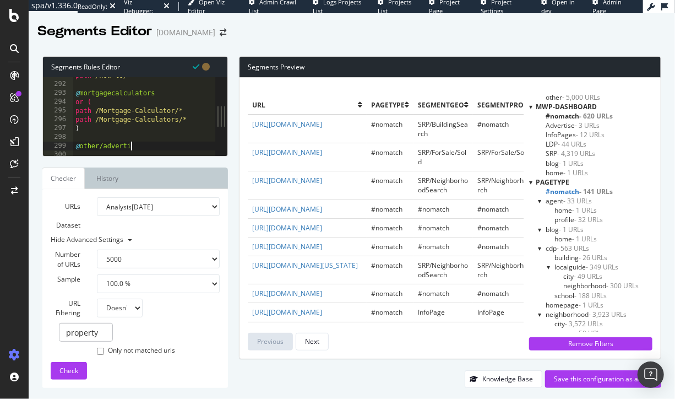
type textarea "@other/advertising"
type textarea "path /advertise/*"
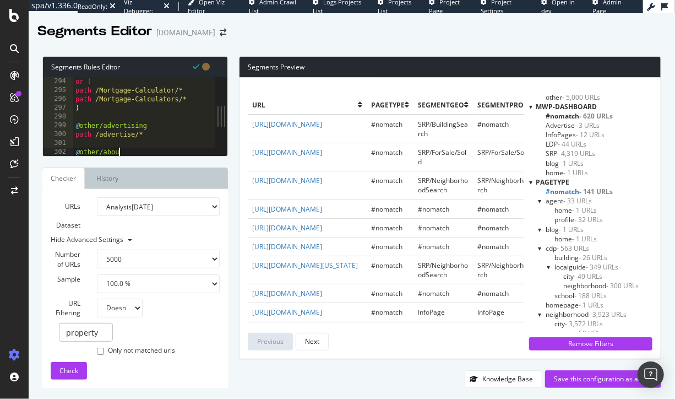
type textarea "@other/about"
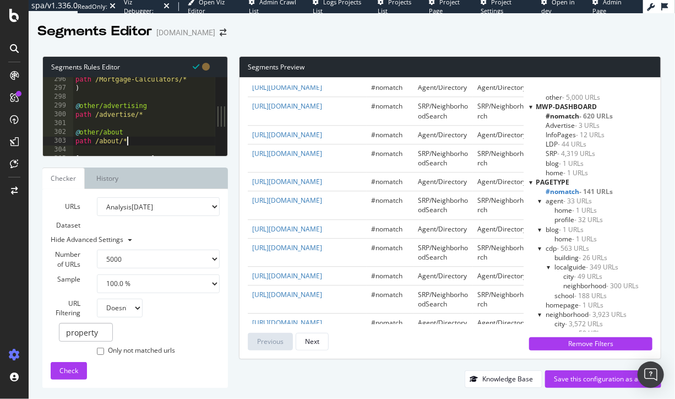
type textarea "path /about/*"
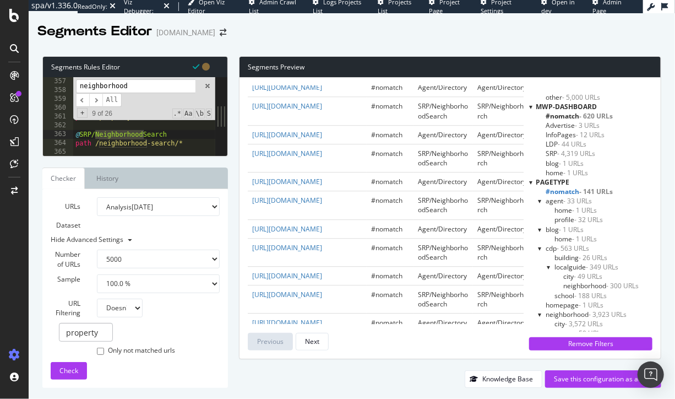
type input "neighborhood"
click at [189, 143] on div "@ How-To path /how-to/* @ LDP/property path /property/* @ SRP/NeighborhoodSearc…" at bounding box center [180, 116] width 215 height 97
copy link "/neighborhood-search/san-diego-ca/"
drag, startPoint x: 333, startPoint y: 232, endPoint x: 327, endPoint y: 230, distance: 7.2
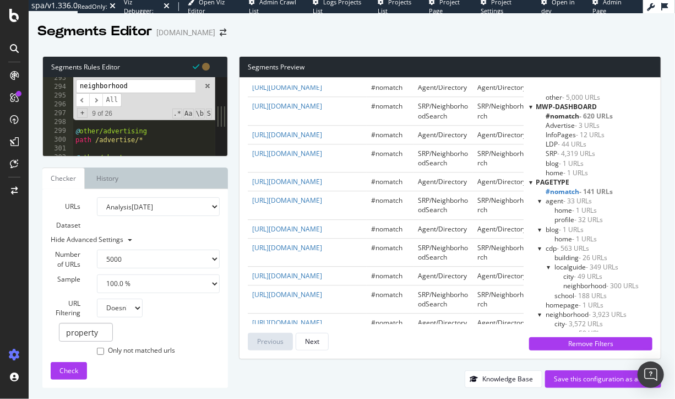
scroll to position [2575, 0]
type textarea "@other/advertising"
click at [132, 136] on div "@ mortgagecalculators or ( path /Mortgage-Calculator/* path /Mortgage-Calculato…" at bounding box center [180, 123] width 215 height 97
type input "e"
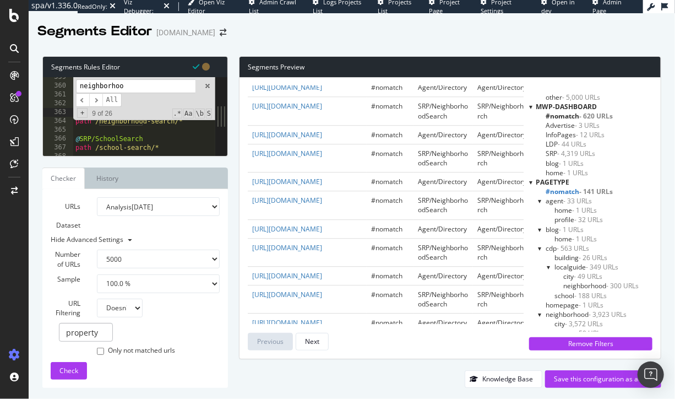
type input "neighborhood"
click at [84, 101] on span "​" at bounding box center [82, 100] width 13 height 14
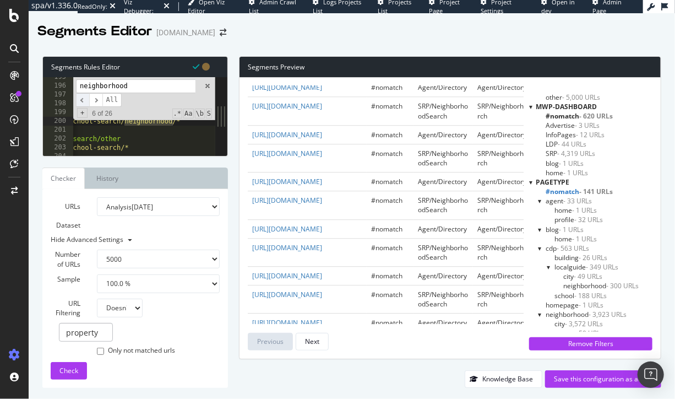
click at [84, 101] on span "​" at bounding box center [82, 100] width 13 height 14
click at [89, 101] on span "​" at bounding box center [95, 100] width 13 height 14
click at [84, 101] on span "​" at bounding box center [82, 100] width 13 height 14
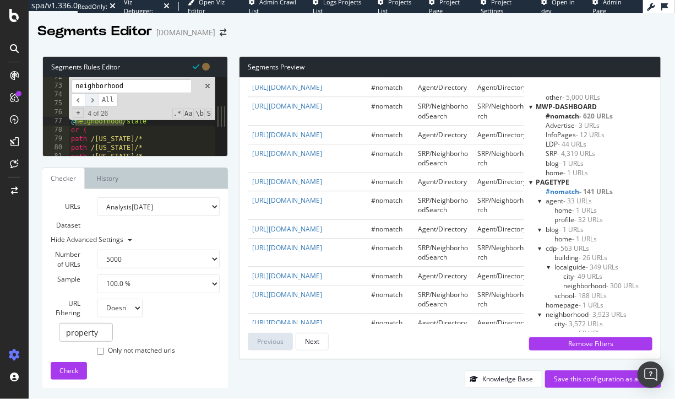
click at [85, 101] on span "​" at bounding box center [91, 100] width 13 height 14
click at [82, 101] on span "​" at bounding box center [82, 100] width 13 height 14
click at [82, 101] on span "​" at bounding box center [78, 100] width 13 height 14
click at [75, 100] on span "​" at bounding box center [78, 100] width 13 height 14
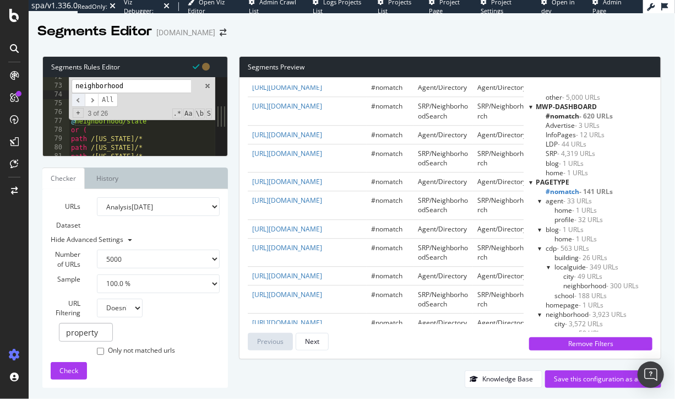
click at [75, 100] on span "​" at bounding box center [78, 100] width 13 height 14
drag, startPoint x: 208, startPoint y: 86, endPoint x: 192, endPoint y: 109, distance: 27.2
click at [208, 86] on span at bounding box center [208, 86] width 8 height 8
type textarea "@neighborhood/city"
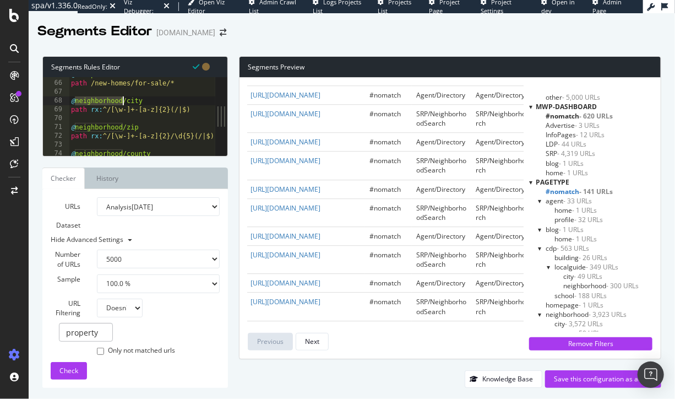
scroll to position [1403, 0]
click at [160, 144] on div "@ nhsrp path /new-homes/for-sale/* @ neighborhood/city path rx : ^/[\w-]+-[a-z]…" at bounding box center [176, 118] width 215 height 97
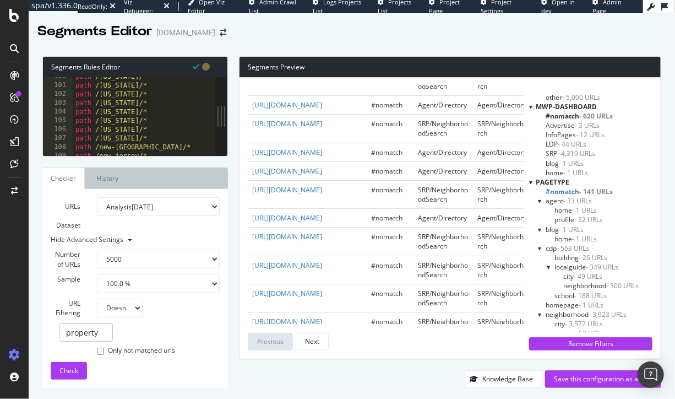
scroll to position [1675, 0]
drag, startPoint x: 571, startPoint y: 191, endPoint x: 575, endPoint y: 196, distance: 5.9
click at [571, 191] on span "#nomatch - 141 URLs" at bounding box center [579, 191] width 67 height 9
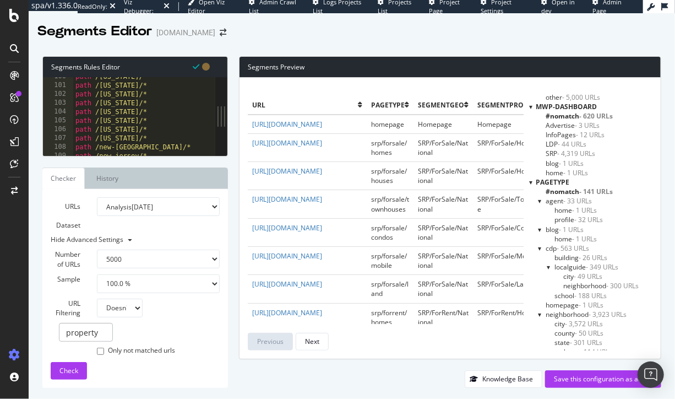
click at [568, 316] on span "neighborhood - 3,923 URLs" at bounding box center [586, 314] width 81 height 9
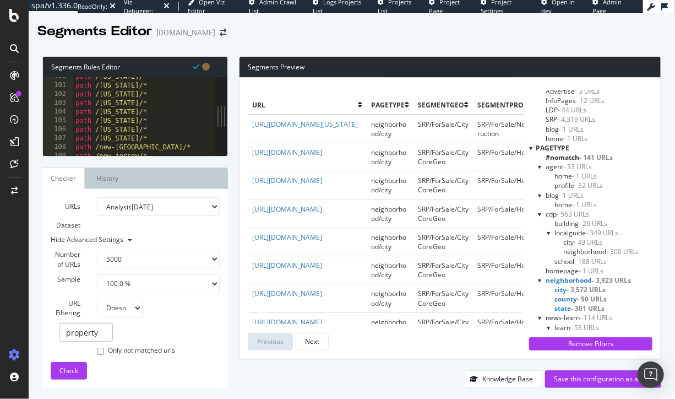
scroll to position [79, 0]
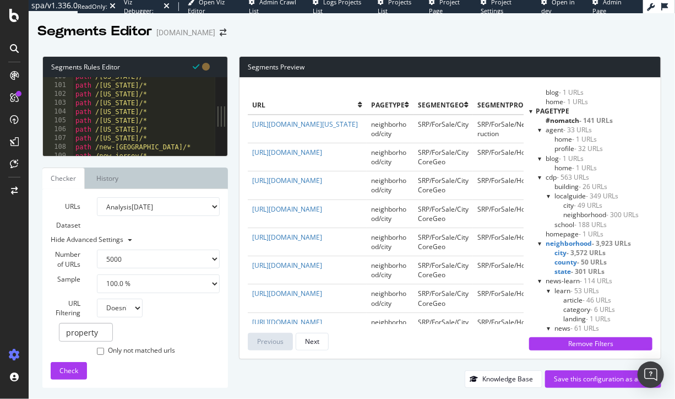
click at [575, 261] on span "county - 50 URLs" at bounding box center [581, 261] width 52 height 9
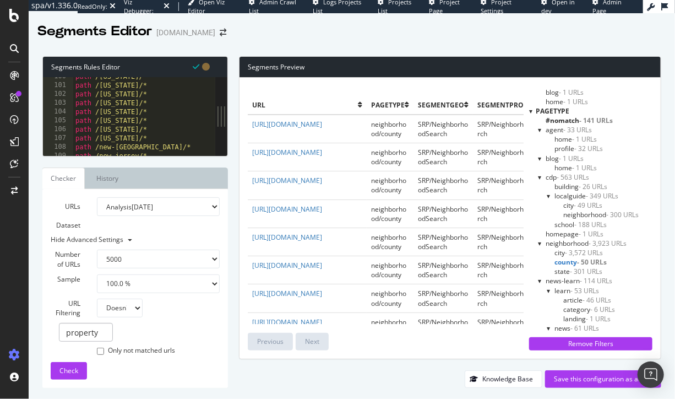
click at [577, 264] on span "- 50 URLs" at bounding box center [592, 261] width 30 height 9
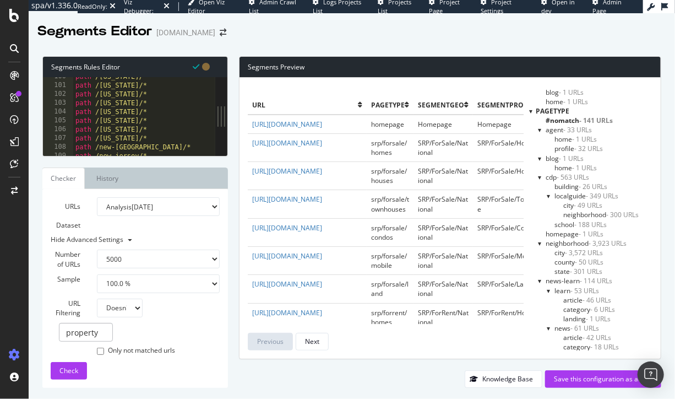
click at [576, 253] on span "- 3,572 URLs" at bounding box center [584, 252] width 38 height 9
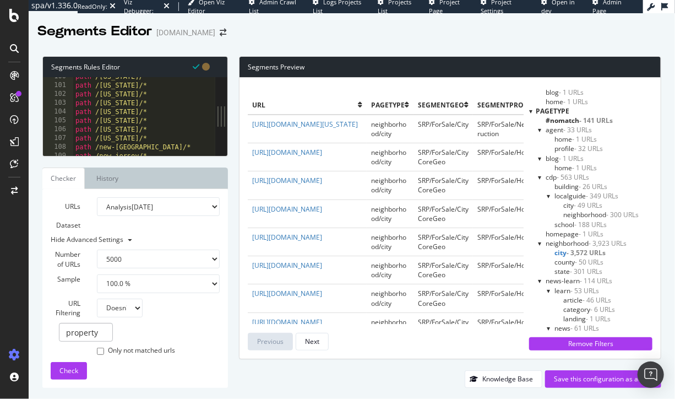
click at [576, 253] on span "- 3,572 URLs" at bounding box center [586, 252] width 39 height 9
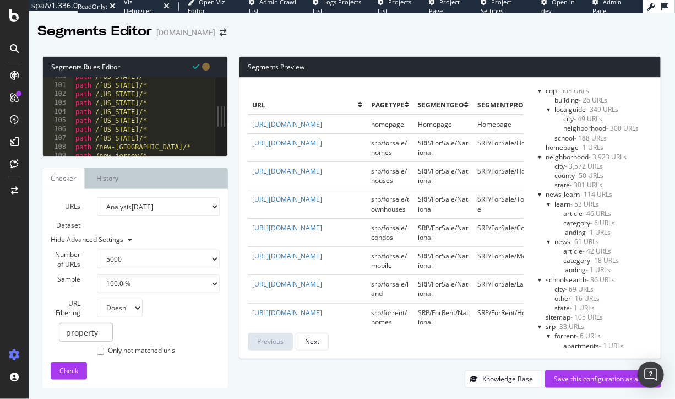
scroll to position [166, 0]
click at [566, 287] on span "- 69 URLs" at bounding box center [579, 288] width 29 height 9
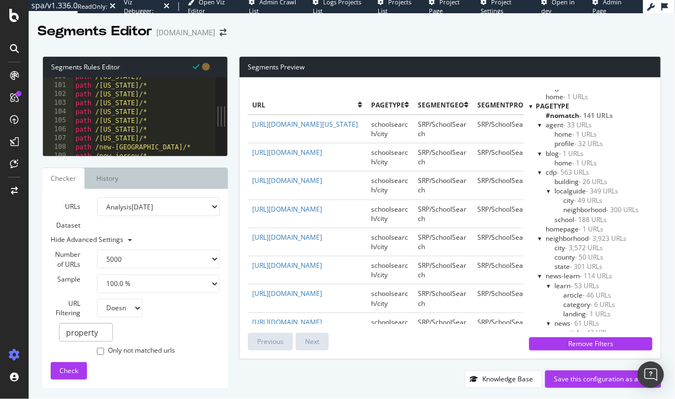
scroll to position [79, 0]
drag, startPoint x: 537, startPoint y: 129, endPoint x: 539, endPoint y: 135, distance: 6.4
click at [538, 129] on div at bounding box center [540, 129] width 4 height 9
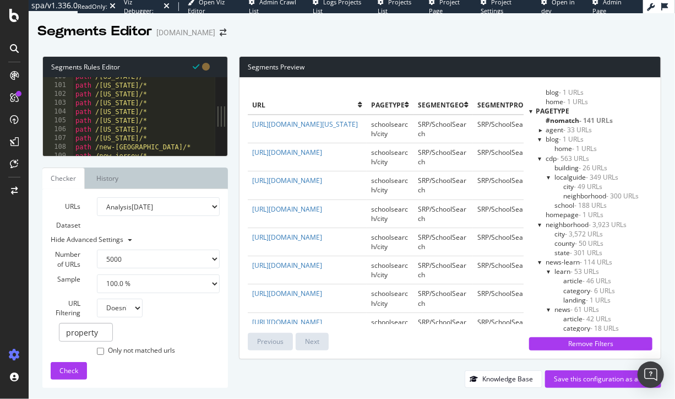
click at [539, 141] on div at bounding box center [540, 138] width 4 height 9
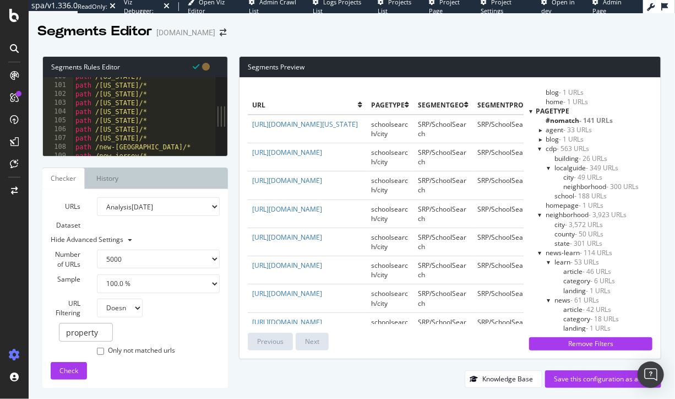
click at [540, 149] on div at bounding box center [540, 148] width 4 height 9
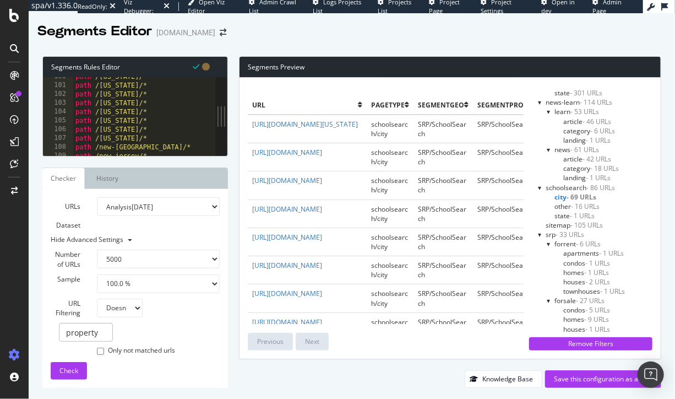
scroll to position [188, 0]
drag, startPoint x: 562, startPoint y: 232, endPoint x: 567, endPoint y: 239, distance: 8.2
click at [562, 233] on span "forrent - 6 URLs" at bounding box center [578, 237] width 46 height 9
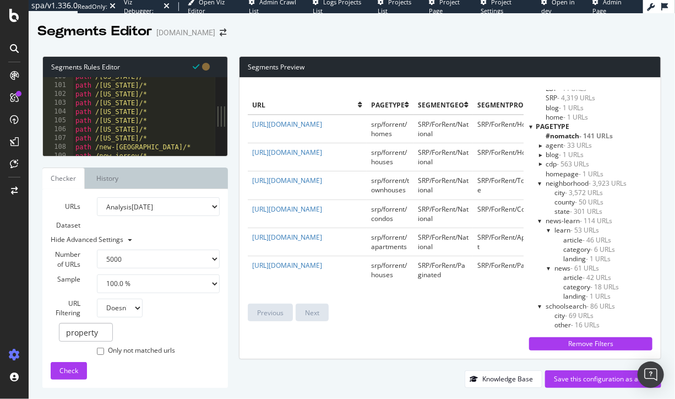
scroll to position [63, 0]
click at [587, 192] on span "- 3,572 URLs" at bounding box center [584, 192] width 38 height 9
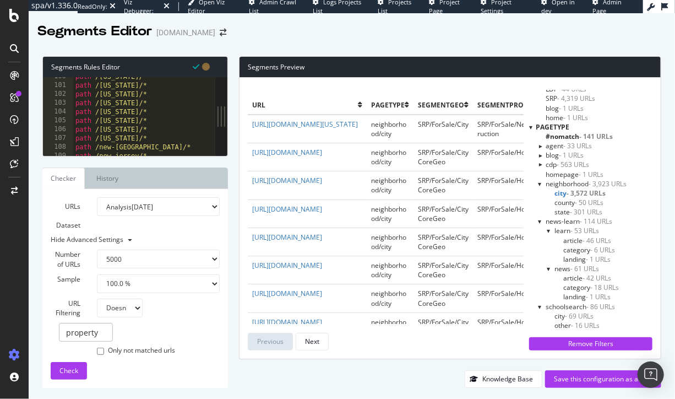
click at [587, 192] on span "- 3,572 URLs" at bounding box center [586, 192] width 39 height 9
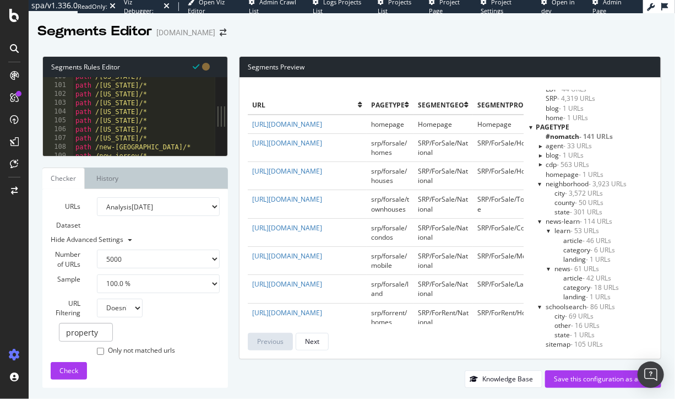
click at [317, 44] on div at bounding box center [352, 43] width 647 height 4
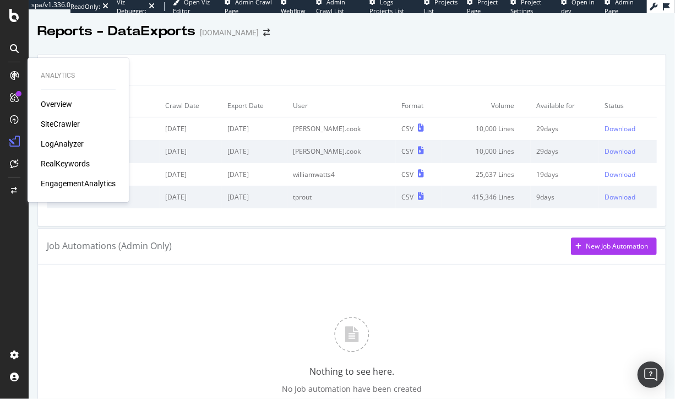
drag, startPoint x: 56, startPoint y: 119, endPoint x: 66, endPoint y: 118, distance: 9.4
click at [56, 119] on div "SiteCrawler" at bounding box center [60, 123] width 39 height 11
